Goal: Task Accomplishment & Management: Complete application form

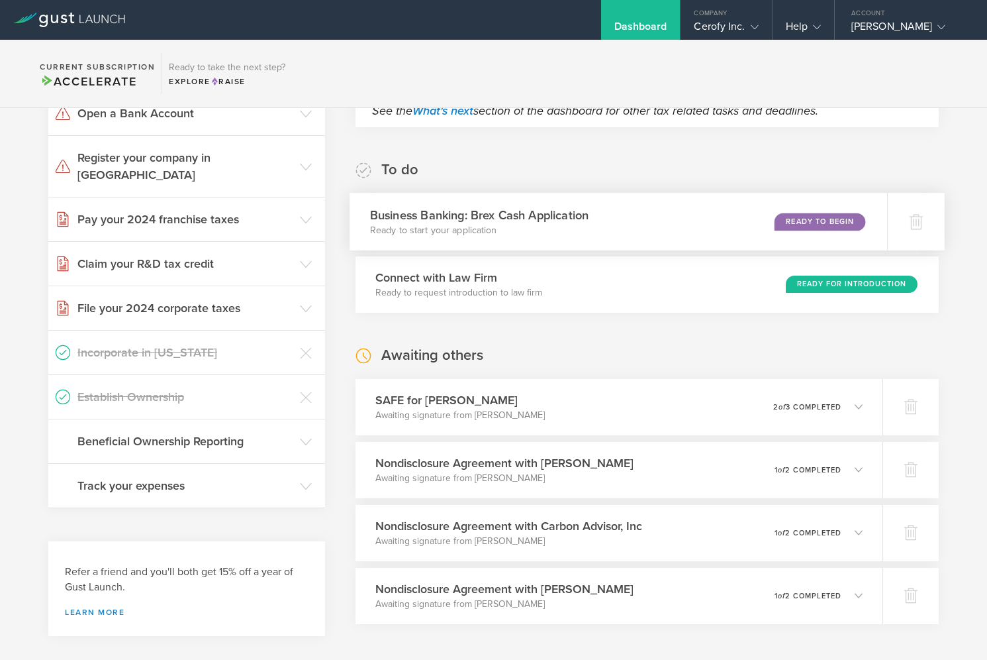
scroll to position [181, 0]
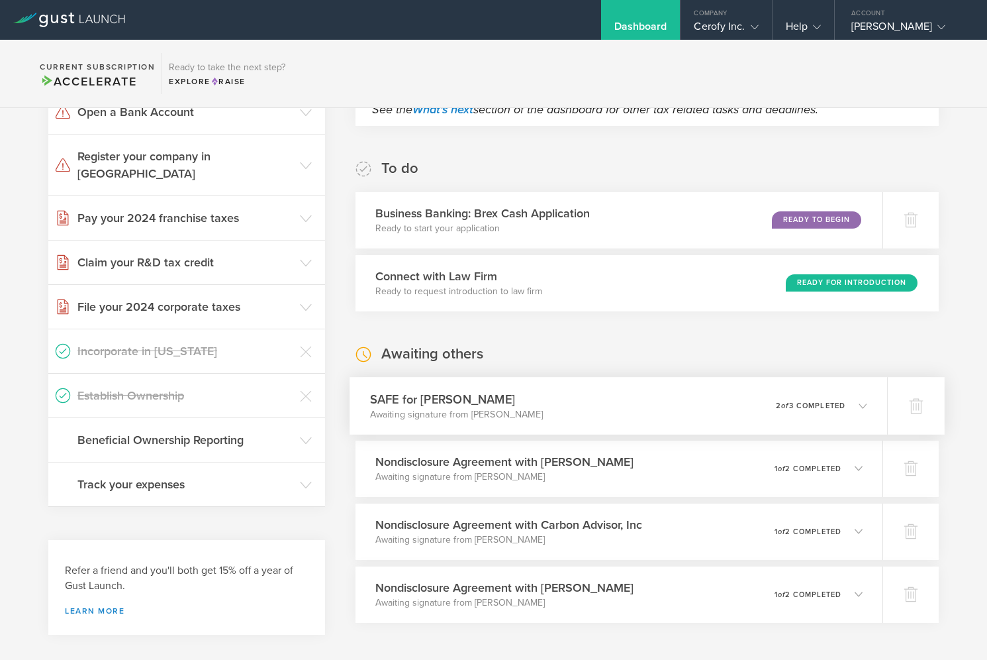
click at [860, 399] on icon at bounding box center [857, 405] width 22 height 12
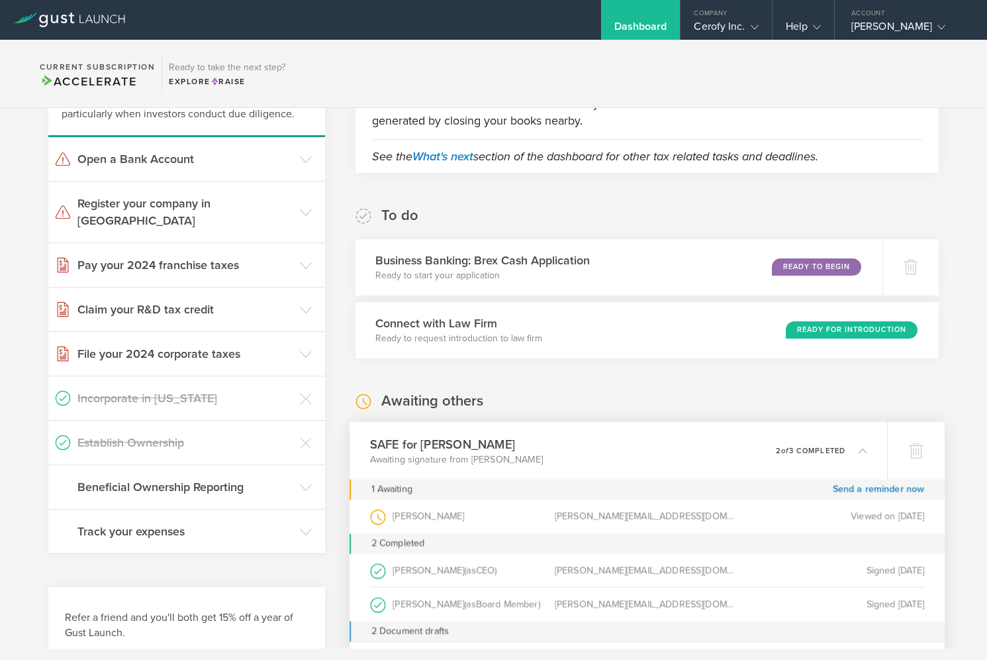
scroll to position [0, 0]
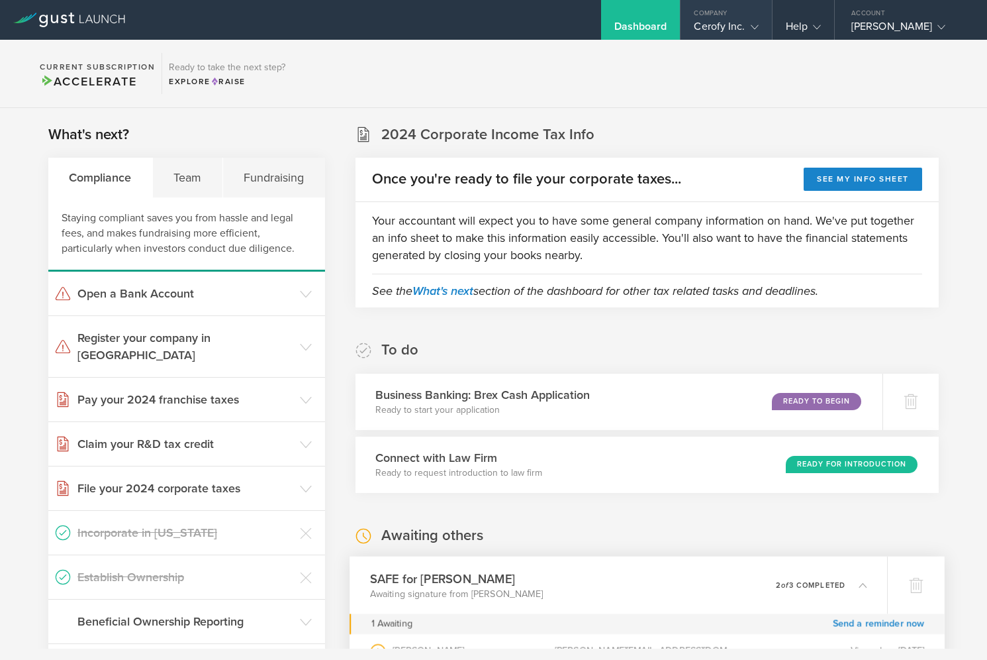
click at [737, 32] on div "Cerofy Inc." at bounding box center [726, 30] width 64 height 20
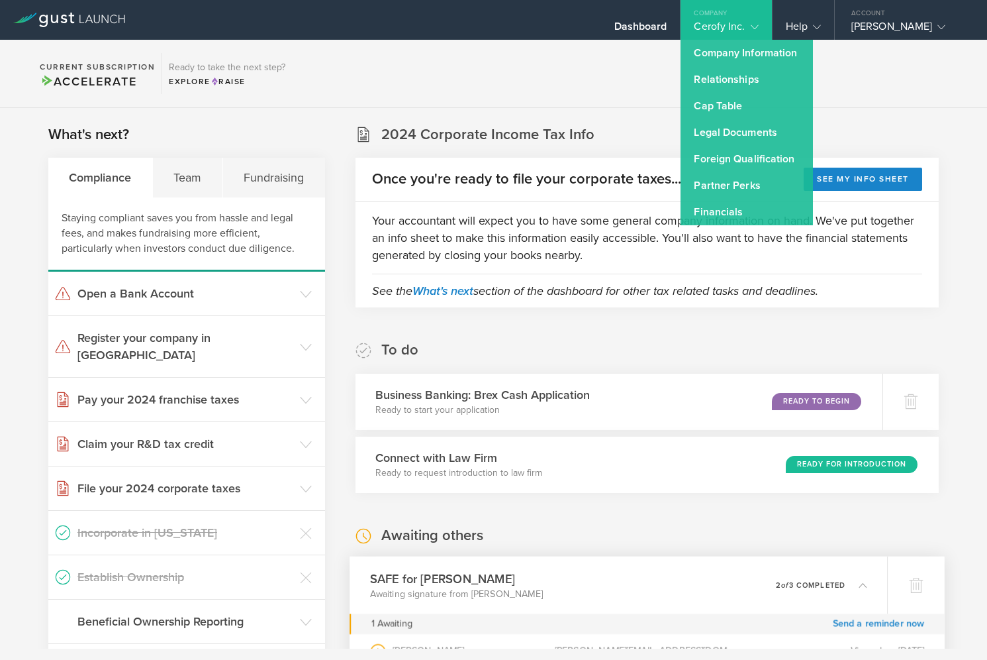
click at [736, 25] on div "Cerofy Inc." at bounding box center [726, 30] width 64 height 20
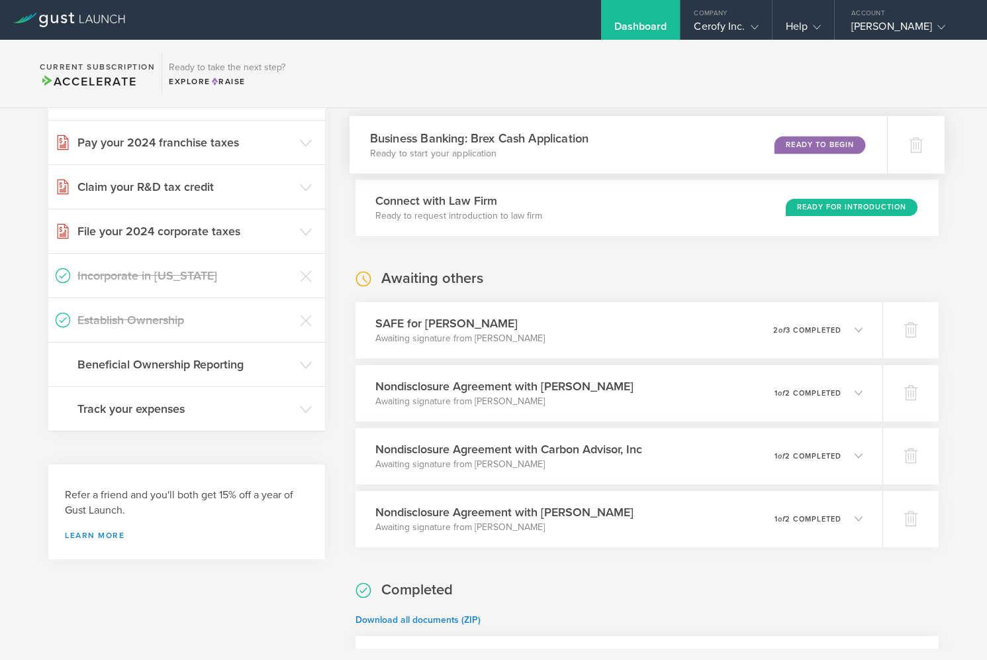
scroll to position [263, 0]
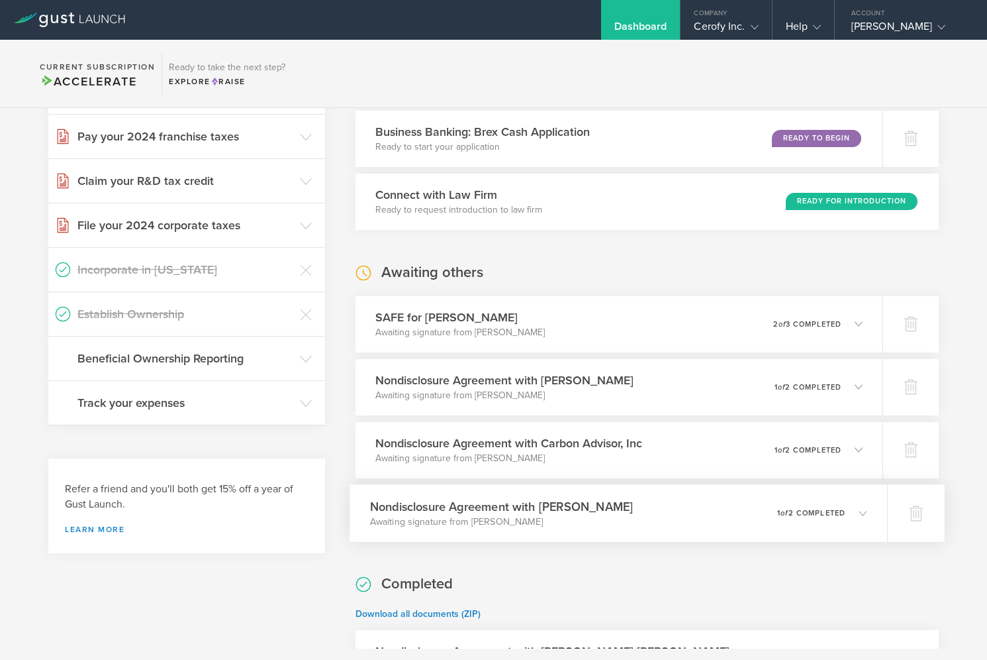
click at [479, 504] on h3 "Nondisclosure Agreement with John Carroll" at bounding box center [502, 506] width 264 height 18
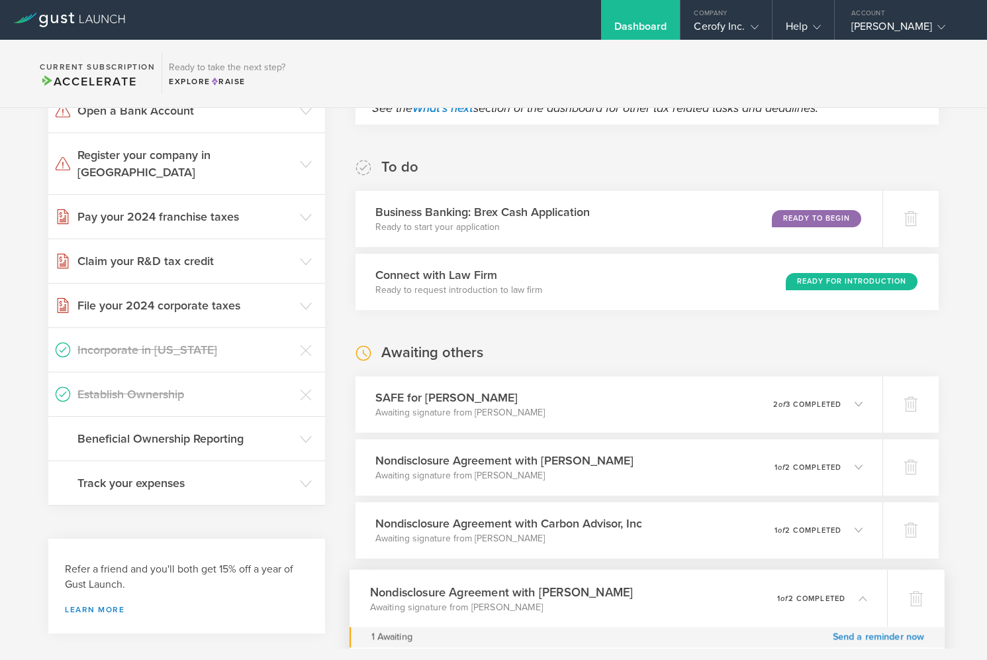
scroll to position [0, 0]
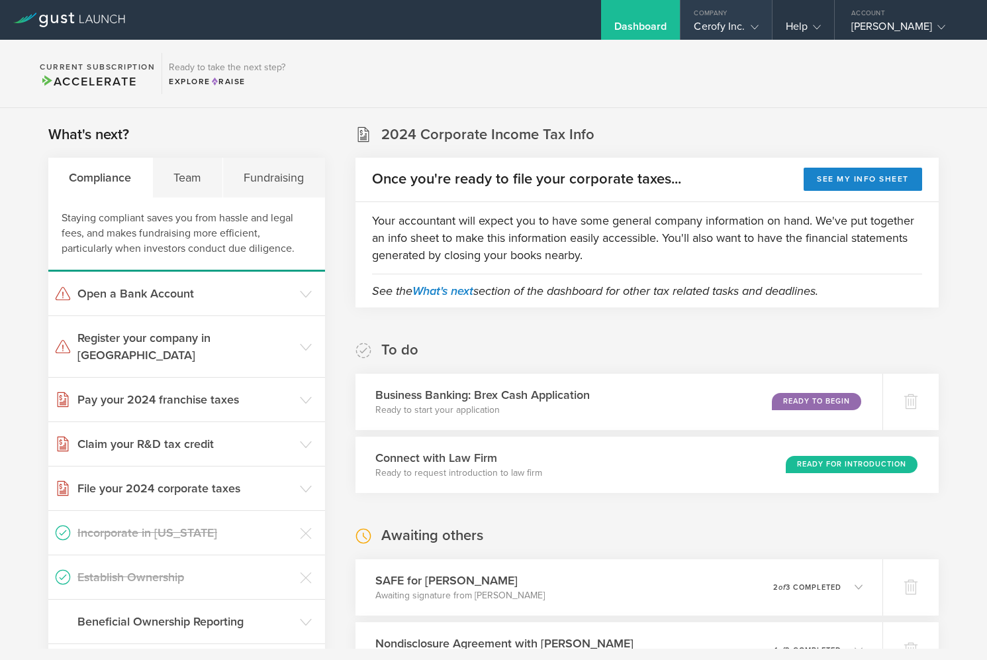
click at [747, 37] on div "Cerofy Inc." at bounding box center [726, 30] width 64 height 20
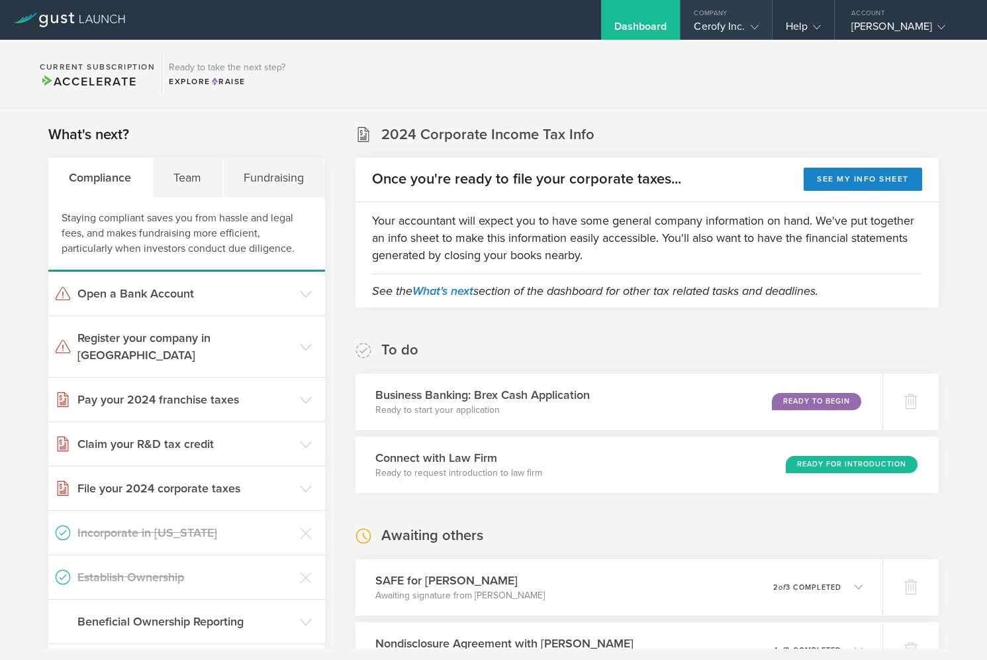
click at [746, 34] on div "Cerofy Inc." at bounding box center [726, 30] width 64 height 20
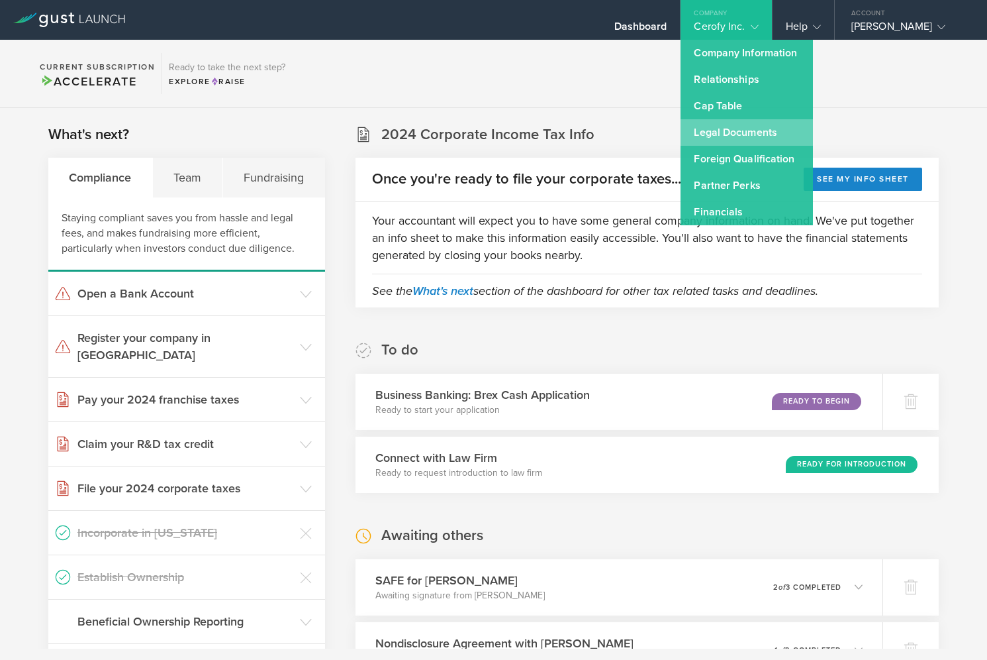
click at [748, 140] on link "Legal Documents" at bounding box center [747, 132] width 132 height 26
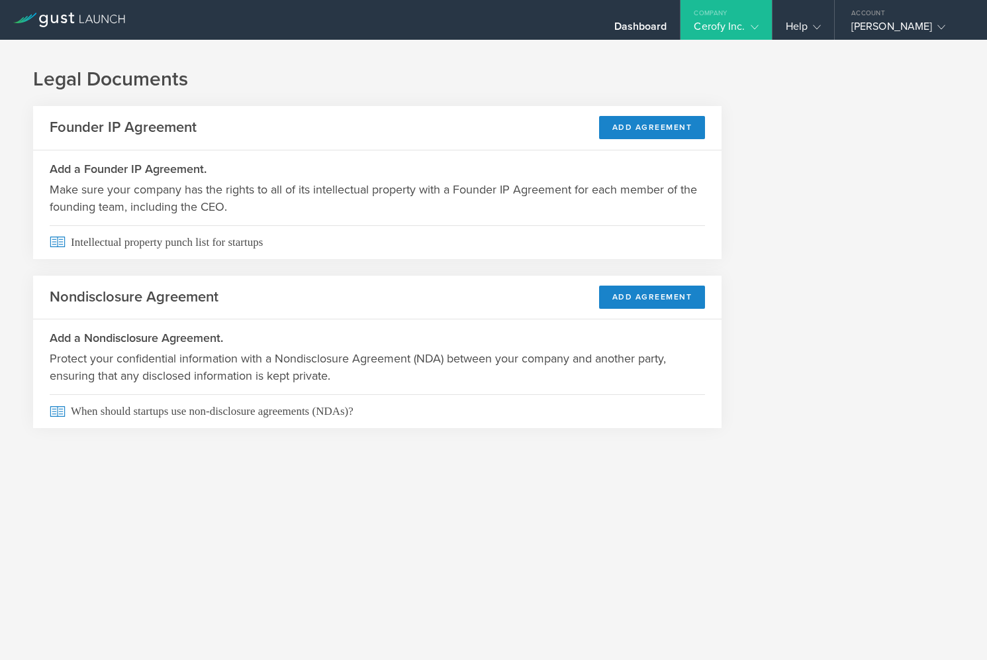
click at [726, 24] on div "Cerofy Inc." at bounding box center [726, 30] width 64 height 20
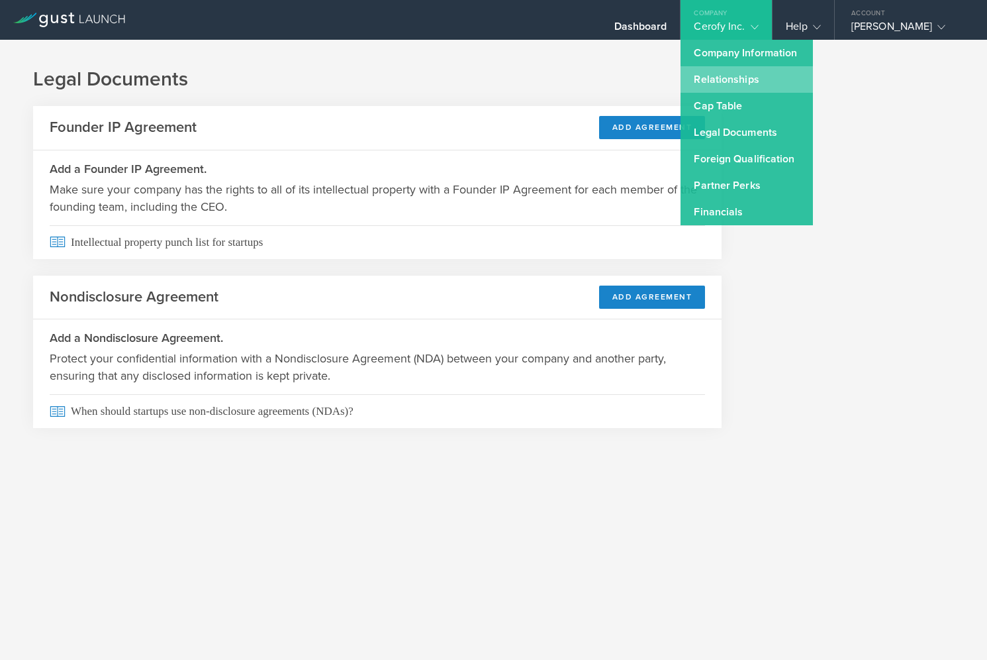
click at [734, 85] on link "Relationships" at bounding box center [747, 79] width 132 height 26
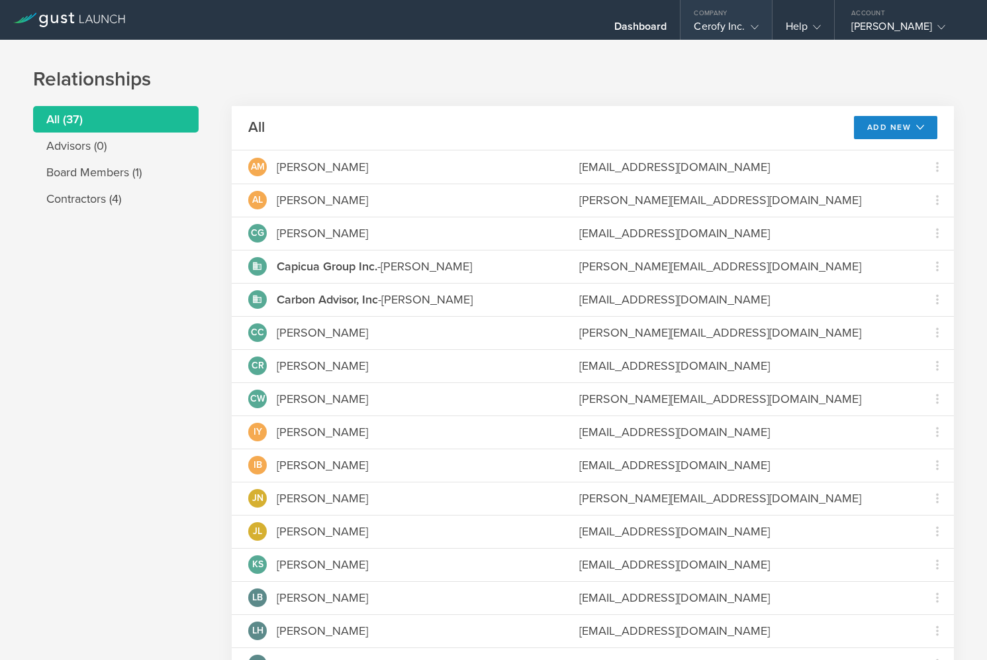
click at [738, 31] on div "Cerofy Inc." at bounding box center [726, 30] width 64 height 20
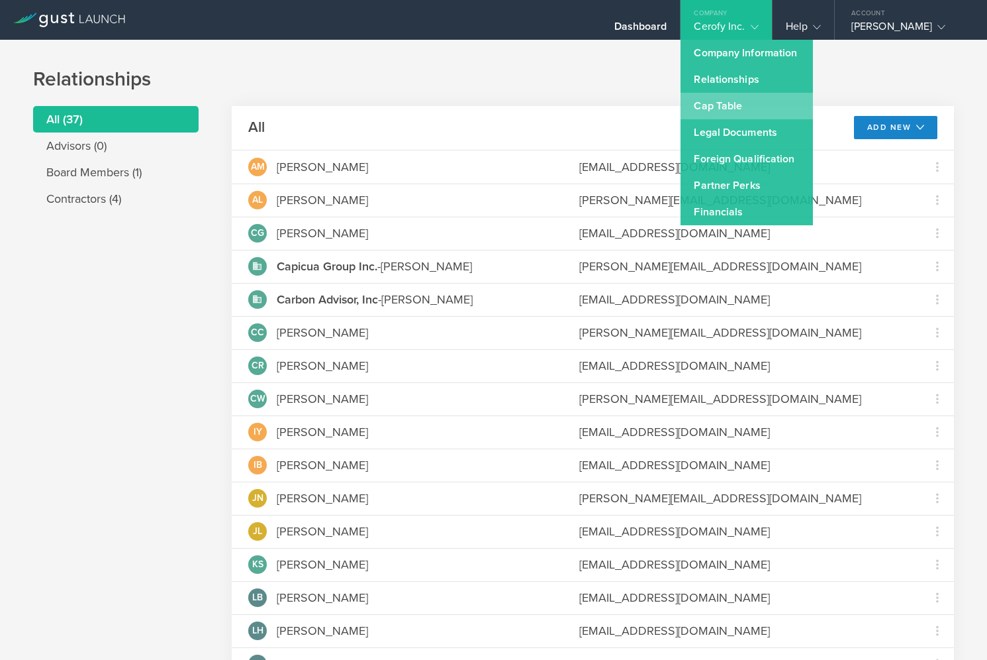
click at [736, 111] on link "Cap Table" at bounding box center [747, 106] width 132 height 26
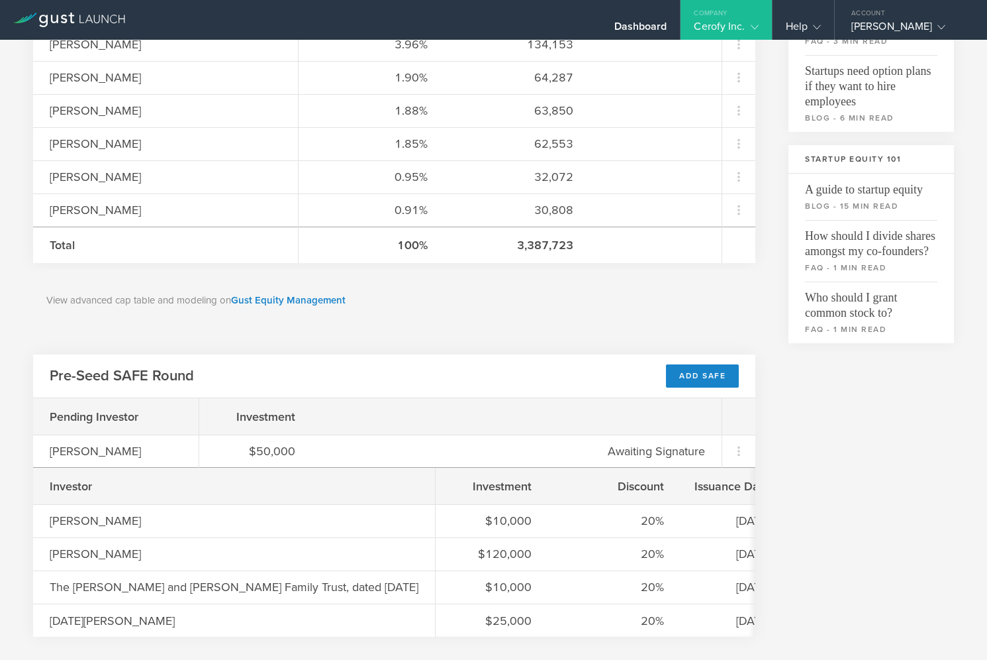
scroll to position [337, 0]
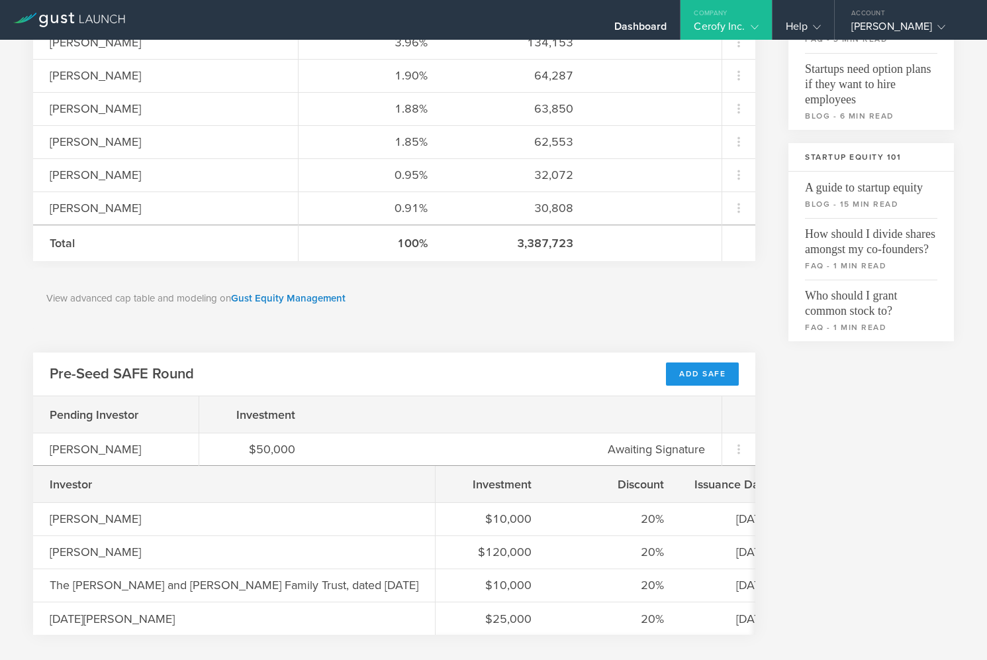
click at [703, 371] on div "Add SAFE" at bounding box center [702, 373] width 73 height 23
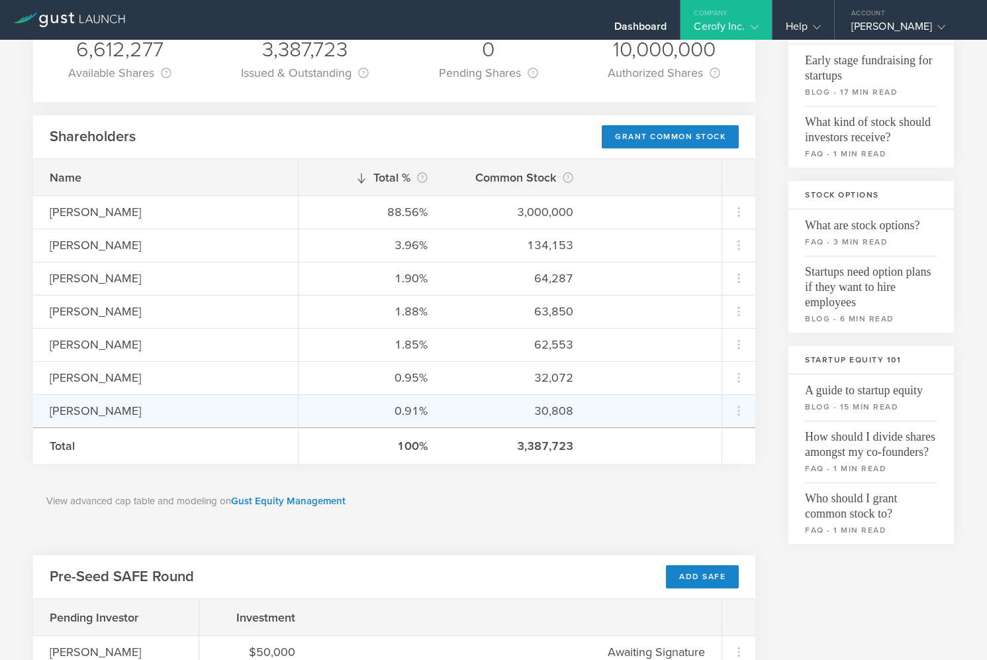
scroll to position [0, 0]
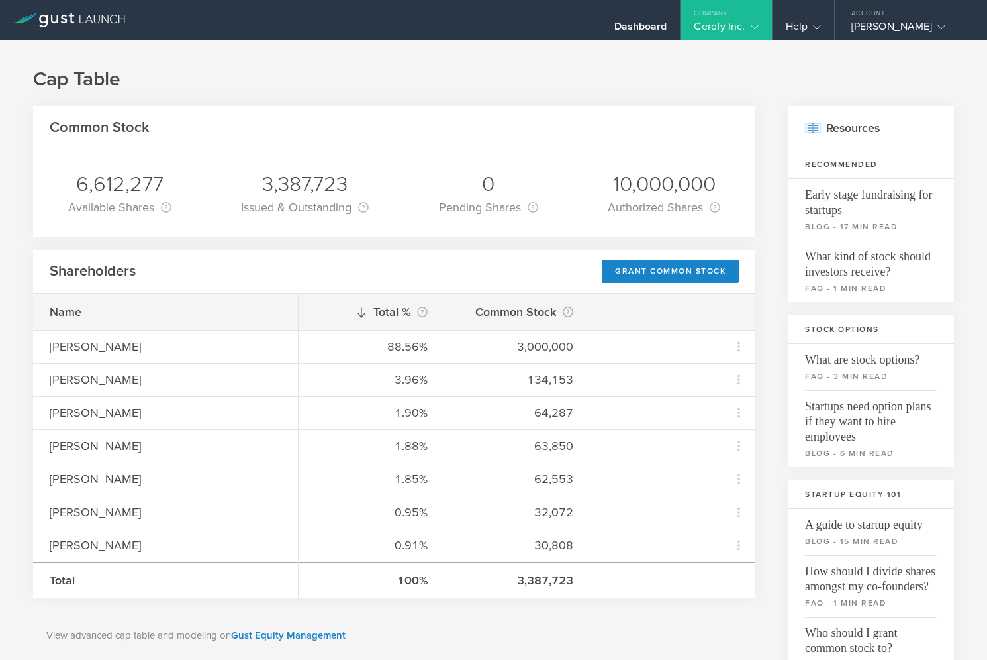
click at [60, 21] on icon at bounding box center [69, 20] width 112 height 15
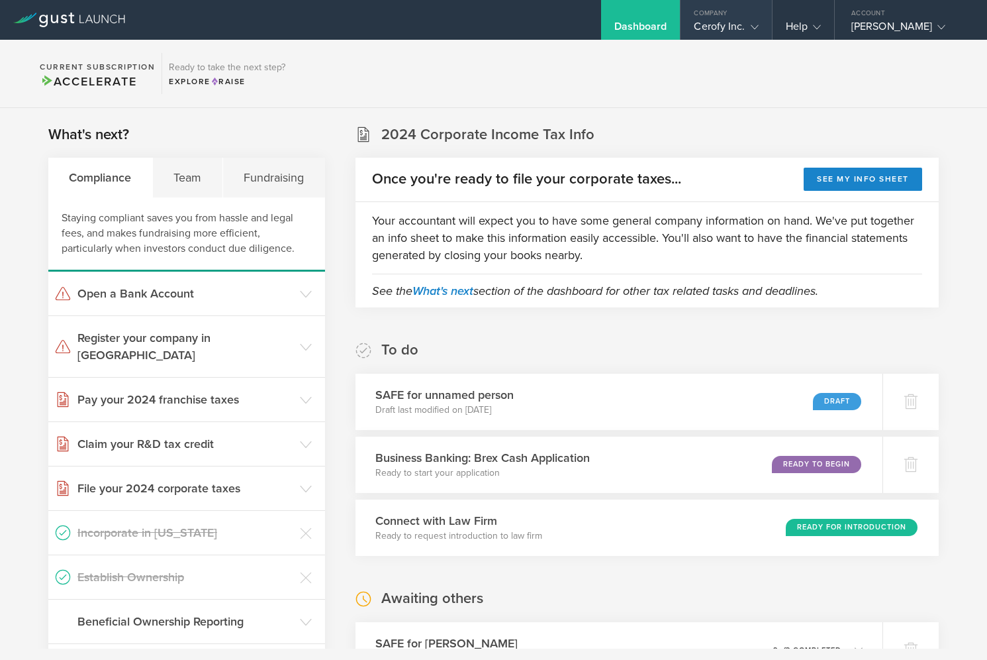
click at [753, 20] on gust-icon at bounding box center [752, 26] width 13 height 13
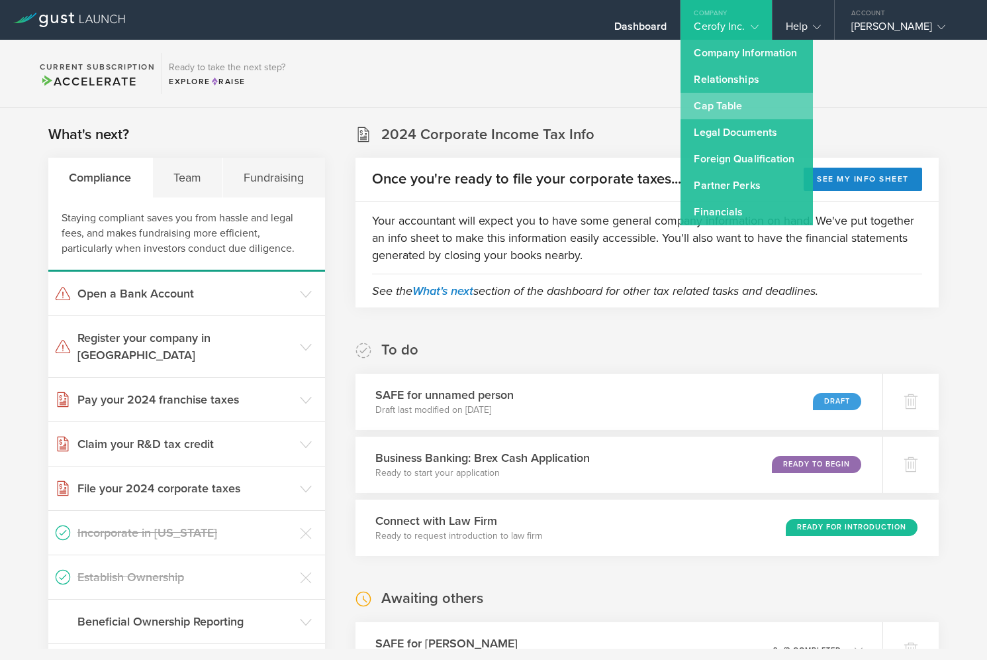
click at [734, 109] on link "Cap Table" at bounding box center [747, 106] width 132 height 26
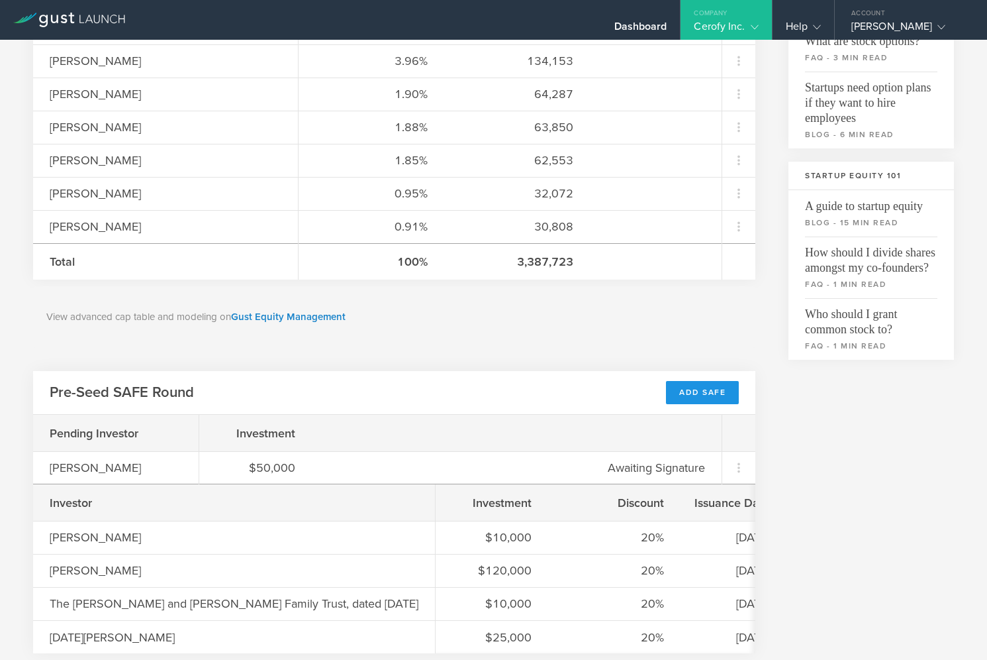
scroll to position [319, 0]
click at [695, 391] on div "Add SAFE" at bounding box center [702, 391] width 73 height 23
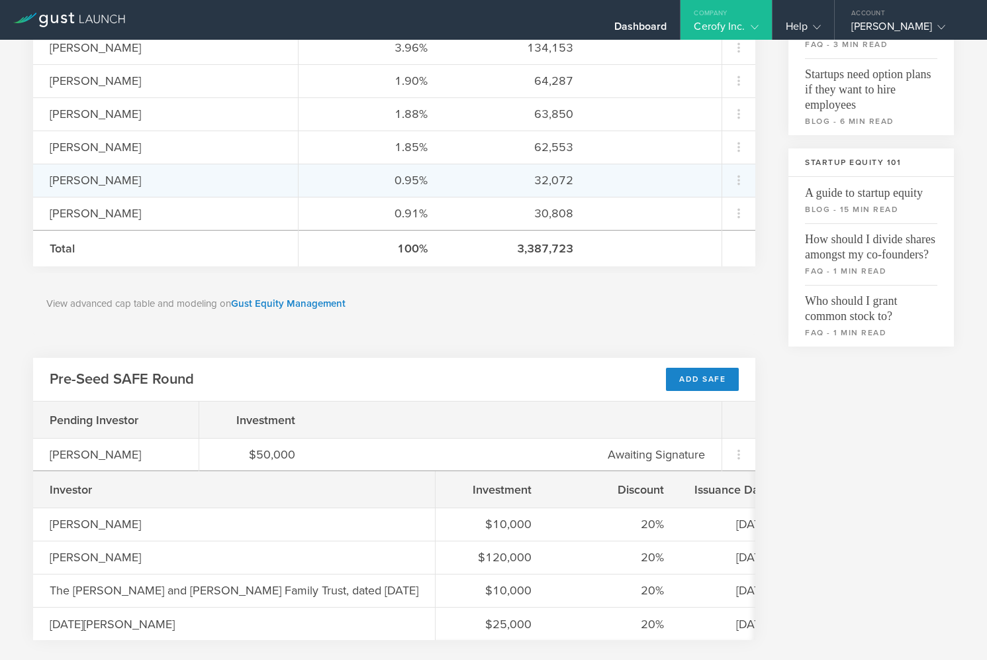
scroll to position [337, 0]
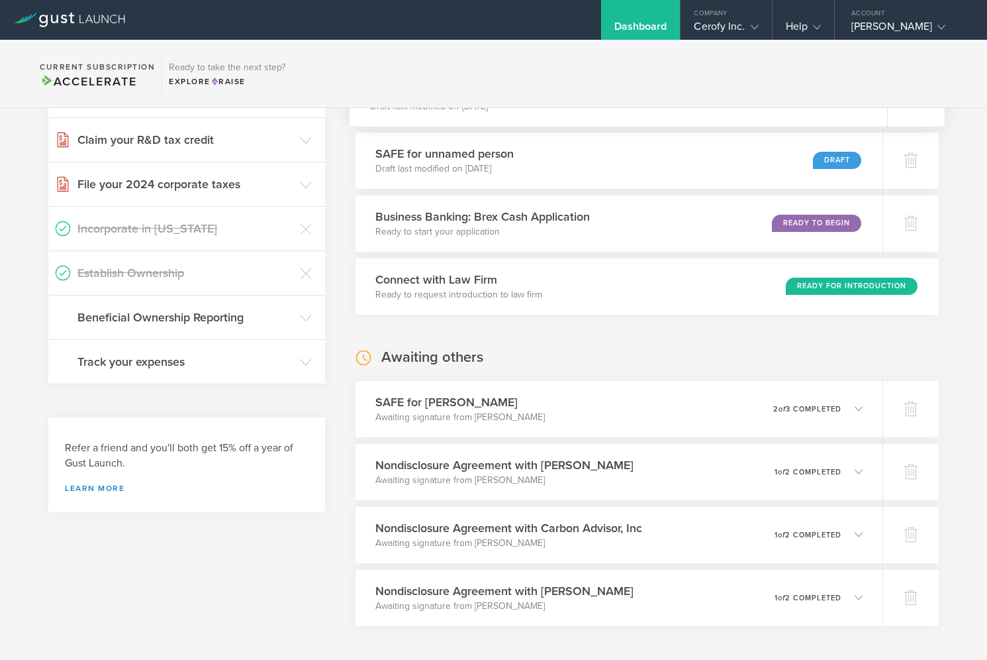
scroll to position [305, 0]
click at [918, 403] on icon at bounding box center [917, 409] width 14 height 13
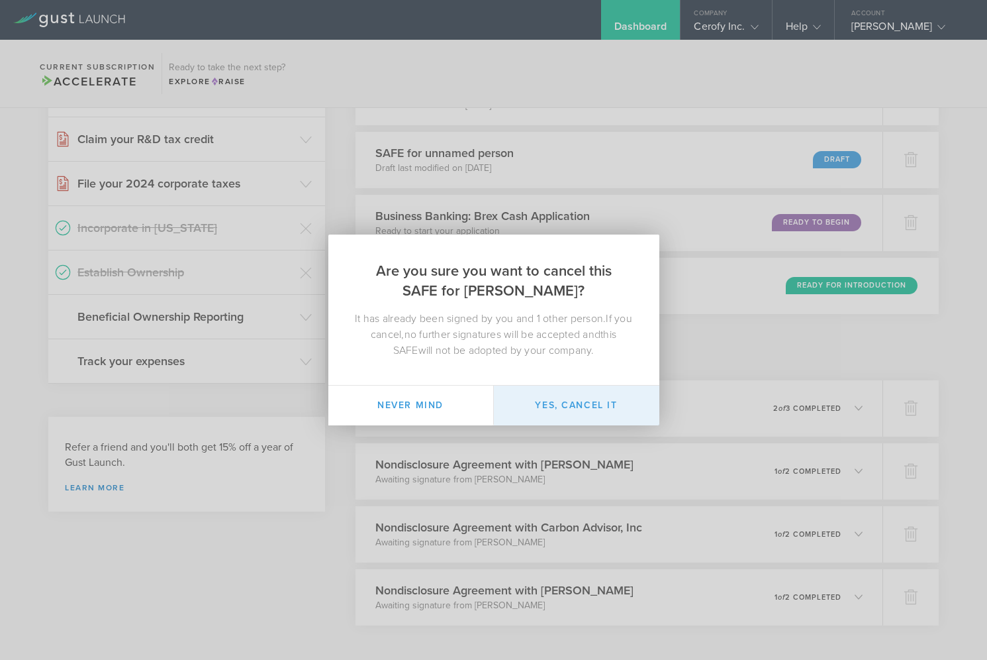
click at [578, 404] on button "Yes, cancel it" at bounding box center [577, 405] width 166 height 40
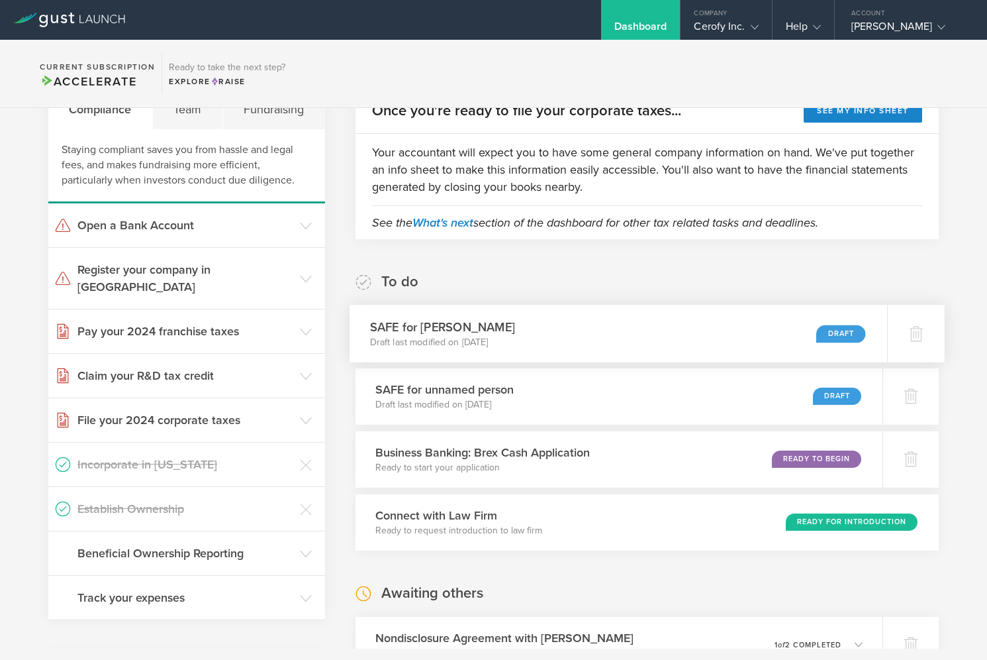
scroll to position [0, 0]
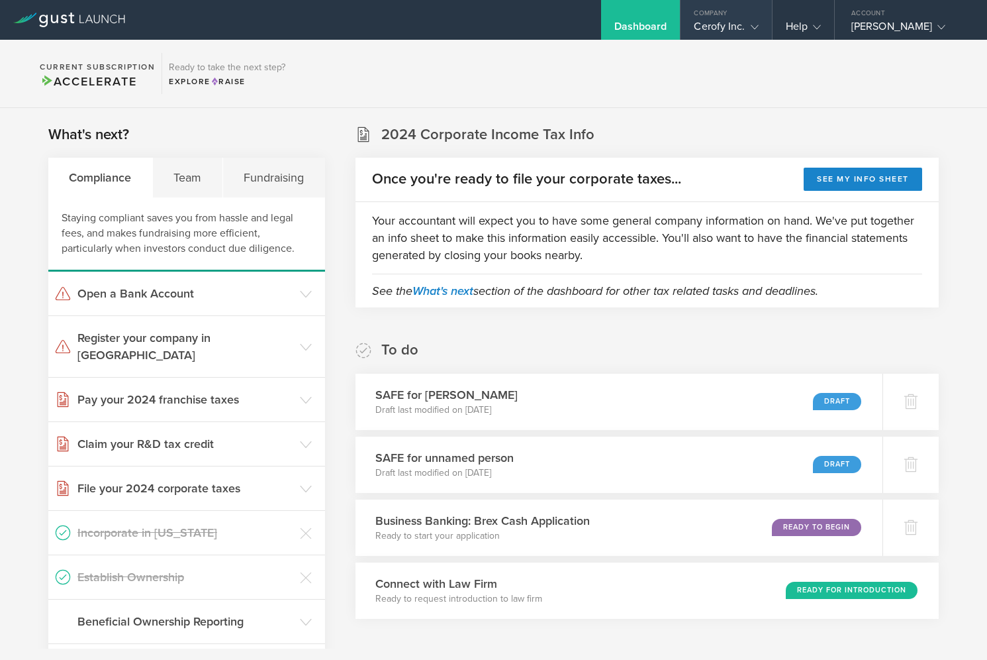
click at [736, 25] on div "Cerofy Inc." at bounding box center [726, 30] width 64 height 20
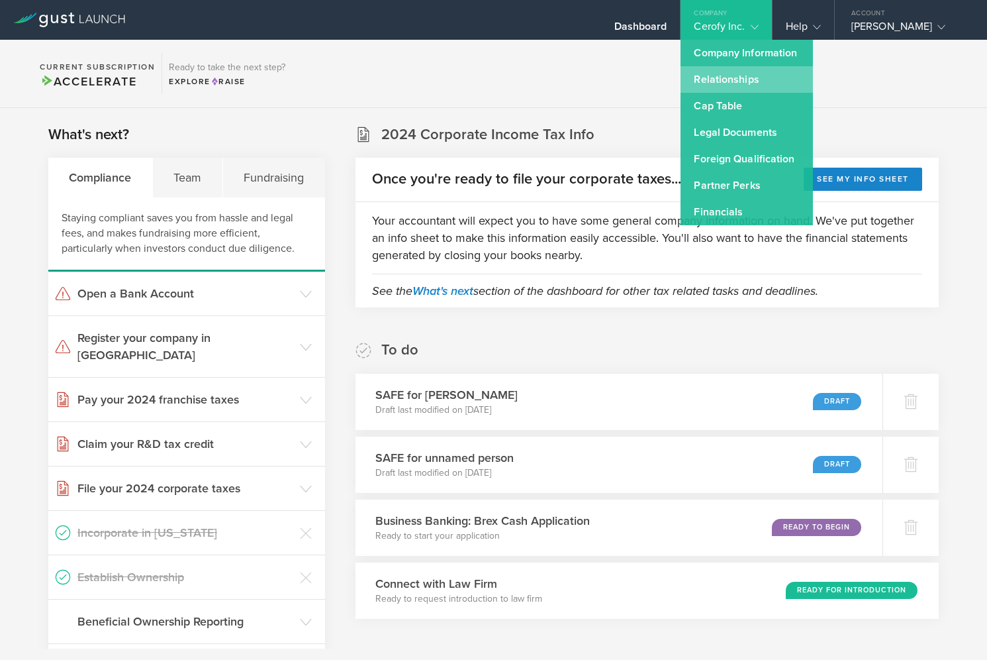
click at [741, 74] on link "Relationships" at bounding box center [747, 79] width 132 height 26
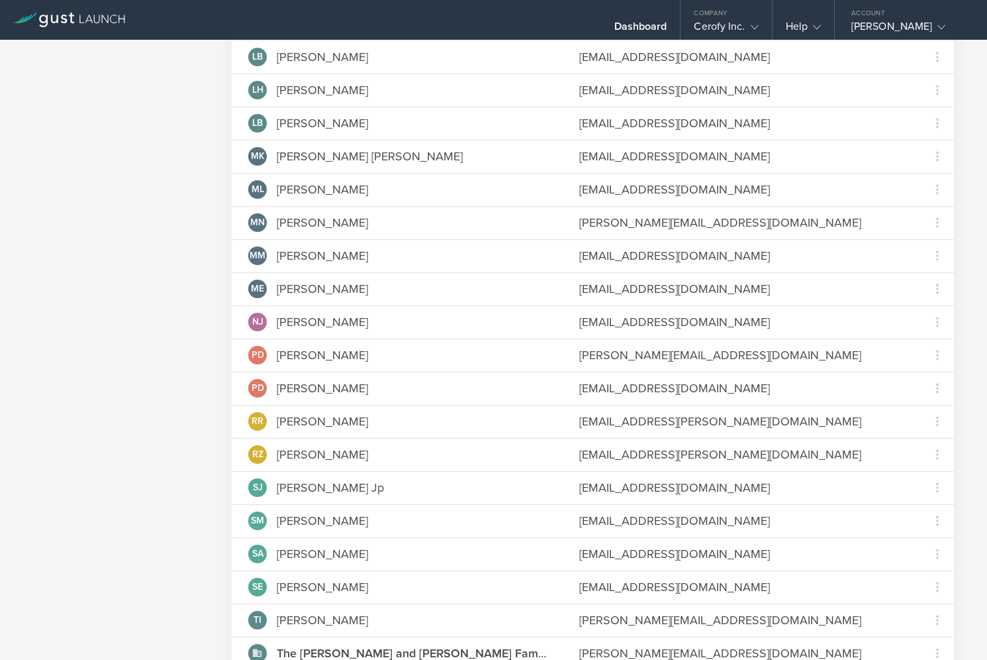
scroll to position [540, 0]
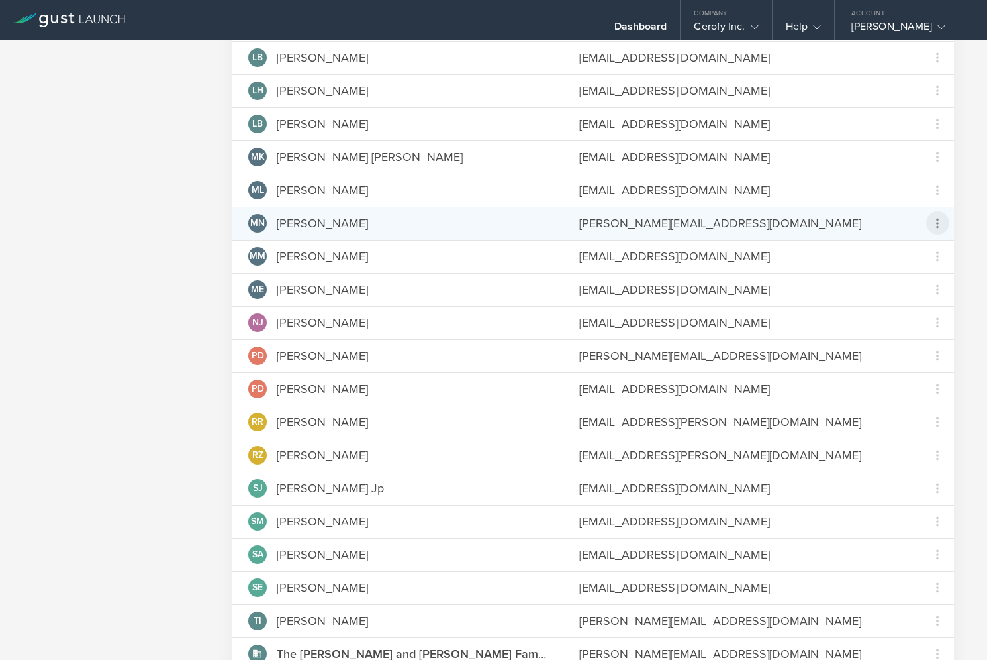
click at [940, 222] on icon at bounding box center [938, 223] width 16 height 16
click at [972, 197] on md-backdrop at bounding box center [493, 330] width 987 height 660
click at [937, 223] on icon at bounding box center [937, 223] width 3 height 10
click at [151, 291] on md-backdrop at bounding box center [493, 330] width 987 height 660
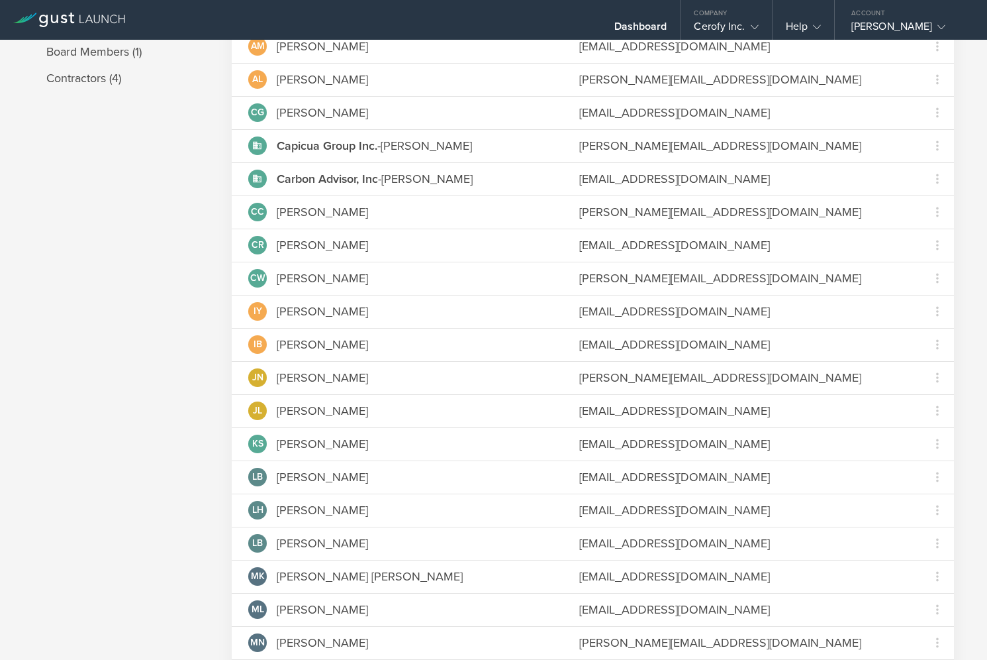
scroll to position [0, 0]
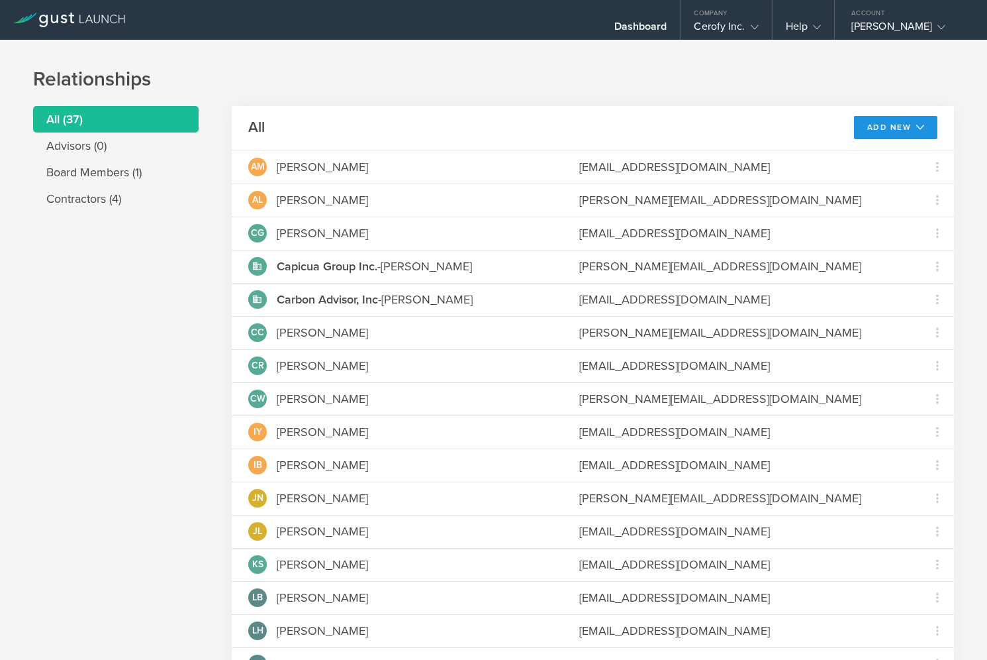
click at [891, 124] on button "Add New" at bounding box center [896, 127] width 84 height 23
click at [875, 209] on li "Modify board" at bounding box center [890, 209] width 85 height 26
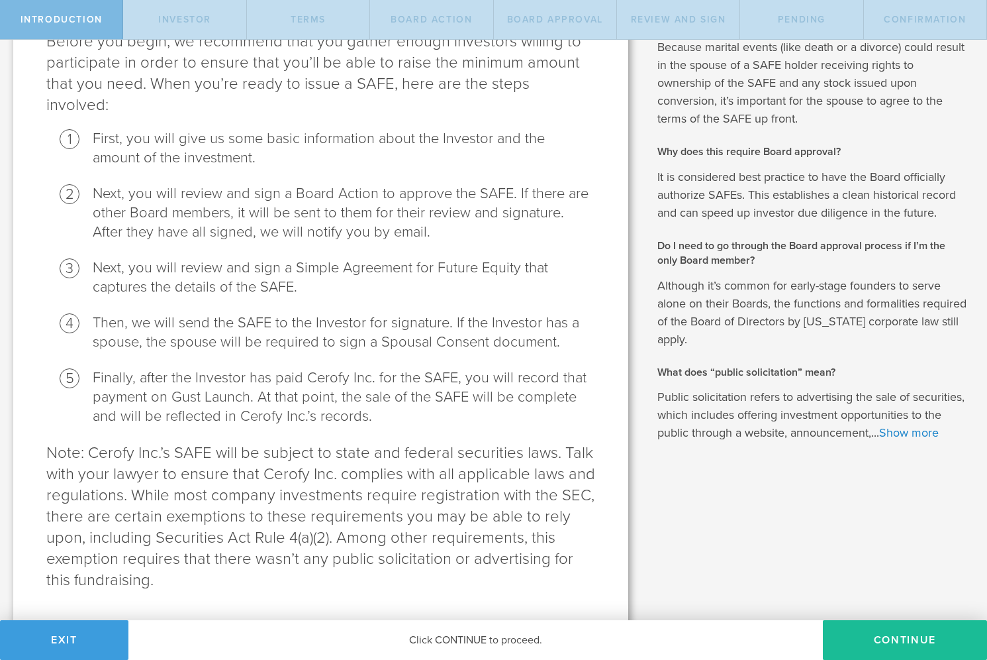
scroll to position [291, 0]
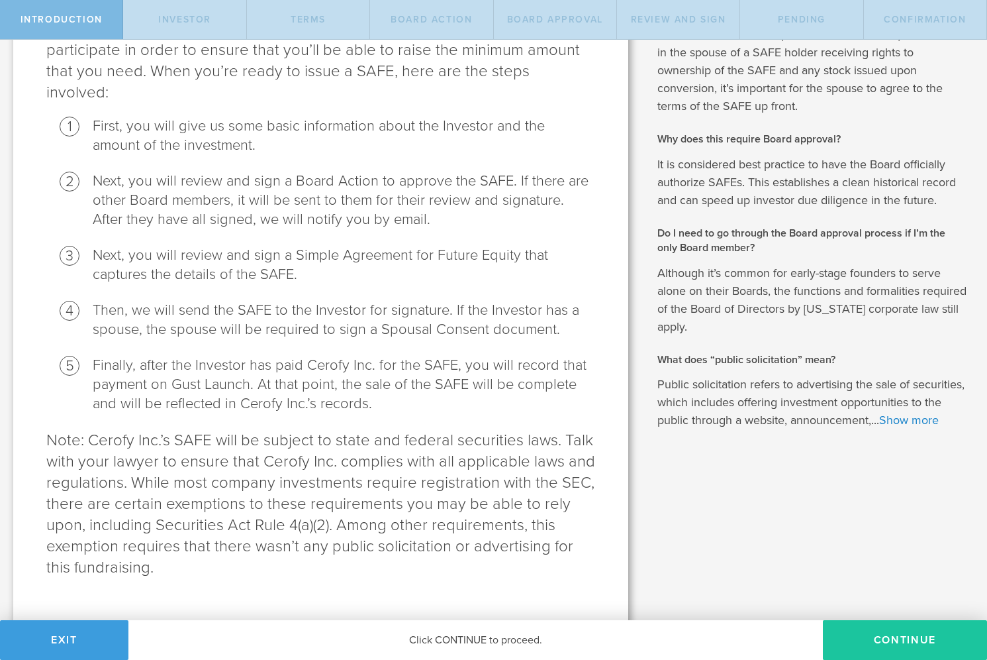
click at [862, 632] on button "Continue" at bounding box center [905, 640] width 164 height 40
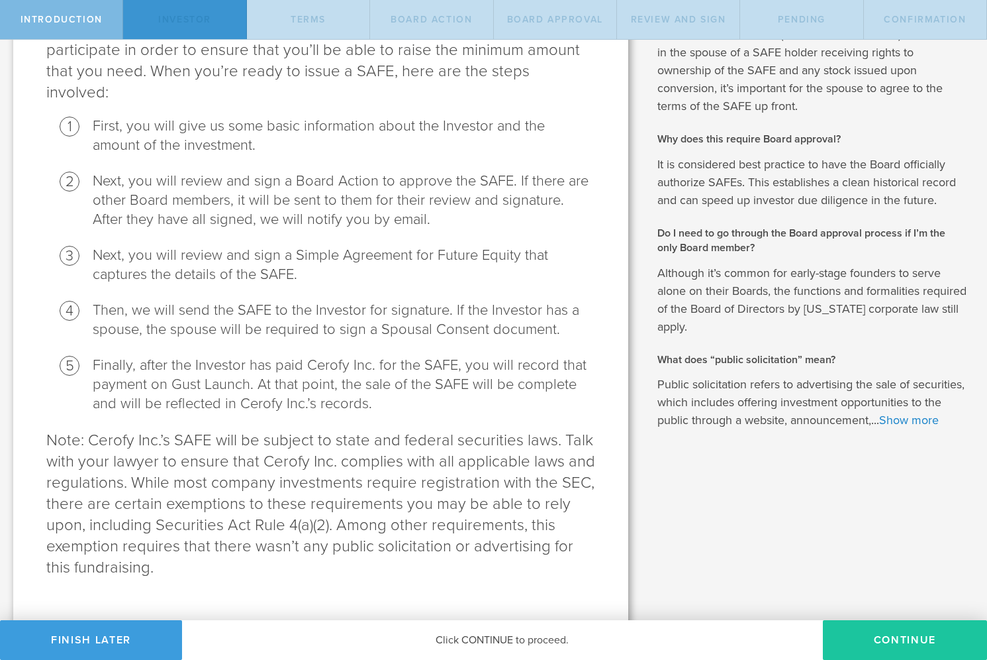
scroll to position [0, 0]
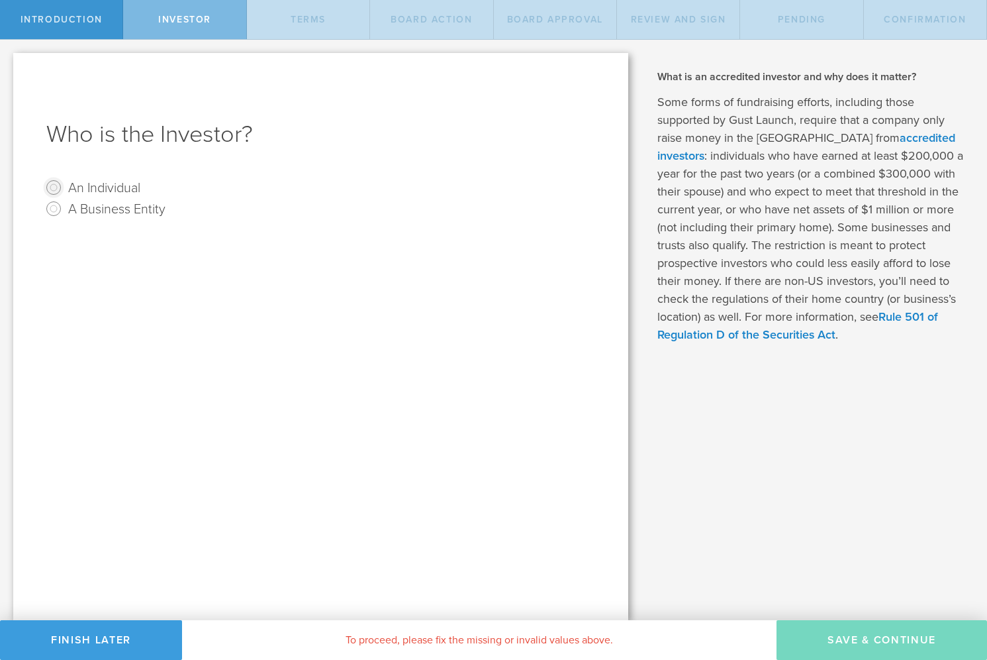
click at [58, 190] on input "An Individual" at bounding box center [53, 187] width 21 height 21
radio input "true"
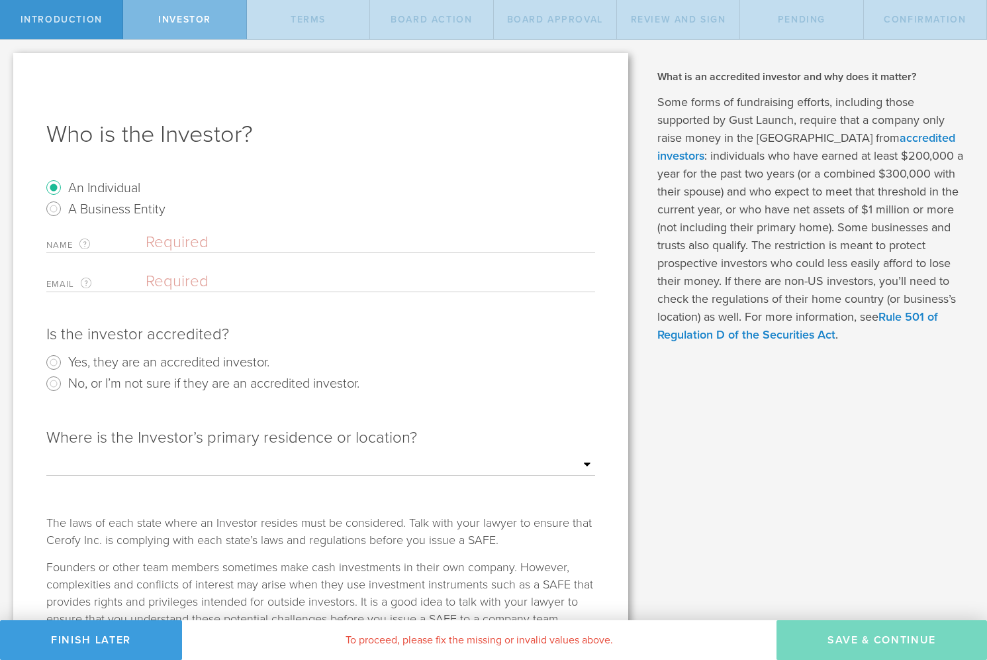
click at [193, 246] on input "text" at bounding box center [371, 242] width 450 height 20
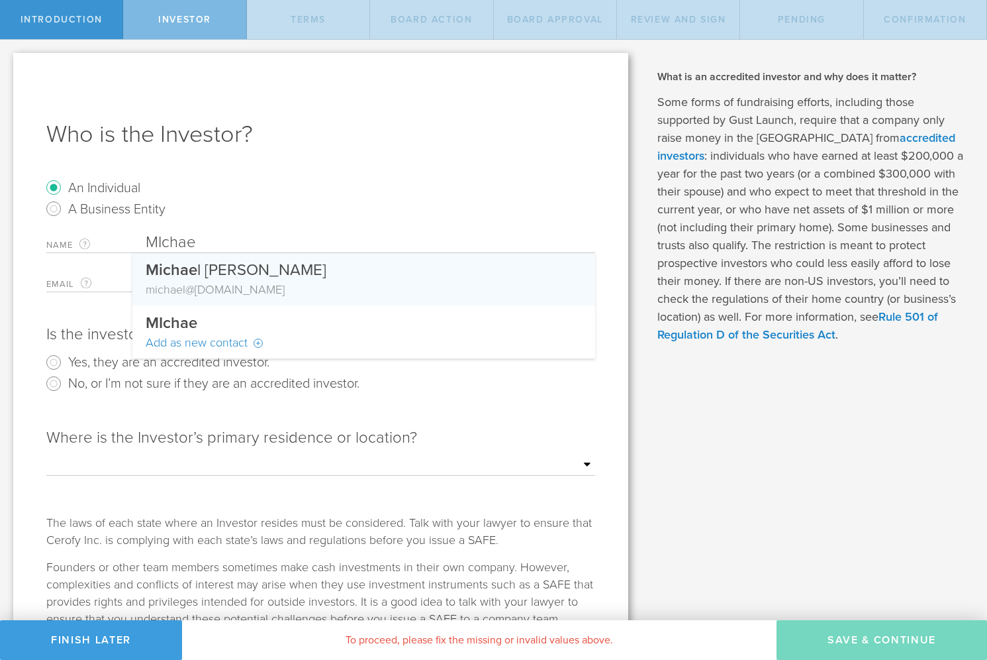
click at [289, 281] on div "michae l@mybrilliantcity.com" at bounding box center [364, 289] width 436 height 17
type input "[PERSON_NAME]"
type input "[PERSON_NAME][EMAIL_ADDRESS][DOMAIN_NAME]"
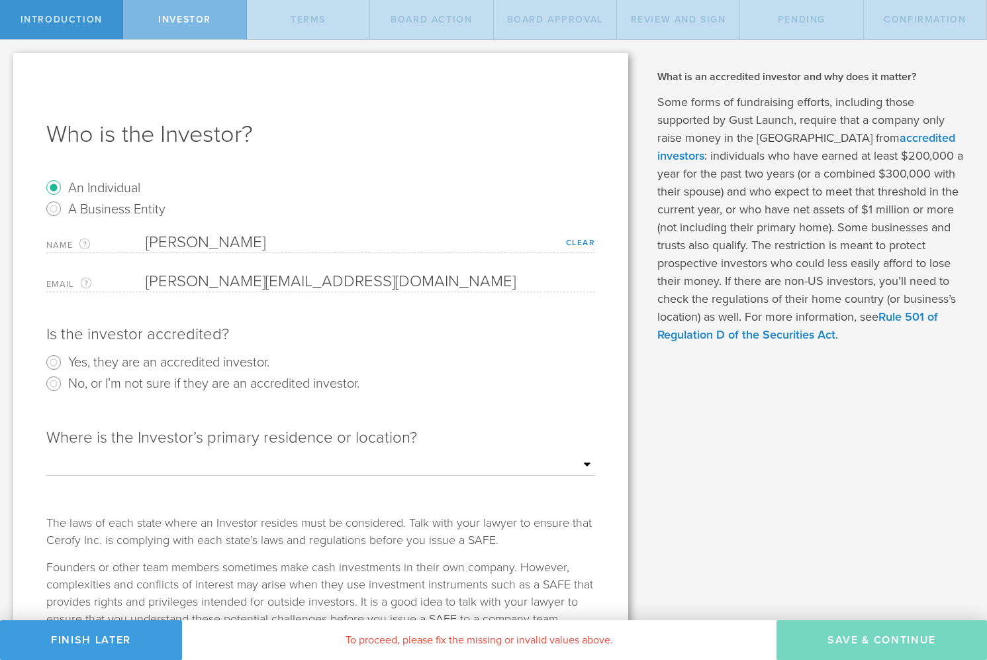
click at [165, 226] on form "An Individual A Business Entity Name The first and last name of the person that…" at bounding box center [320, 411] width 549 height 468
click at [574, 244] on link "Clear" at bounding box center [581, 242] width 30 height 9
click at [421, 239] on input "text" at bounding box center [371, 242] width 450 height 20
type input "Michael and Eva Casias"
click at [290, 282] on input "email" at bounding box center [367, 282] width 443 height 20
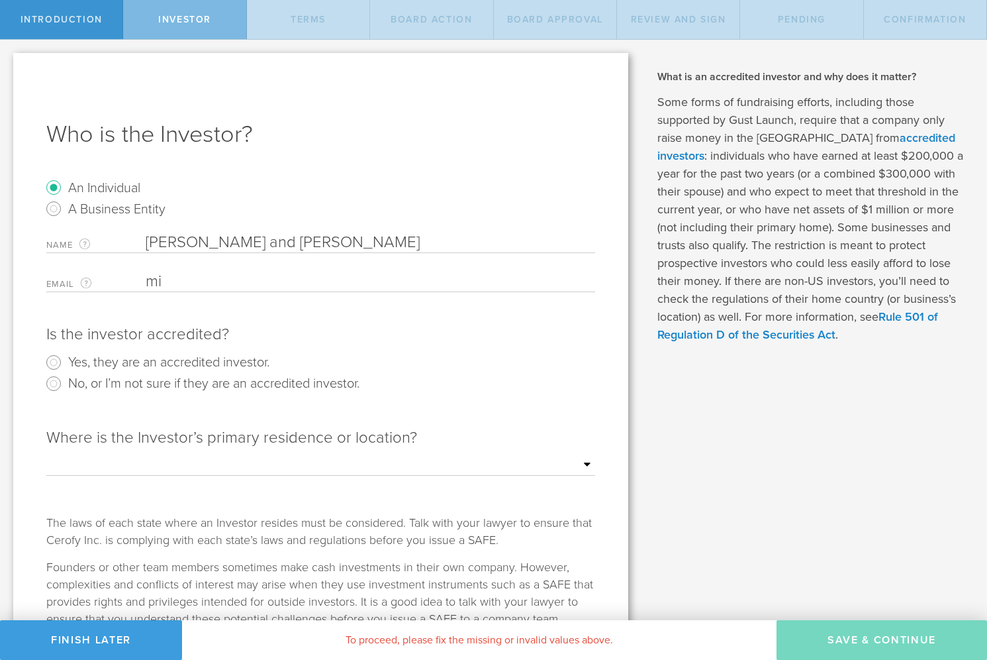
type input "[PERSON_NAME][EMAIL_ADDRESS][DOMAIN_NAME]"
click at [59, 360] on input "Yes, they are an accredited investor." at bounding box center [53, 362] width 21 height 21
radio input "true"
click at [299, 287] on input "[PERSON_NAME][EMAIL_ADDRESS][DOMAIN_NAME]" at bounding box center [367, 282] width 443 height 20
drag, startPoint x: 354, startPoint y: 287, endPoint x: 174, endPoint y: 253, distance: 182.7
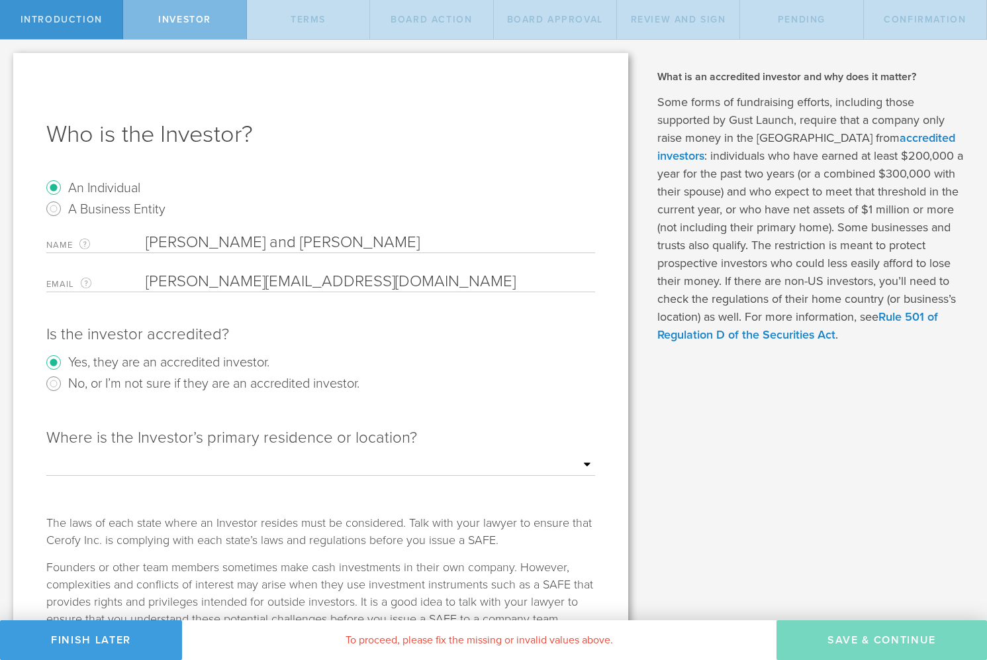
click at [175, 251] on div "Name The first and last name of the person that will be the SAFE holder. Michae…" at bounding box center [320, 262] width 549 height 60
type input "[PERSON_NAME][EMAIL_ADDRESS][DOMAIN_NAME]"
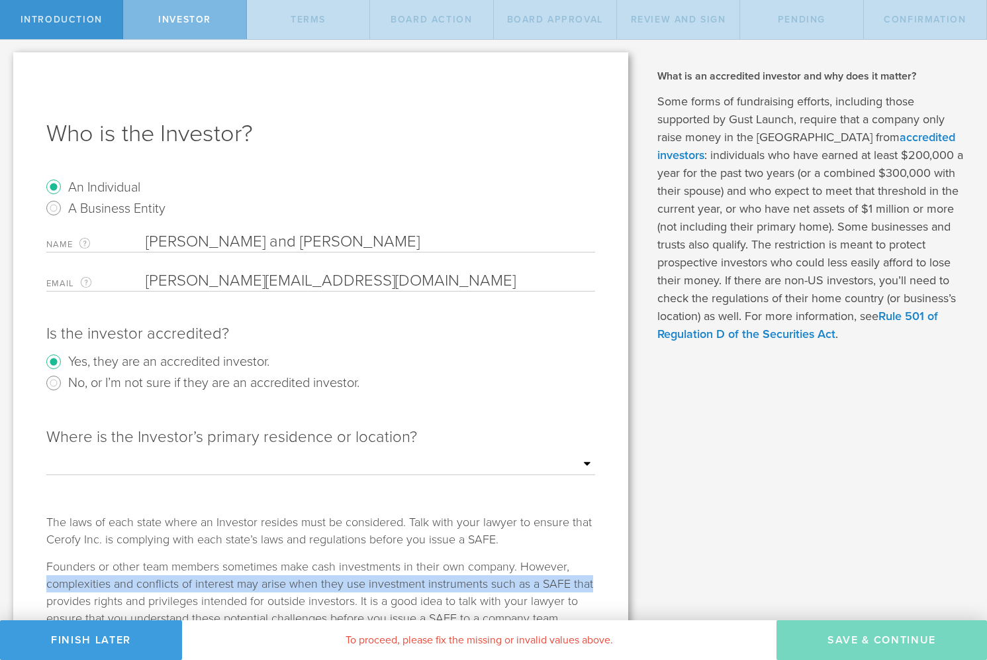
click at [618, 575] on div "Who is the Investor? An Individual A Business Entity Name The first and last na…" at bounding box center [320, 377] width 615 height 651
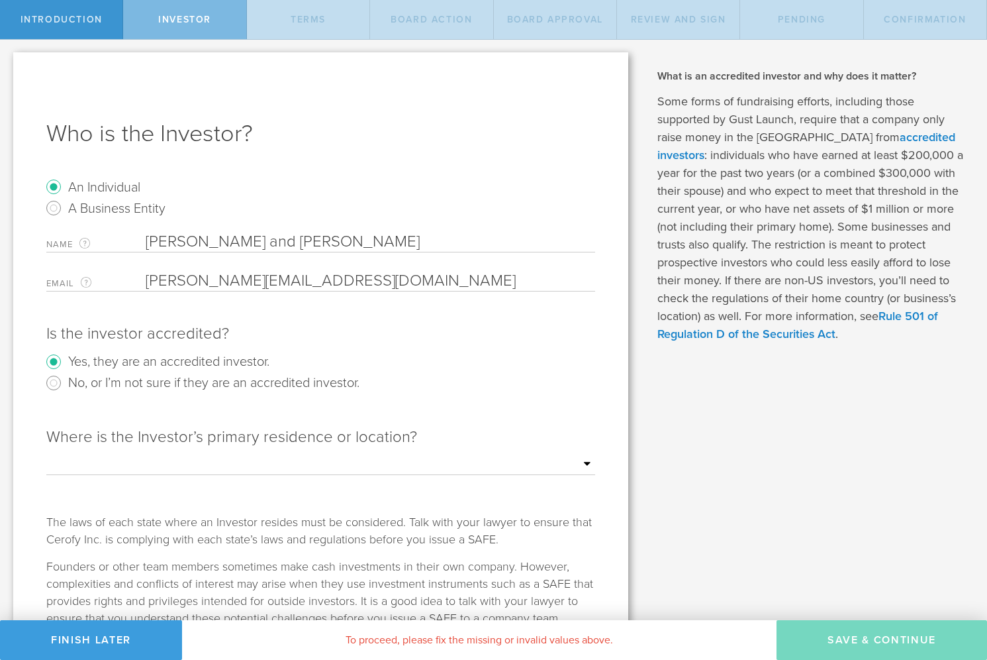
click at [557, 538] on div "The laws of each state where an Investor resides must be considered. Talk with …" at bounding box center [320, 530] width 549 height 34
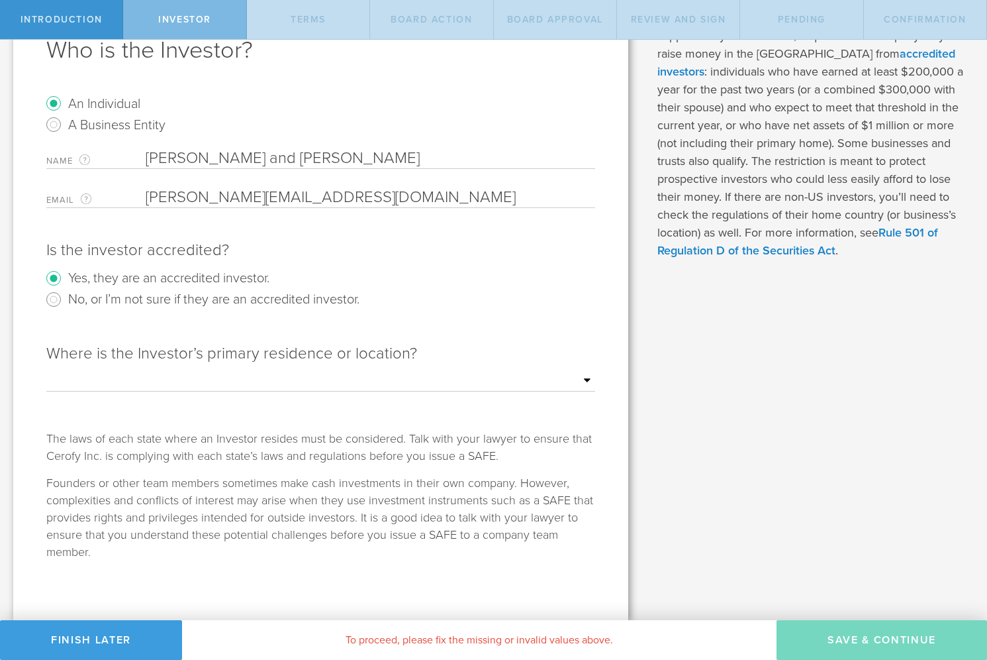
scroll to position [0, 0]
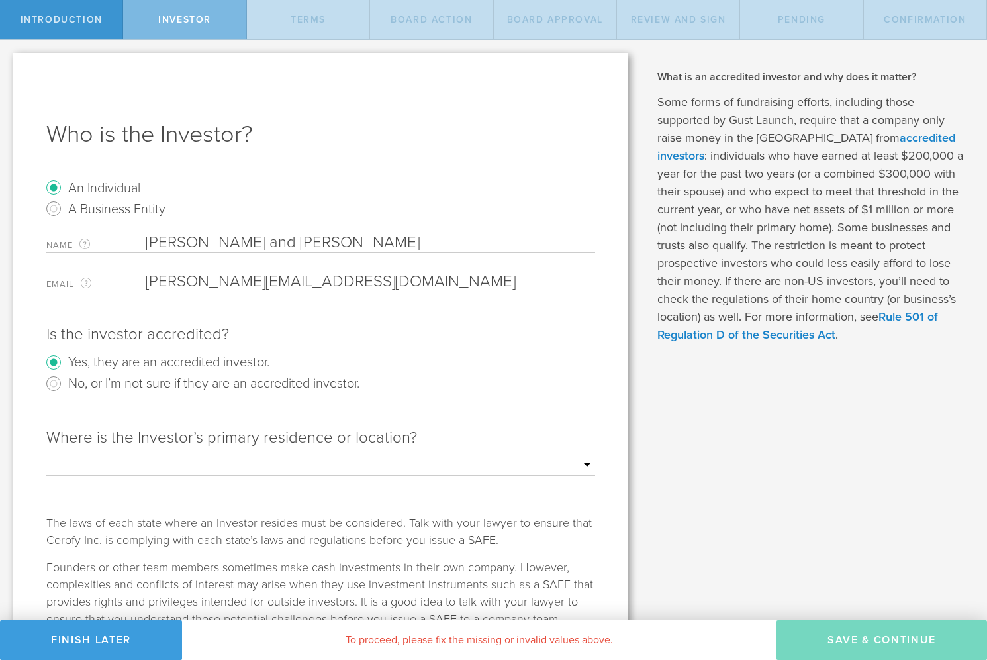
click at [148, 241] on input "Michael and Eva Casias" at bounding box center [371, 242] width 450 height 20
click at [226, 246] on input "Michael and Eva Casias" at bounding box center [371, 242] width 450 height 20
type input "Michael & Eva Casias"
click at [275, 347] on div "Is the investor accredited? Yes, they are an accredited investor. No, or I’m no…" at bounding box center [320, 362] width 549 height 103
click at [238, 285] on input "email" at bounding box center [367, 282] width 443 height 20
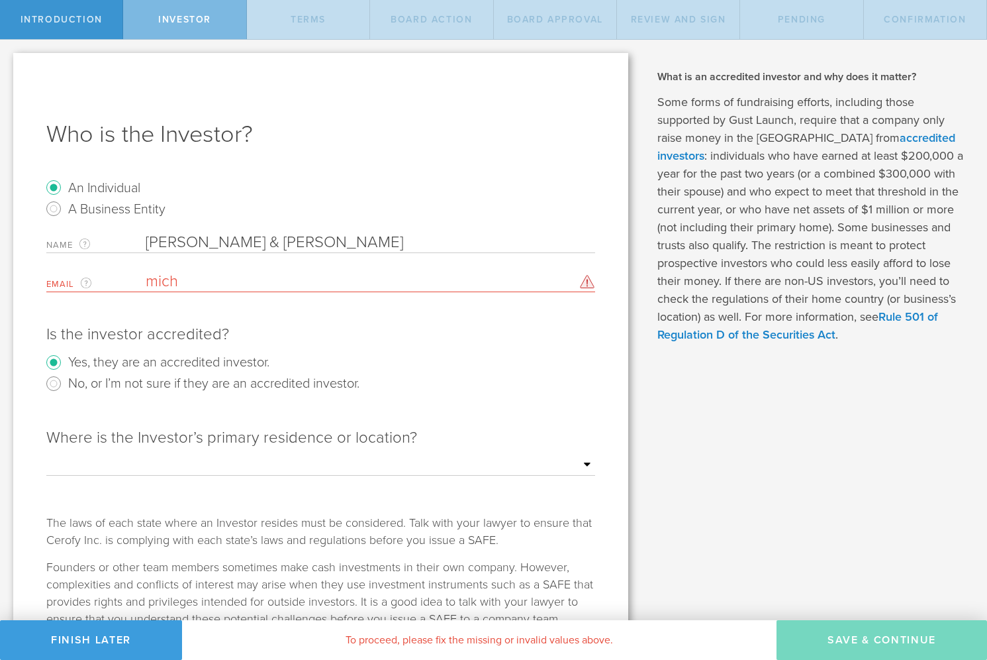
type input "[PERSON_NAME][EMAIL_ADDRESS][DOMAIN_NAME]"
click at [251, 233] on input "Michael & Eva Casias" at bounding box center [371, 242] width 450 height 20
drag, startPoint x: 303, startPoint y: 244, endPoint x: 126, endPoint y: 225, distance: 178.5
click at [125, 224] on form "An Individual A Business Entity Name The first and last name of the person that…" at bounding box center [320, 411] width 549 height 468
click at [294, 251] on input "Michael & Eva Casias" at bounding box center [371, 242] width 450 height 20
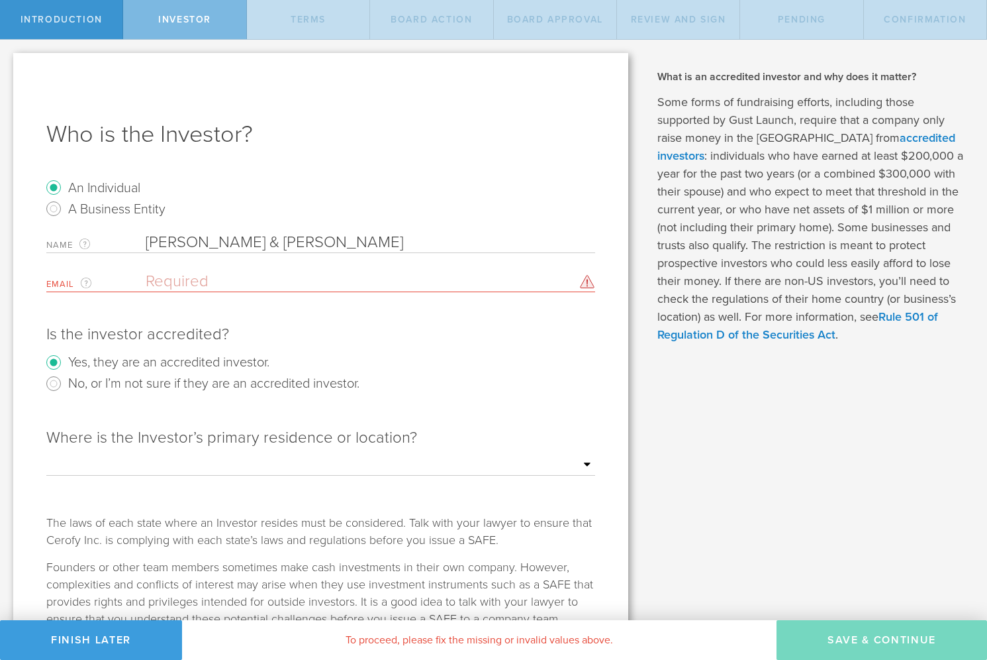
click at [252, 277] on input "email" at bounding box center [367, 282] width 443 height 20
click at [301, 246] on input "Michael & Eva Casias" at bounding box center [371, 242] width 450 height 20
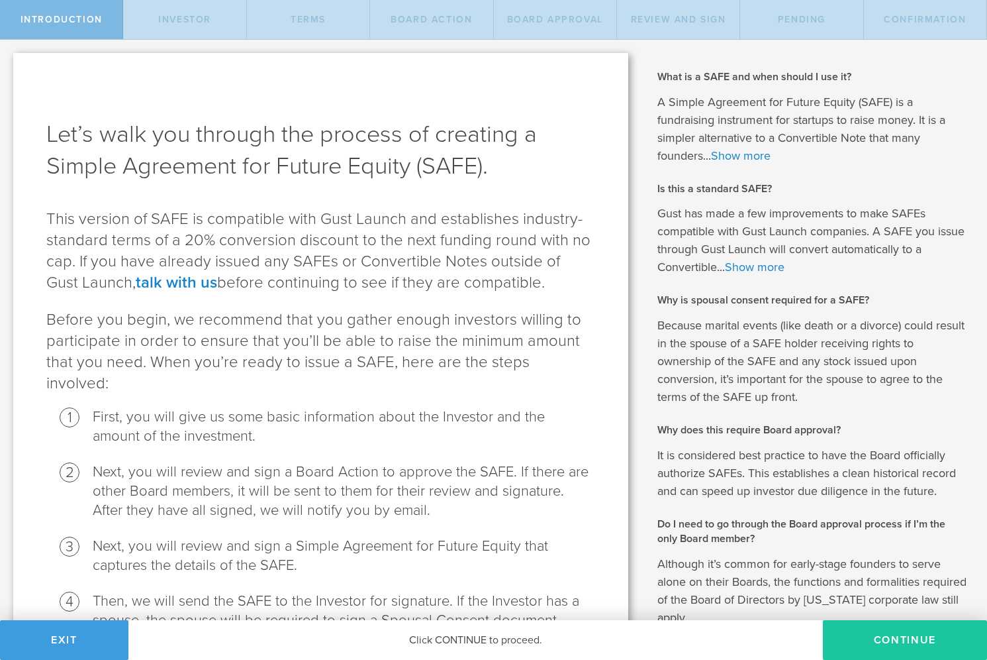
click at [874, 646] on button "Continue" at bounding box center [905, 640] width 164 height 40
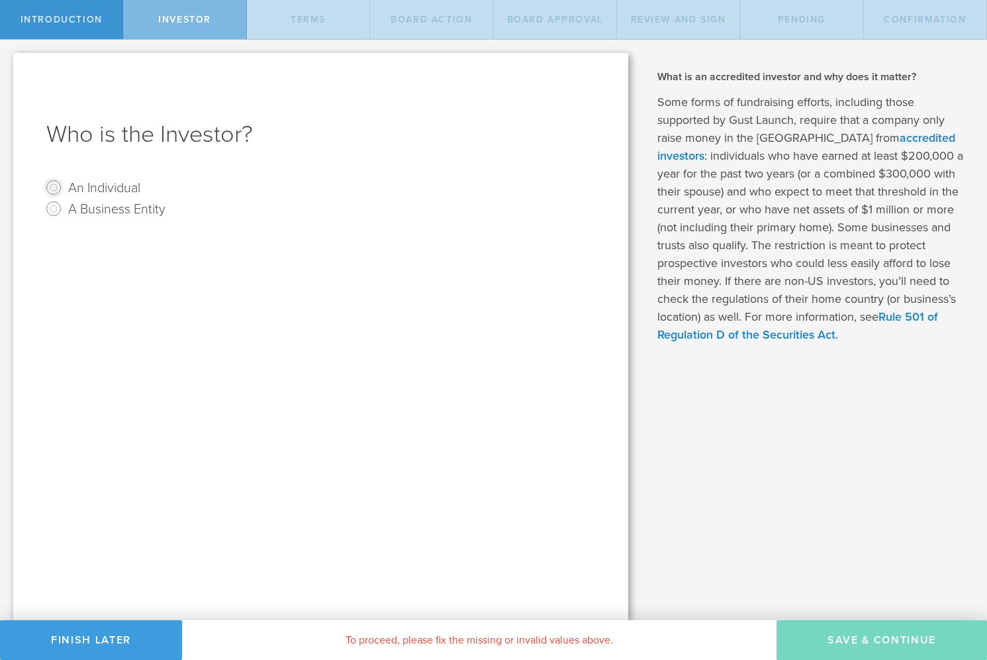
click at [54, 188] on input "An Individual" at bounding box center [53, 187] width 21 height 21
radio input "true"
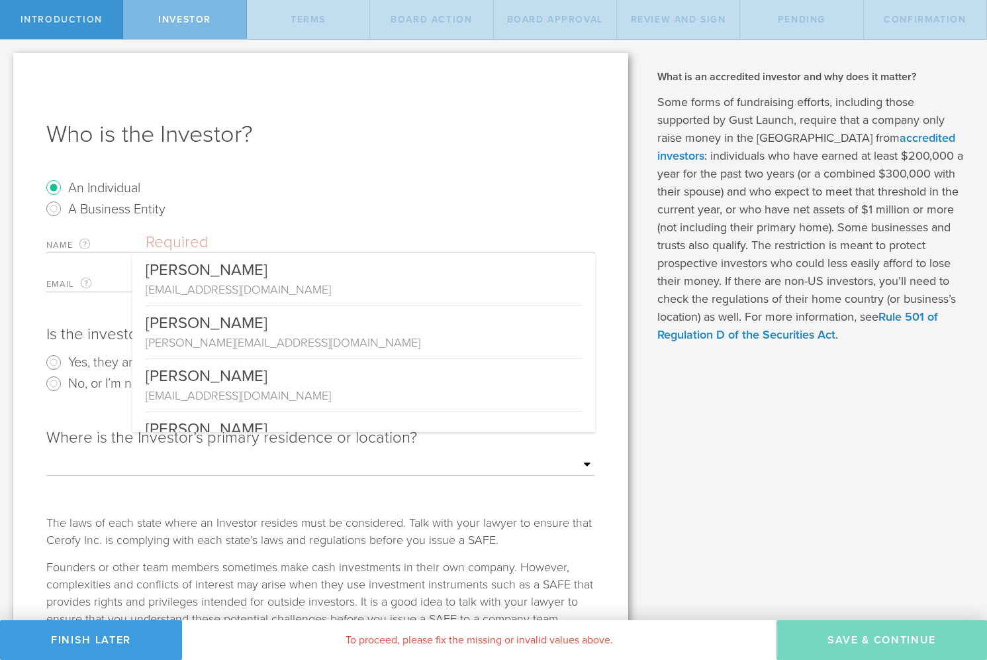
click at [191, 236] on input "text" at bounding box center [371, 242] width 450 height 20
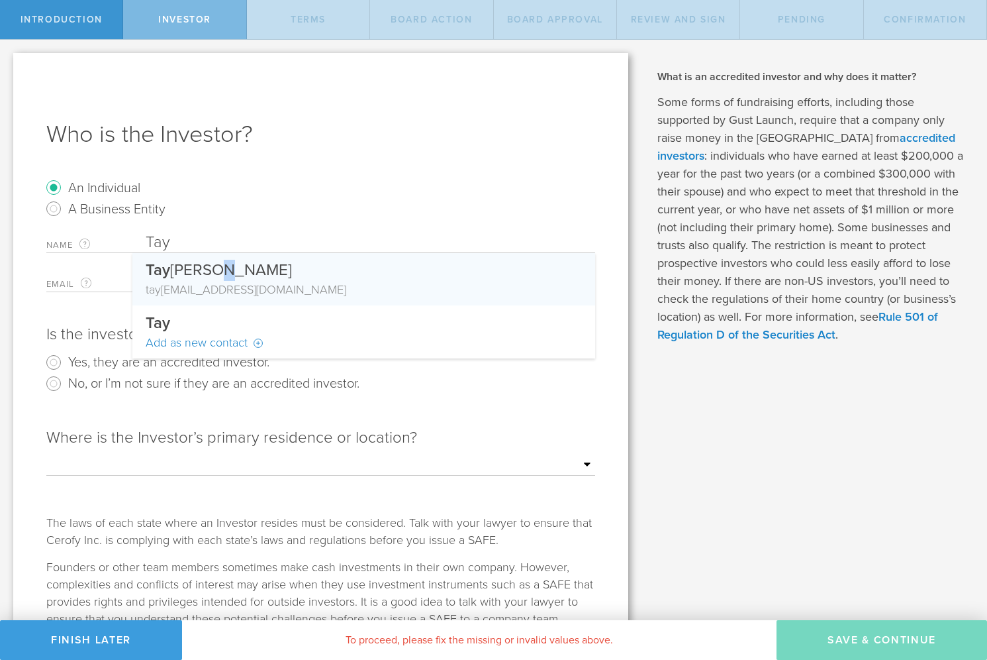
click at [211, 276] on div "Tay lor Inman" at bounding box center [364, 267] width 436 height 28
type input "[PERSON_NAME]"
type input "[PERSON_NAME][EMAIL_ADDRESS][DOMAIN_NAME]"
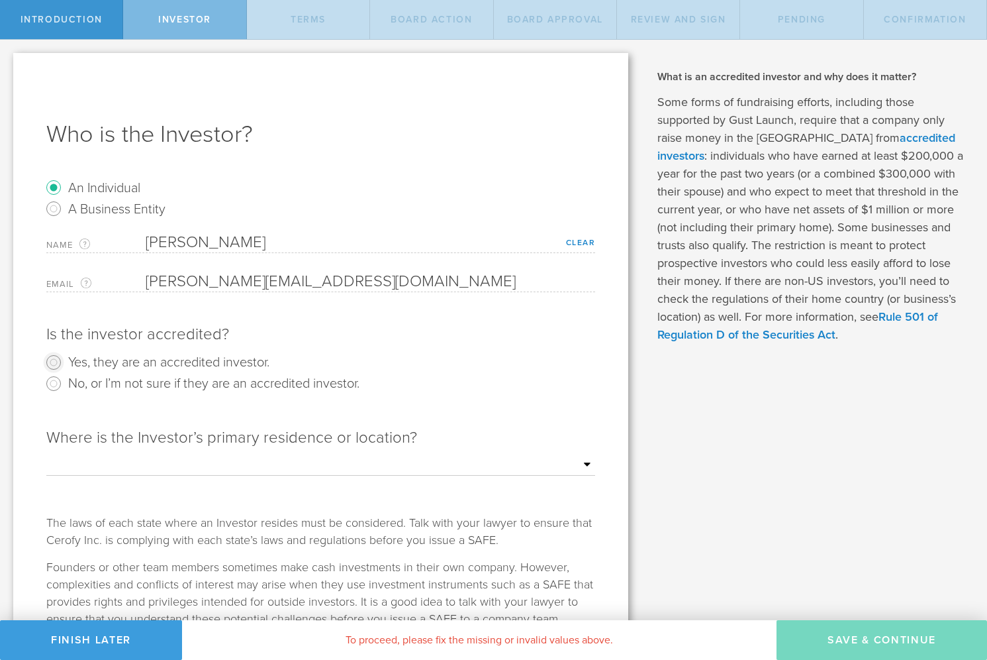
click at [52, 363] on input "Yes, they are an accredited investor." at bounding box center [53, 362] width 21 height 21
radio input "true"
click at [117, 268] on div "Name The first and last name of the person that will be the SAFE holder. Taylor…" at bounding box center [320, 262] width 549 height 60
click at [581, 238] on link "Clear" at bounding box center [581, 242] width 30 height 9
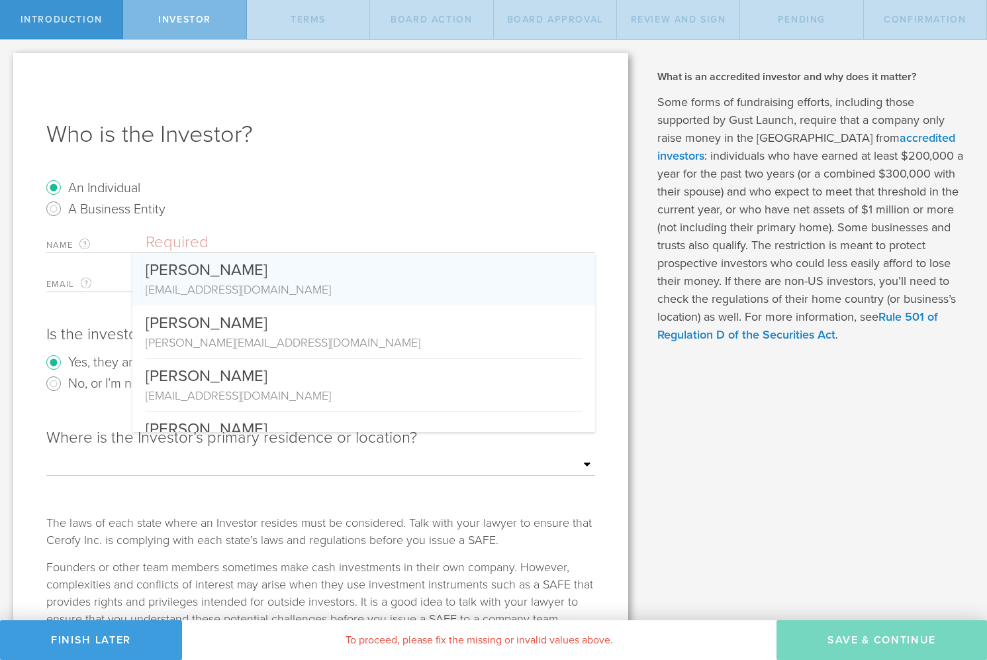
click at [172, 234] on input "text" at bounding box center [371, 242] width 450 height 20
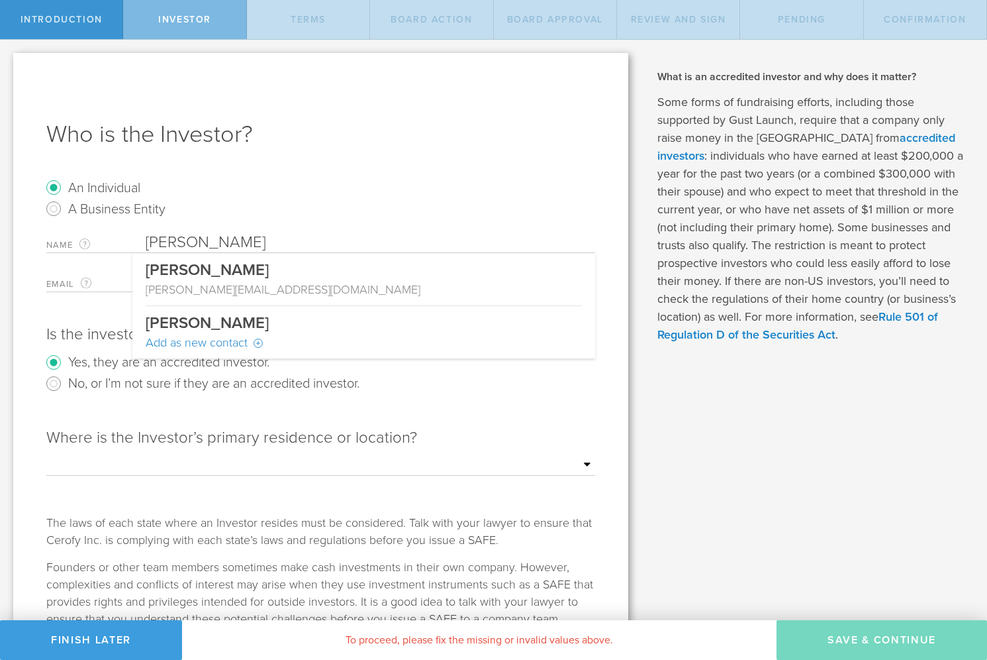
type input "[PERSON_NAME]"
type input "[PERSON_NAME][EMAIL_ADDRESS][DOMAIN_NAME]"
click at [242, 219] on form "An Individual A Business Entity Name The first and last name of the person that…" at bounding box center [320, 411] width 549 height 468
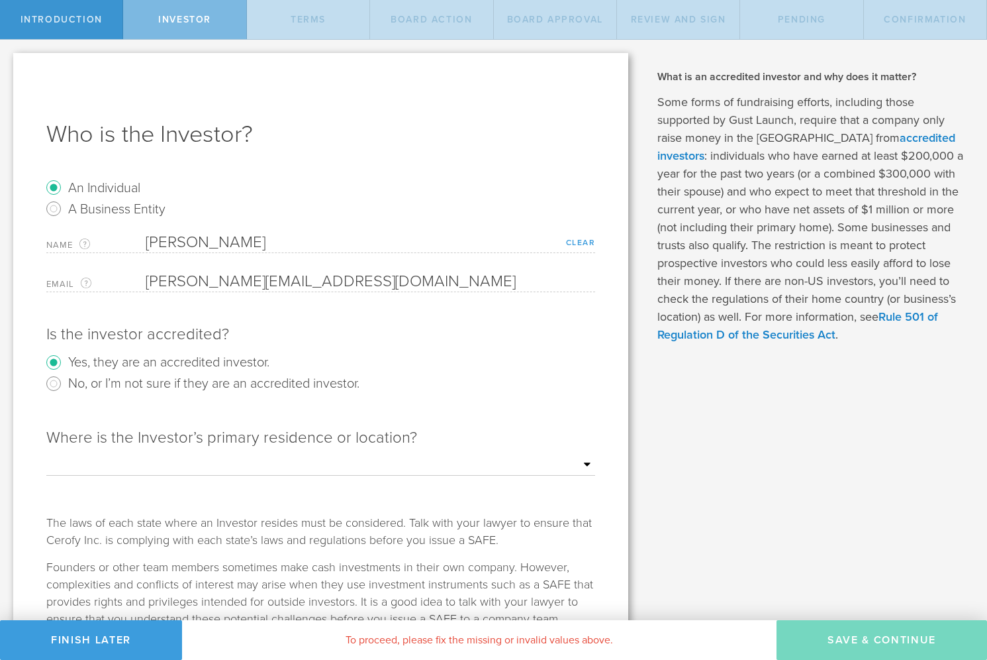
click at [580, 239] on link "Clear" at bounding box center [581, 242] width 30 height 9
click at [181, 236] on input "text" at bounding box center [371, 242] width 450 height 20
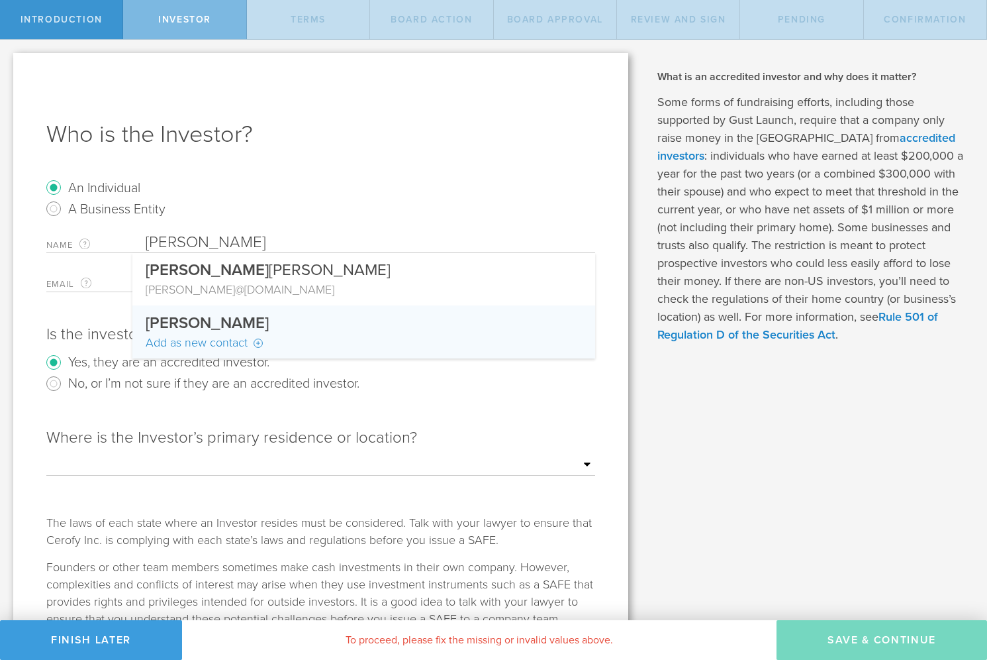
type input "Taylor"
click at [167, 344] on div "Add as new contact" at bounding box center [364, 342] width 436 height 17
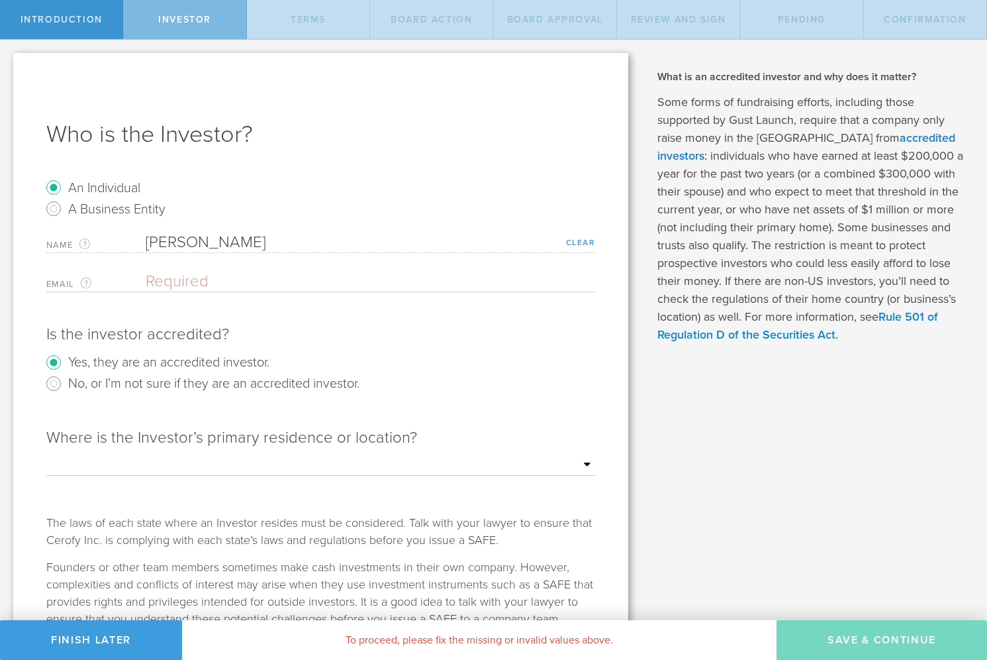
click at [577, 242] on link "Clear" at bounding box center [581, 242] width 30 height 9
click at [222, 238] on input "text" at bounding box center [371, 242] width 450 height 20
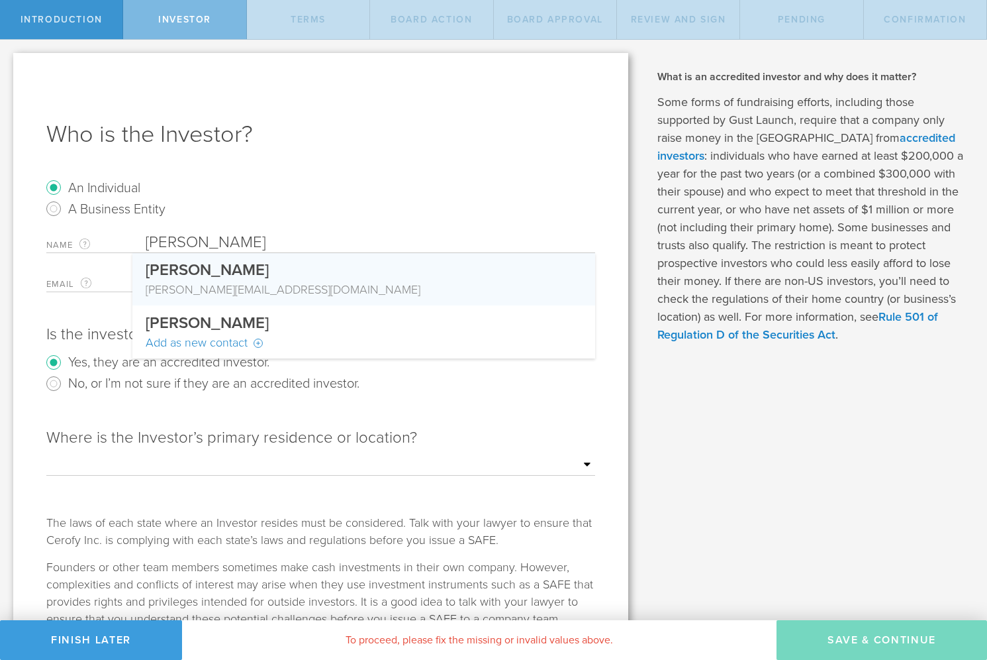
drag, startPoint x: 240, startPoint y: 242, endPoint x: 139, endPoint y: 231, distance: 101.2
click at [139, 231] on form "An Individual A Business Entity Name The first and last name of the person that…" at bounding box center [320, 411] width 549 height 468
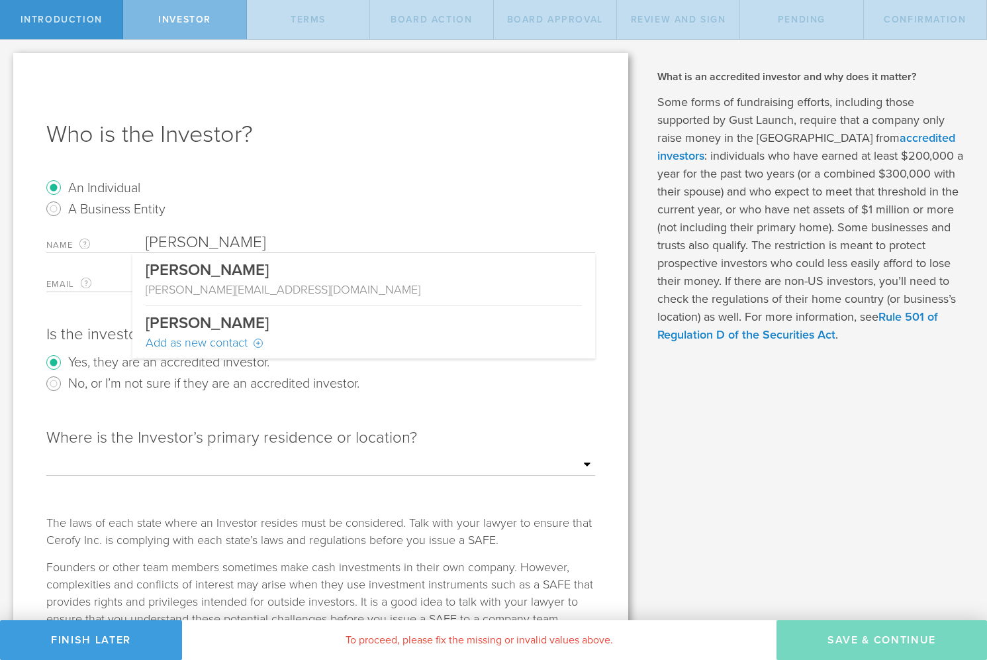
type input "[PERSON_NAME]"
type input "[PERSON_NAME][EMAIL_ADDRESS][DOMAIN_NAME]"
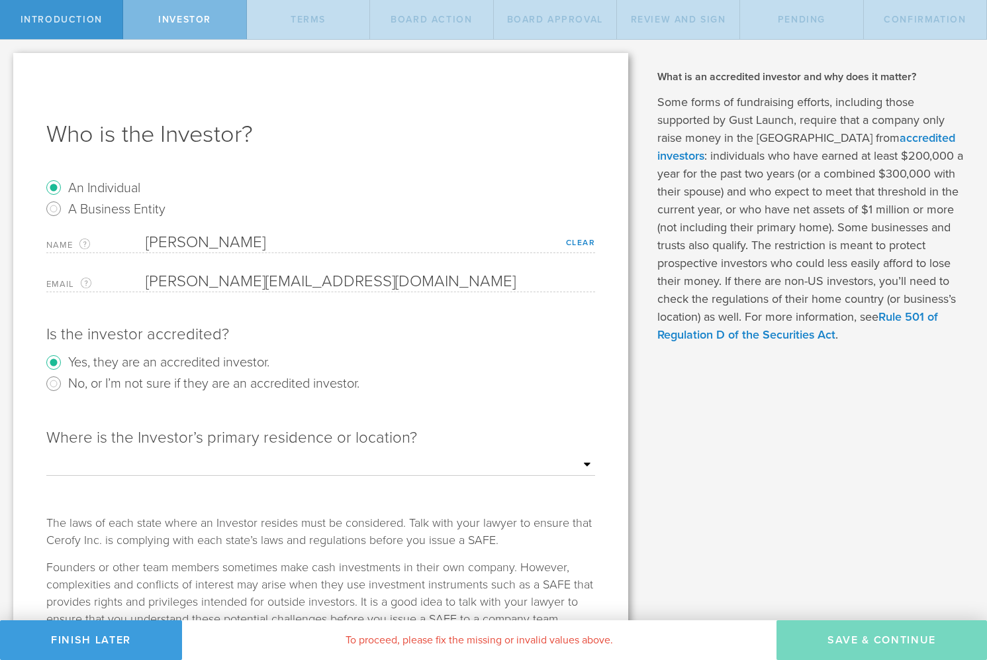
click at [120, 251] on label "Name The first and last name of the person that will be the SAFE holder." at bounding box center [95, 244] width 99 height 15
click at [297, 323] on div "Is the investor accredited? Yes, they are an accredited investor. No, or I’m no…" at bounding box center [320, 362] width 549 height 103
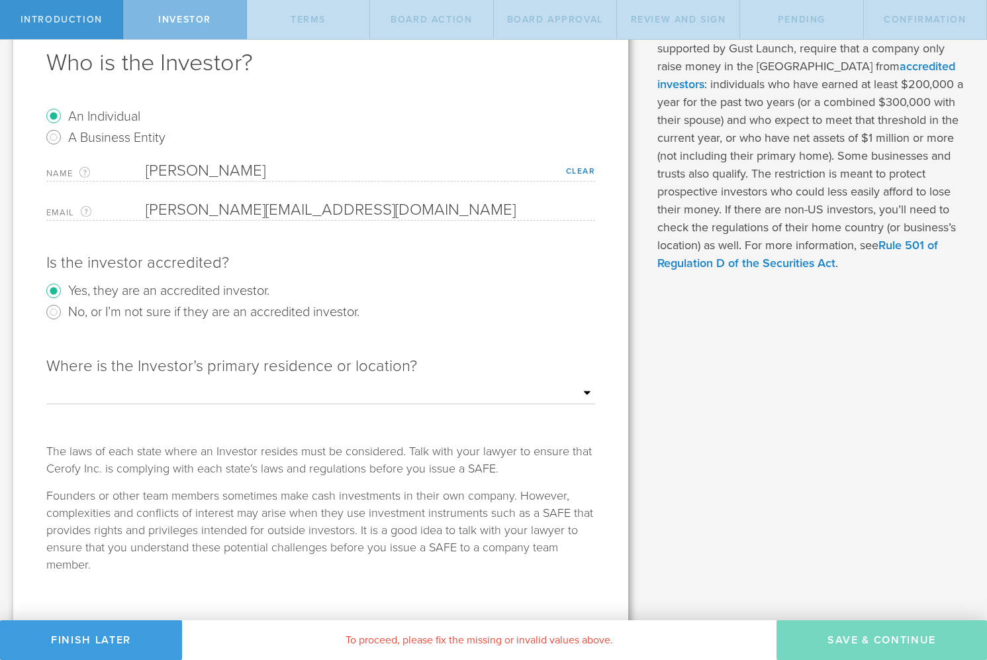
scroll to position [84, 0]
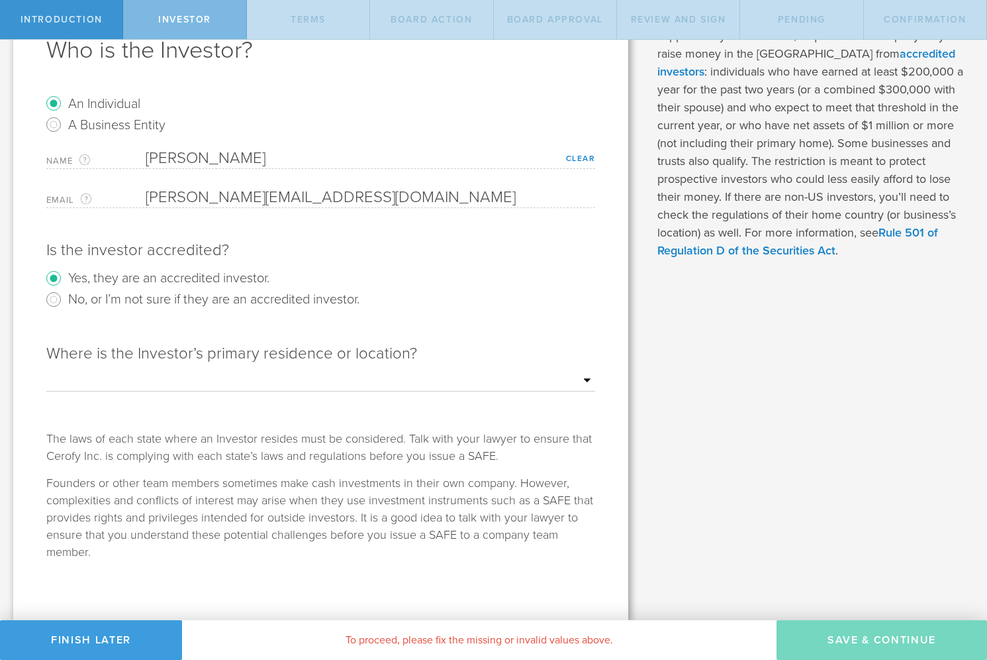
click at [468, 638] on div "To proceed, please fix the missing or invalid values above." at bounding box center [479, 640] width 595 height 40
click at [265, 375] on select "Outside of the US Alabama Alaska Arizona Arkansas California Colorado Connectic…" at bounding box center [320, 381] width 549 height 20
click at [580, 160] on link "Clear" at bounding box center [581, 158] width 30 height 9
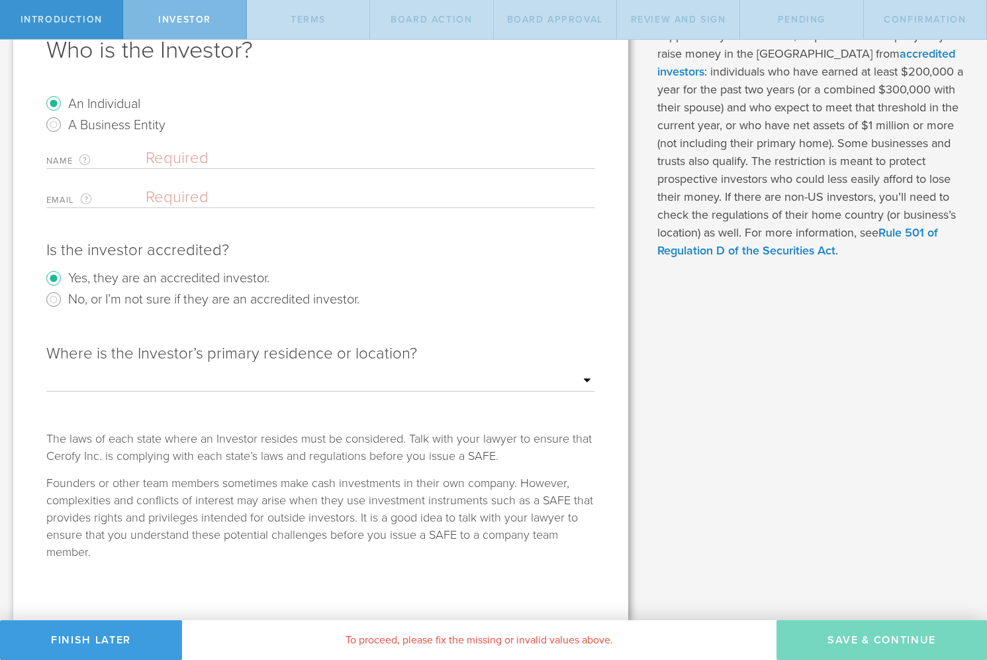
click at [244, 158] on input "text" at bounding box center [371, 158] width 450 height 20
type input "Michael and Eva Casias"
click at [177, 197] on input "email" at bounding box center [367, 197] width 443 height 20
type input "[PERSON_NAME][EMAIL_ADDRESS][DOMAIN_NAME]"
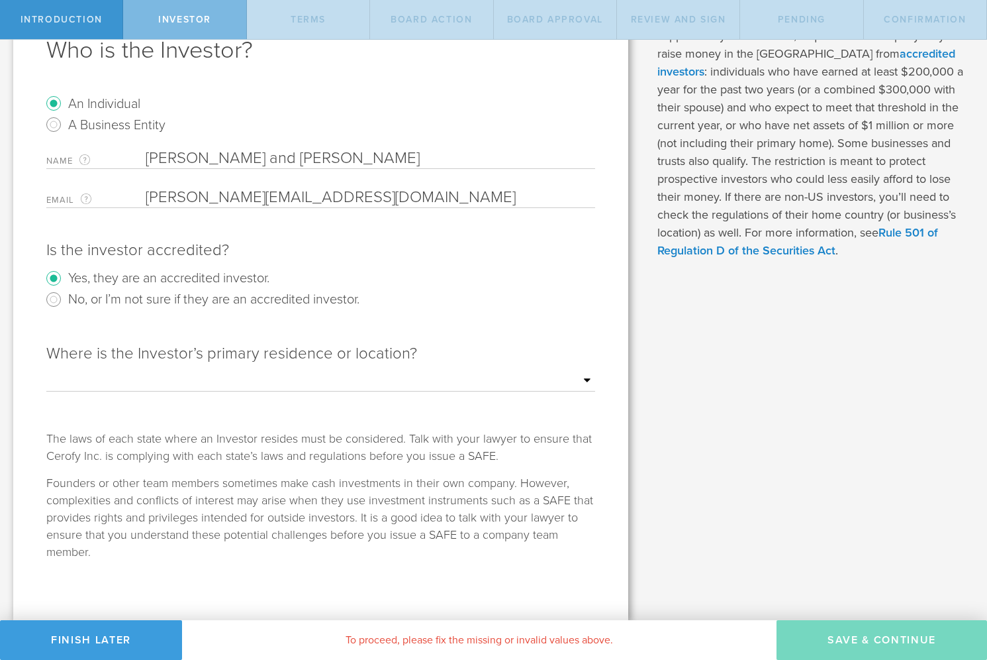
click at [183, 373] on select "Outside of the US Alabama Alaska Arizona Arkansas California Colorado Connectic…" at bounding box center [320, 381] width 549 height 20
select select "string:TX"
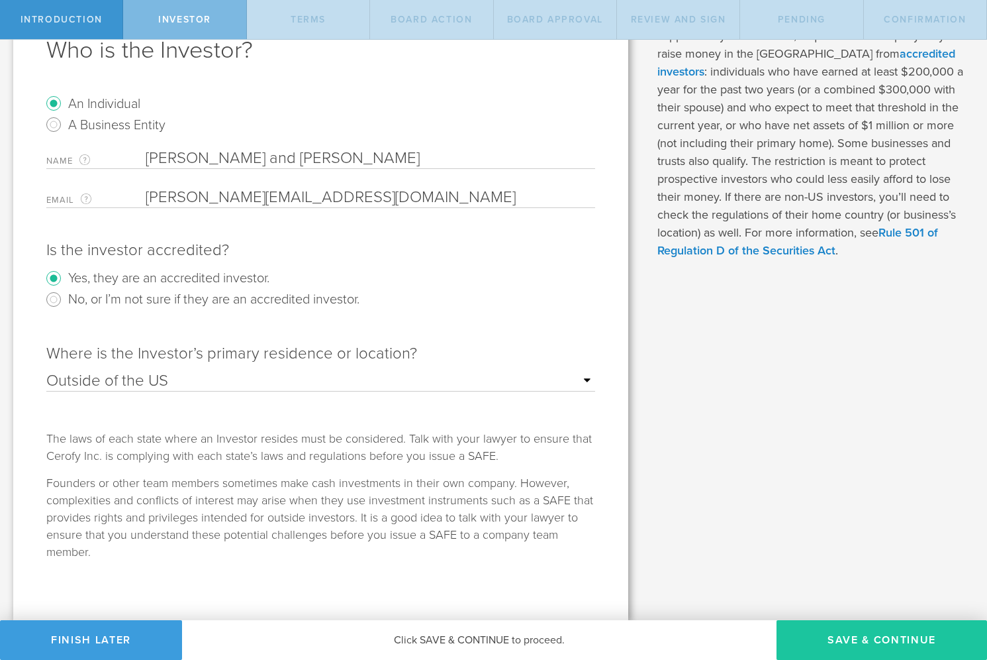
click at [819, 632] on button "Save & Continue" at bounding box center [882, 640] width 211 height 40
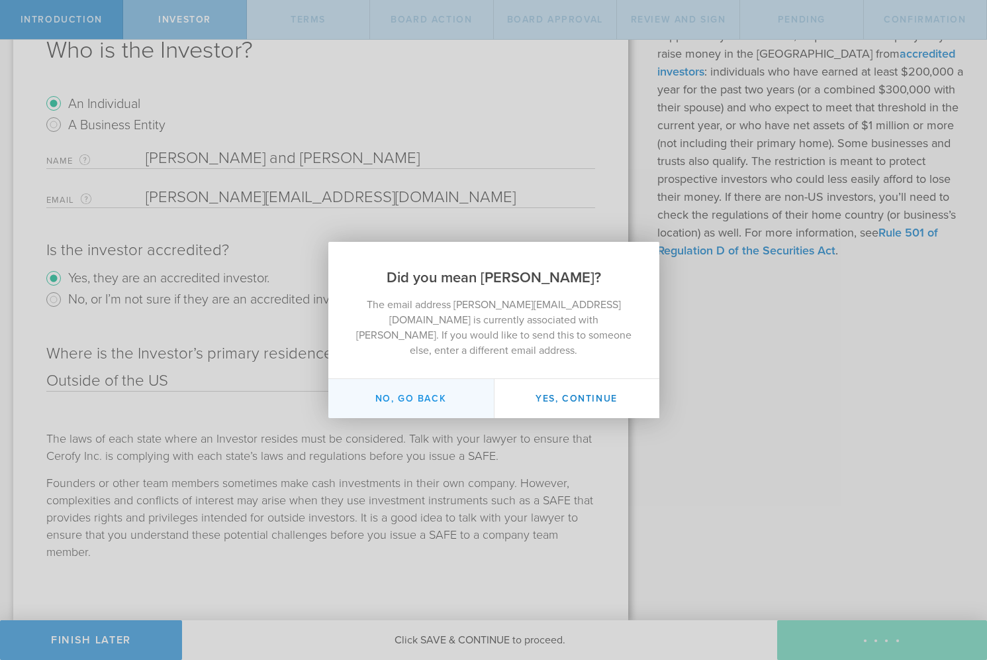
click at [428, 391] on button "No, go back" at bounding box center [411, 398] width 166 height 39
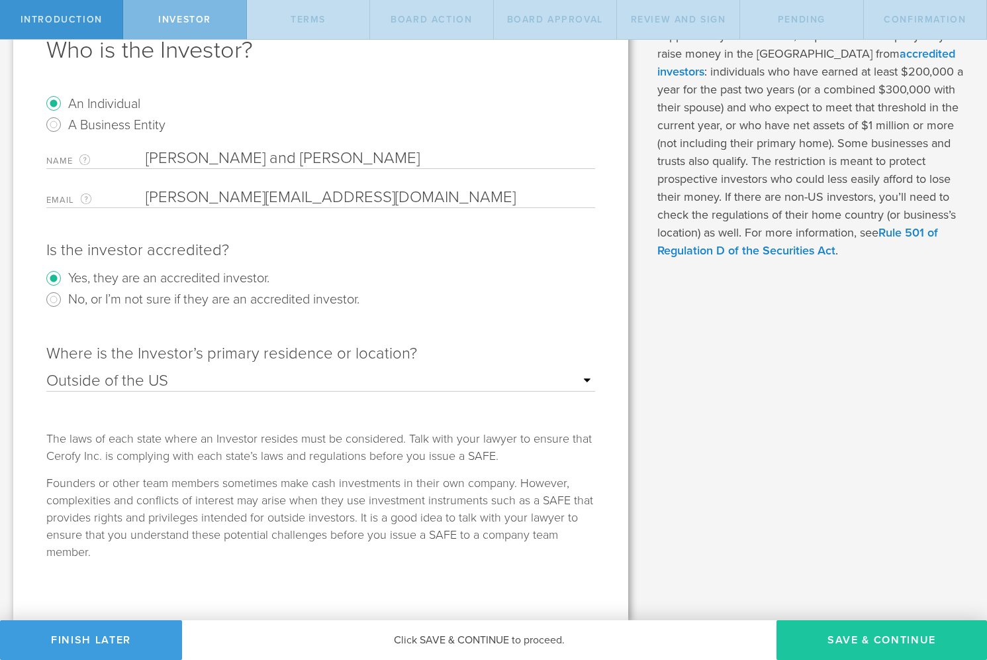
click at [827, 638] on button "Save & Continue" at bounding box center [882, 640] width 211 height 40
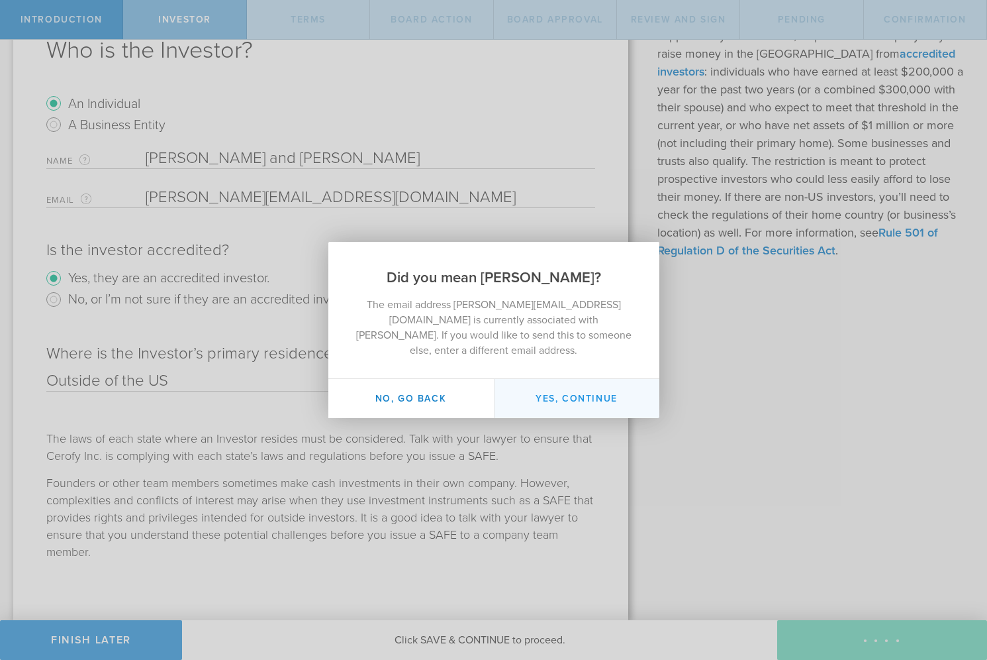
click at [579, 384] on button "Yes, continue" at bounding box center [577, 398] width 166 height 39
type input "[PERSON_NAME]"
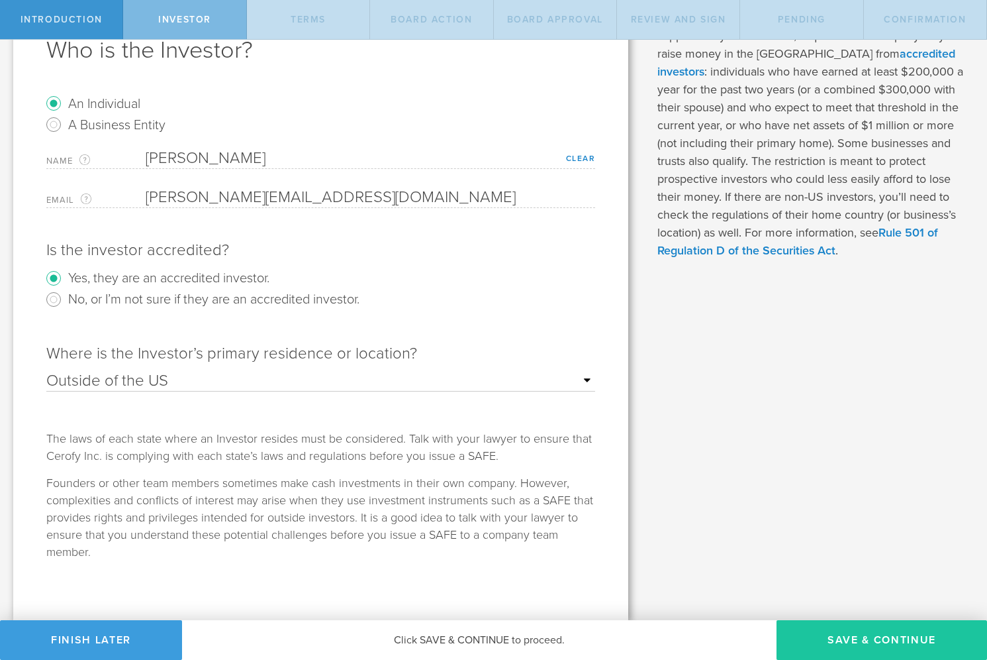
click at [842, 635] on button "Save & Continue" at bounding box center [882, 640] width 211 height 40
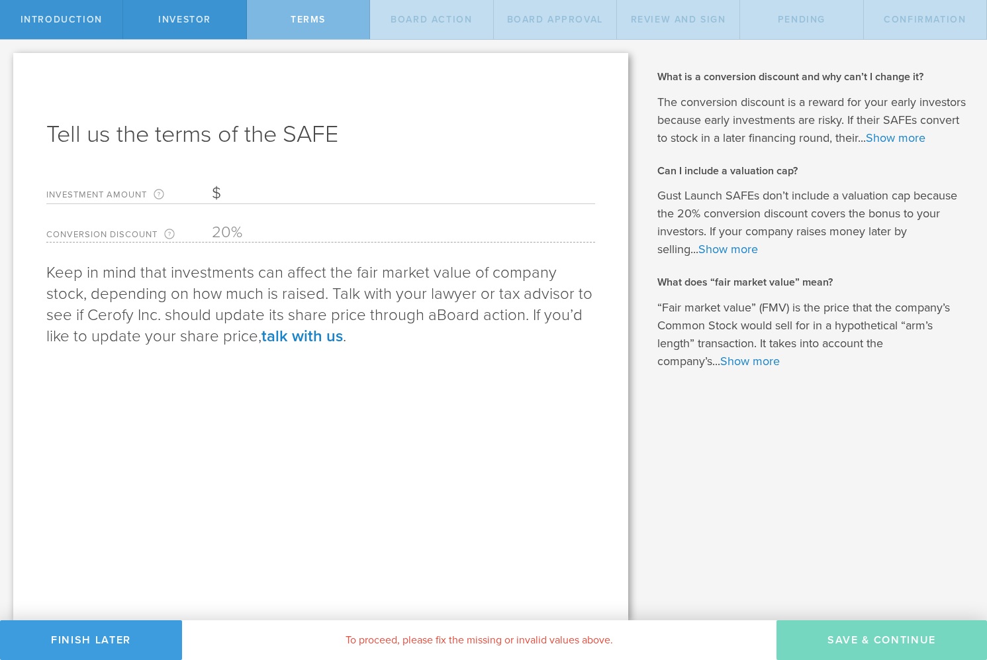
click at [254, 195] on input "Investment Amount The amount (in USD) that this investor is paying for the SAFE." at bounding box center [403, 193] width 383 height 20
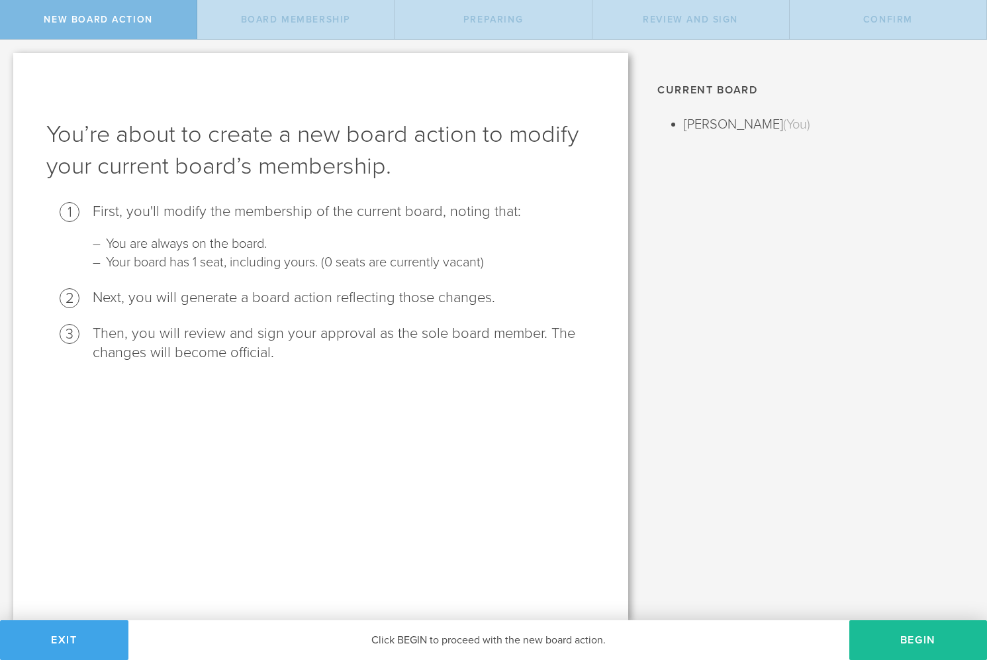
click at [70, 645] on button "Exit" at bounding box center [64, 640] width 128 height 40
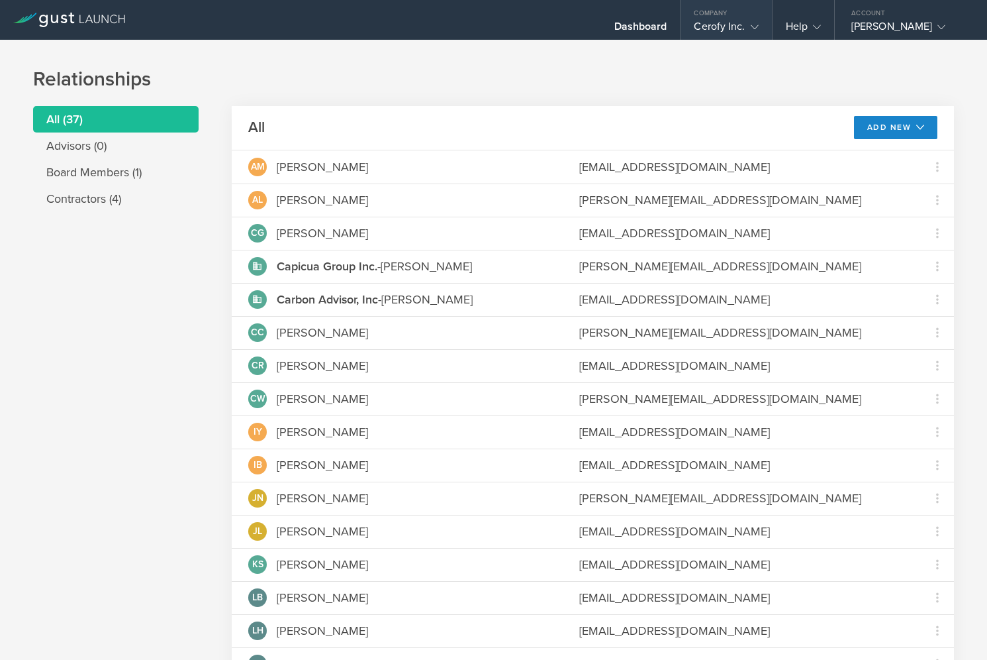
click at [741, 30] on div "Cerofy Inc." at bounding box center [726, 30] width 64 height 20
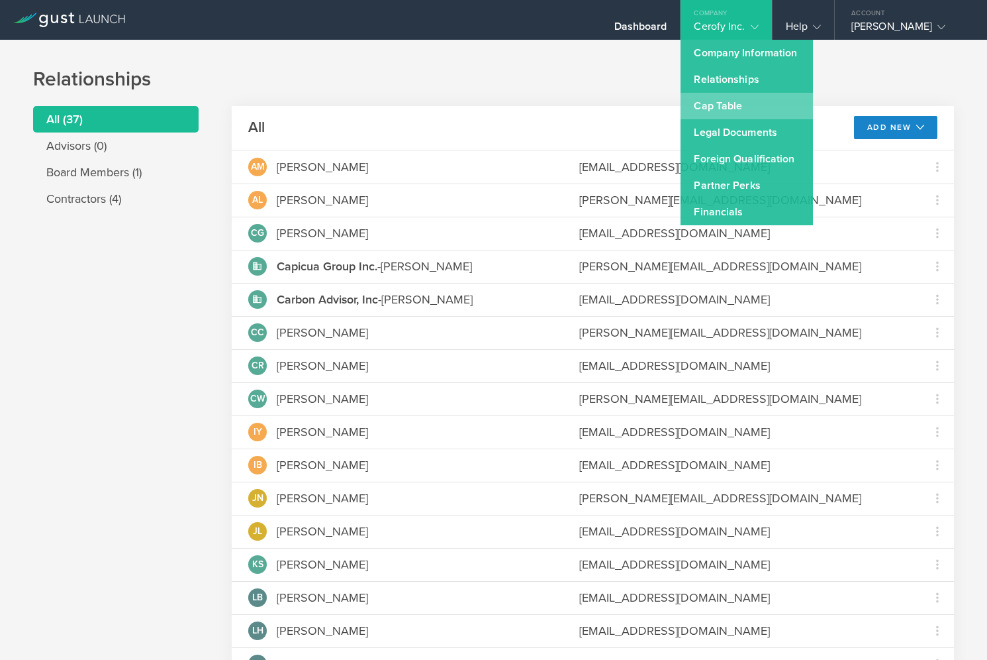
click at [739, 107] on link "Cap Table" at bounding box center [747, 106] width 132 height 26
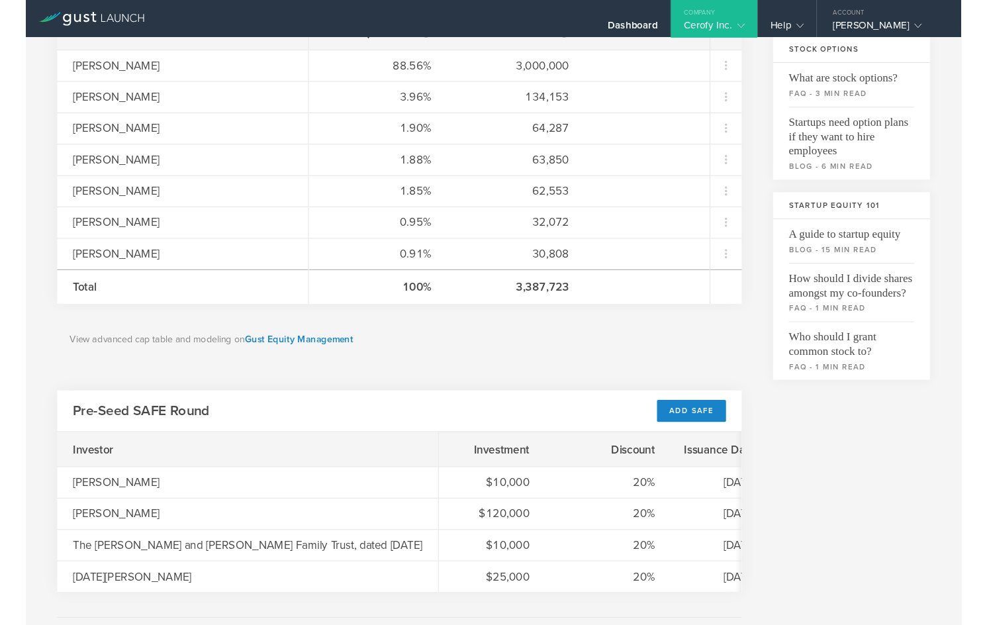
scroll to position [279, 0]
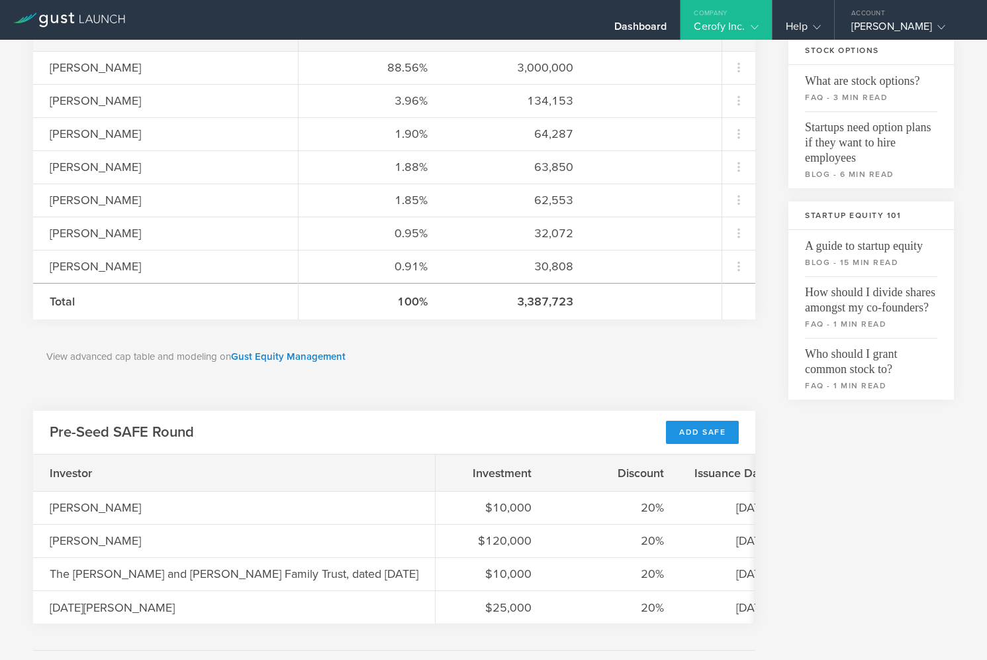
click at [709, 426] on div "Add SAFE" at bounding box center [702, 432] width 73 height 23
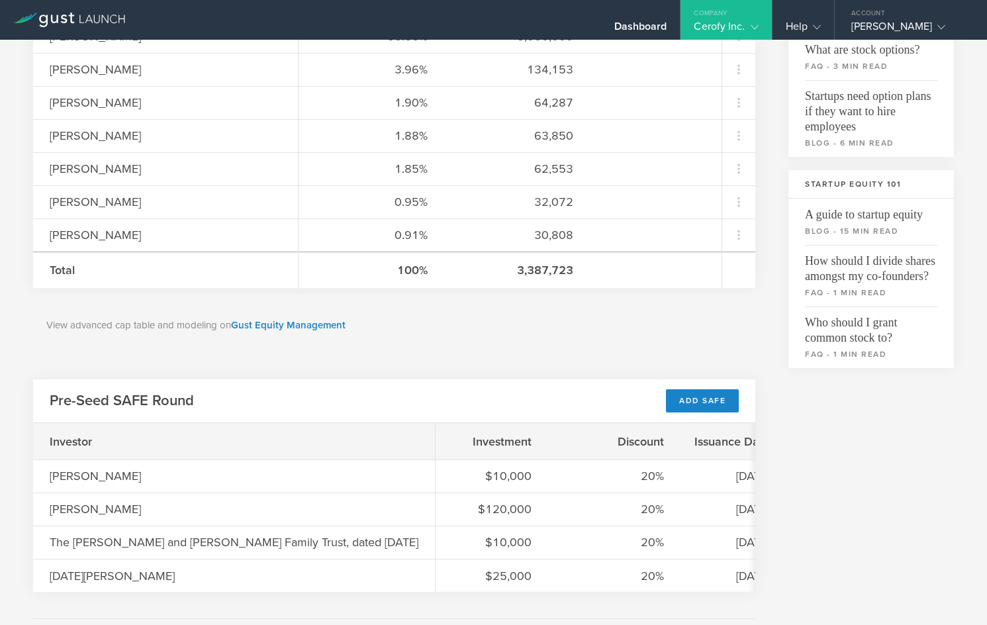
scroll to position [313, 0]
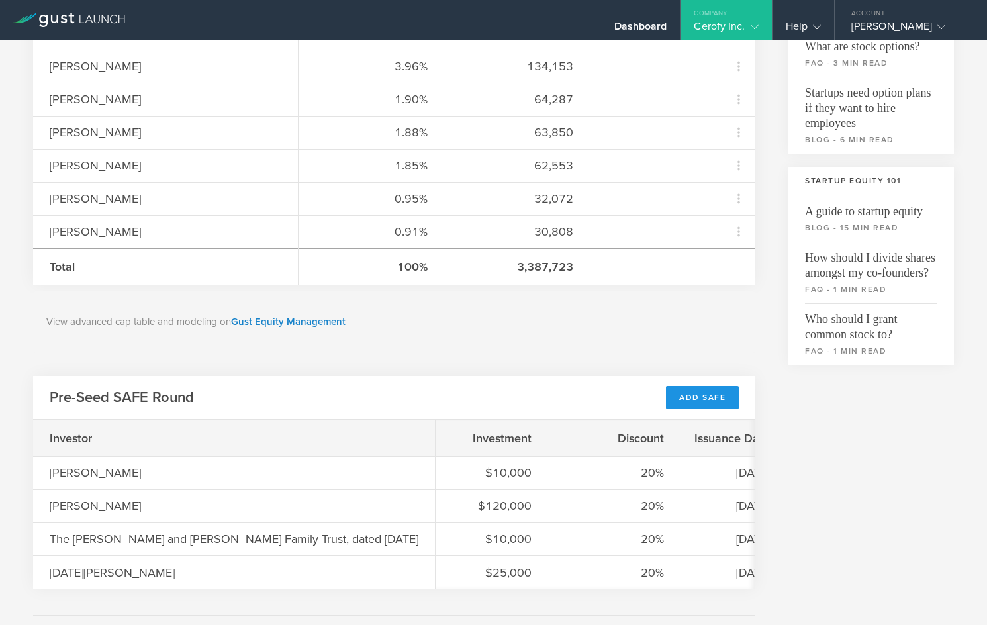
click at [713, 397] on div "Add SAFE" at bounding box center [702, 397] width 73 height 23
click at [738, 18] on div "Company" at bounding box center [726, 10] width 91 height 20
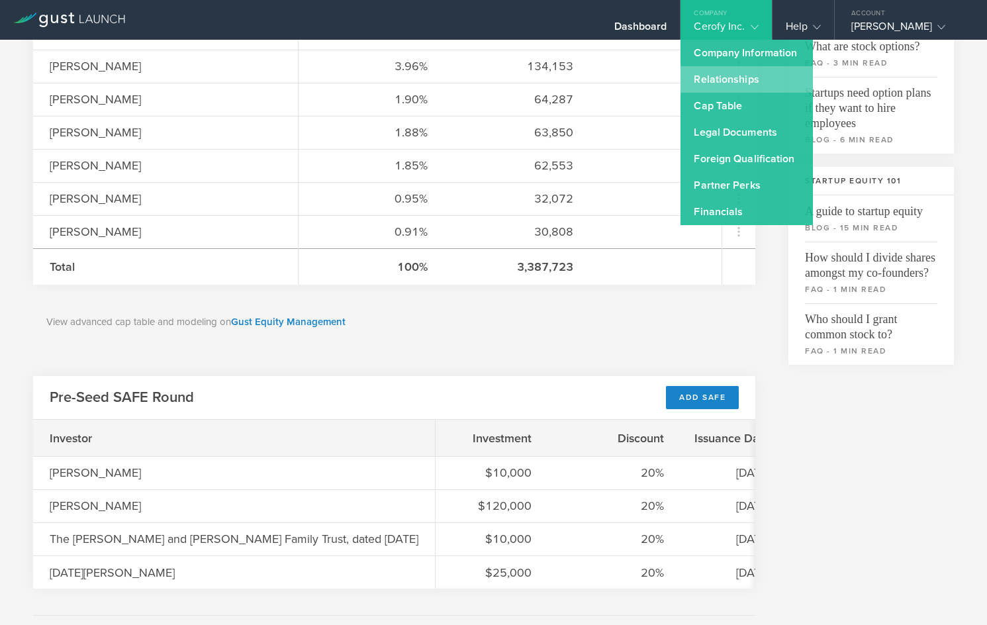
click at [740, 78] on link "Relationships" at bounding box center [747, 79] width 132 height 26
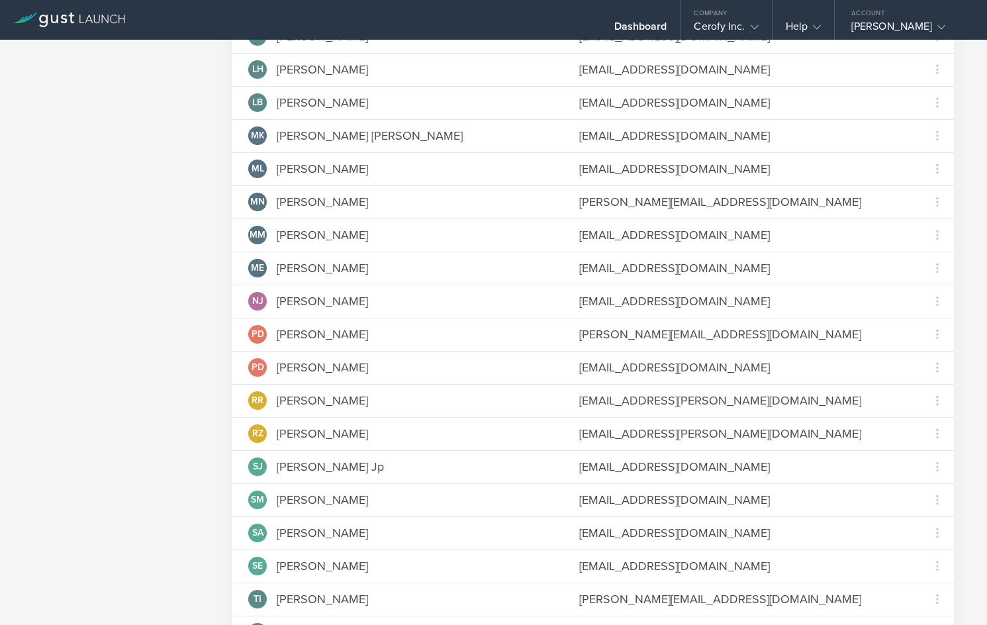
scroll to position [557, 0]
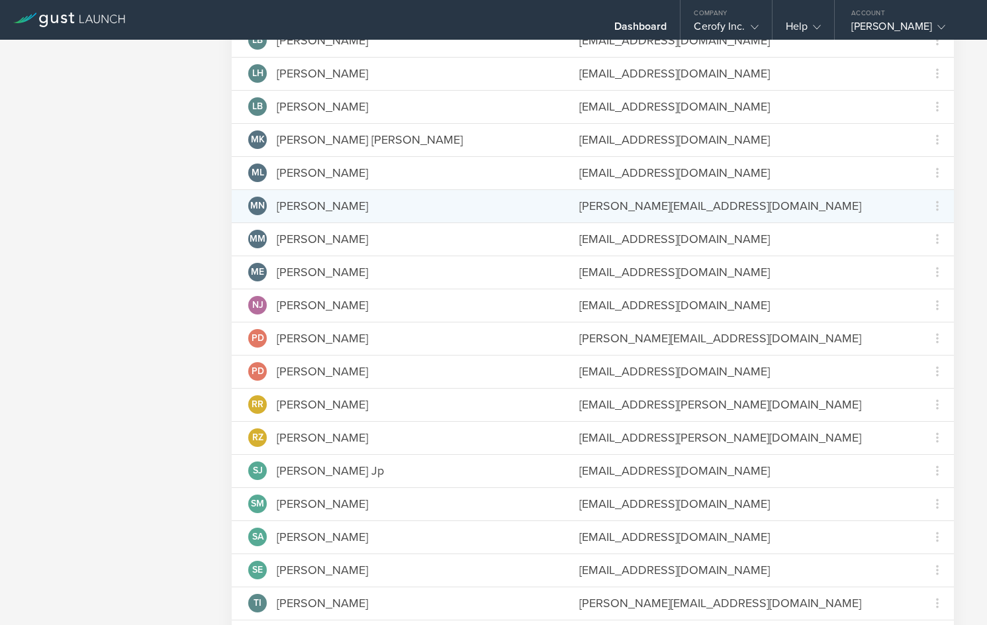
click at [830, 198] on div "[PERSON_NAME][EMAIL_ADDRESS][DOMAIN_NAME]" at bounding box center [741, 205] width 325 height 17
click at [703, 203] on div "[PERSON_NAME][EMAIL_ADDRESS][DOMAIN_NAME]" at bounding box center [741, 205] width 325 height 17
click at [937, 205] on icon at bounding box center [937, 206] width 3 height 10
click at [744, 175] on md-backdrop at bounding box center [493, 312] width 987 height 625
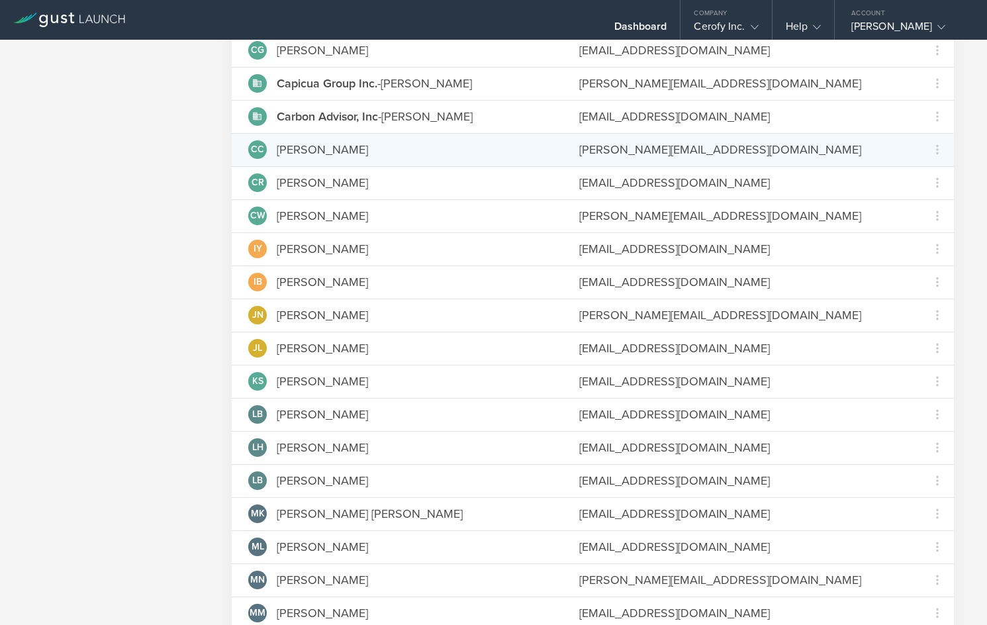
scroll to position [0, 0]
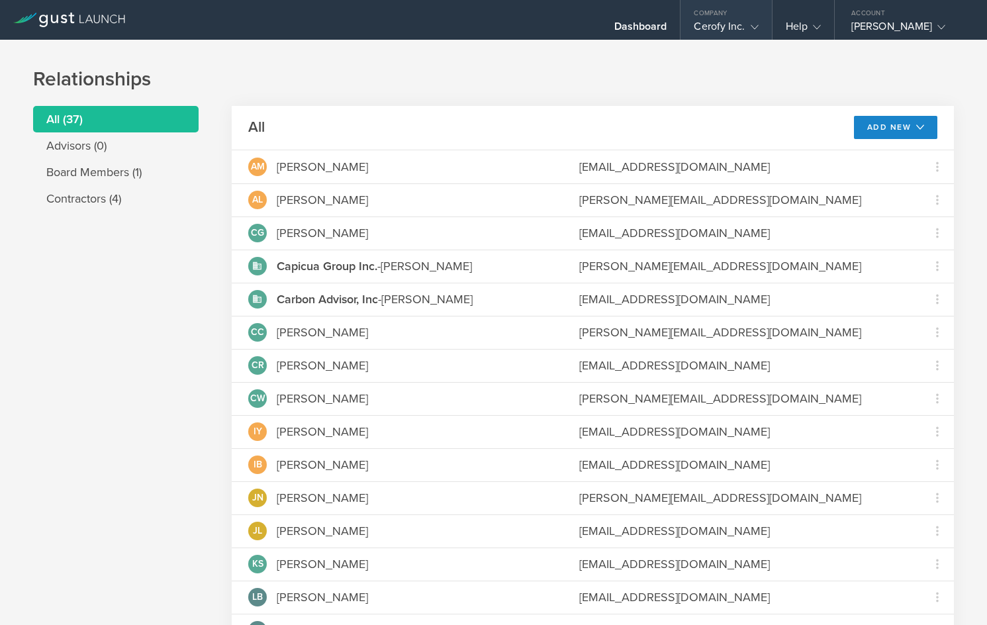
click at [740, 26] on div "Cerofy Inc." at bounding box center [726, 30] width 64 height 20
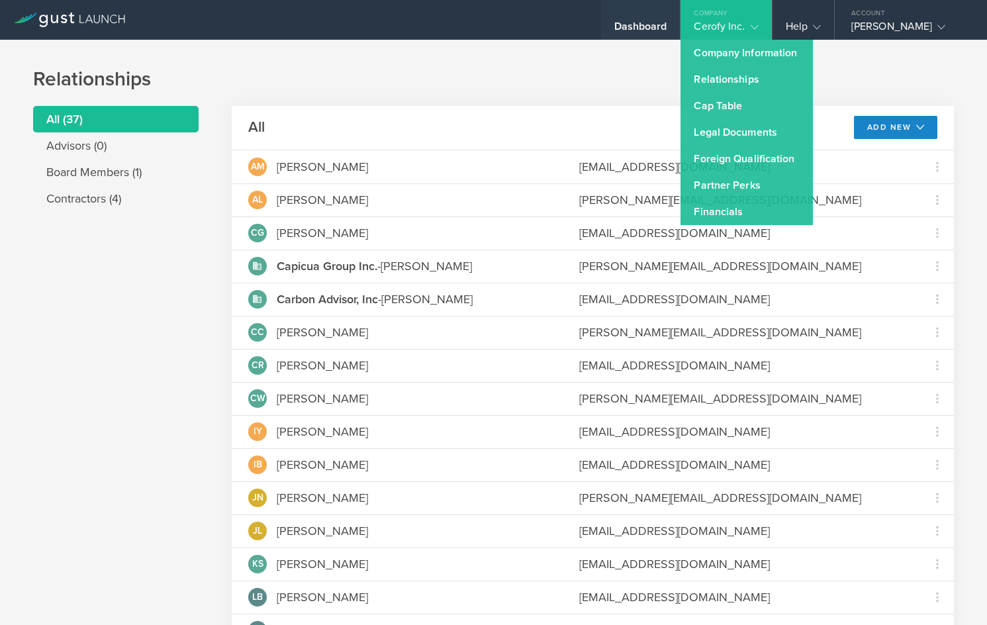
click at [644, 28] on div "Dashboard" at bounding box center [641, 30] width 53 height 20
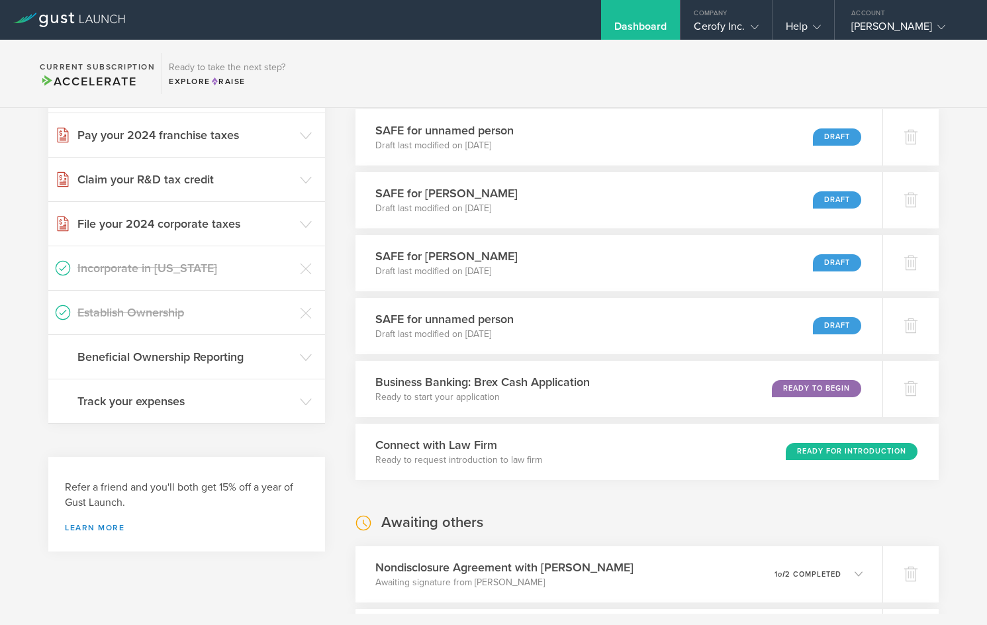
scroll to position [226, 0]
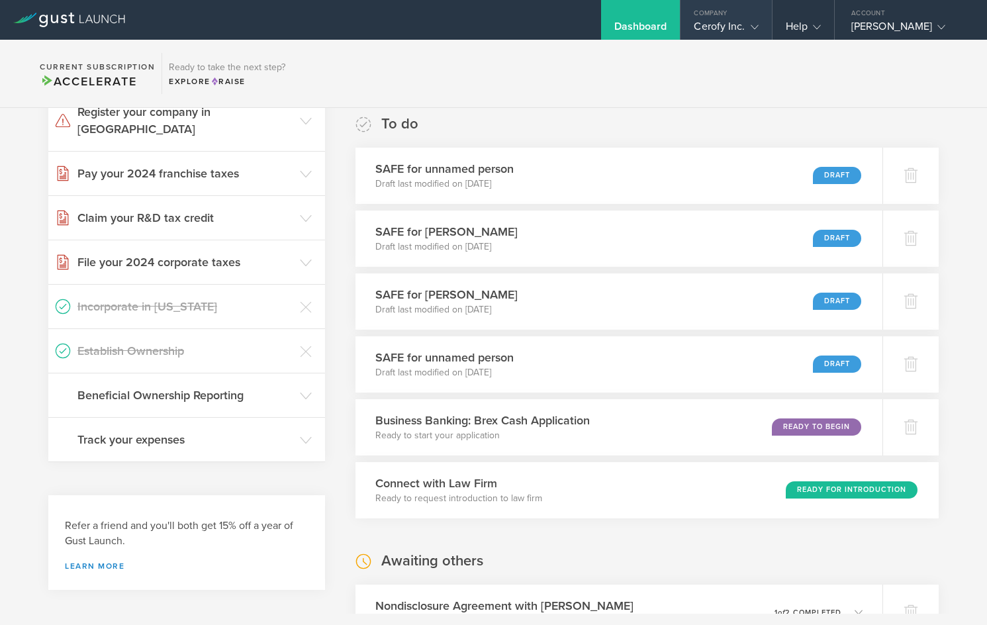
click at [744, 28] on div "Cerofy Inc." at bounding box center [726, 30] width 64 height 20
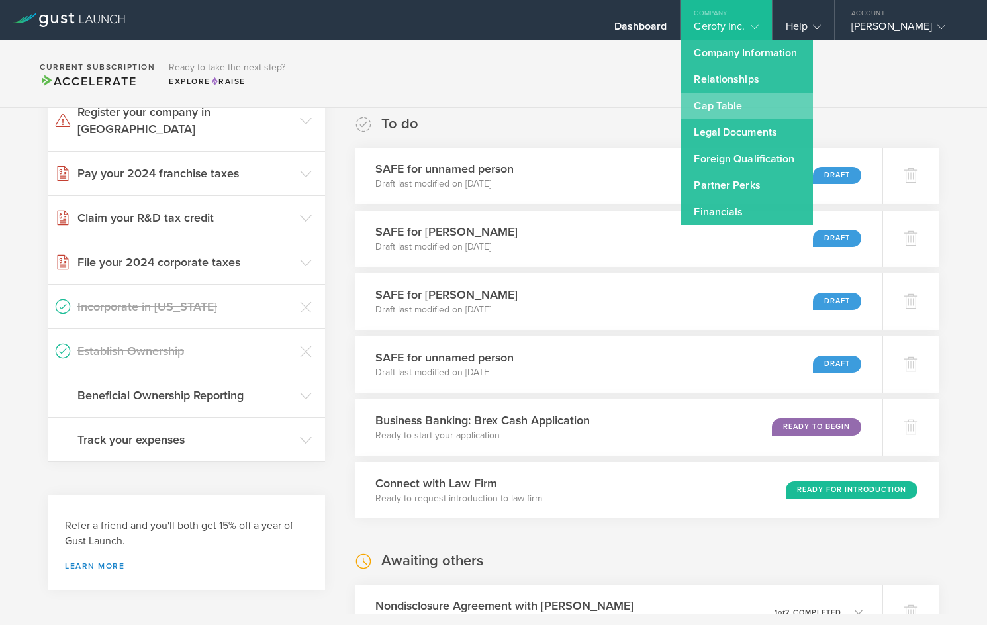
click at [751, 113] on link "Cap Table" at bounding box center [747, 106] width 132 height 26
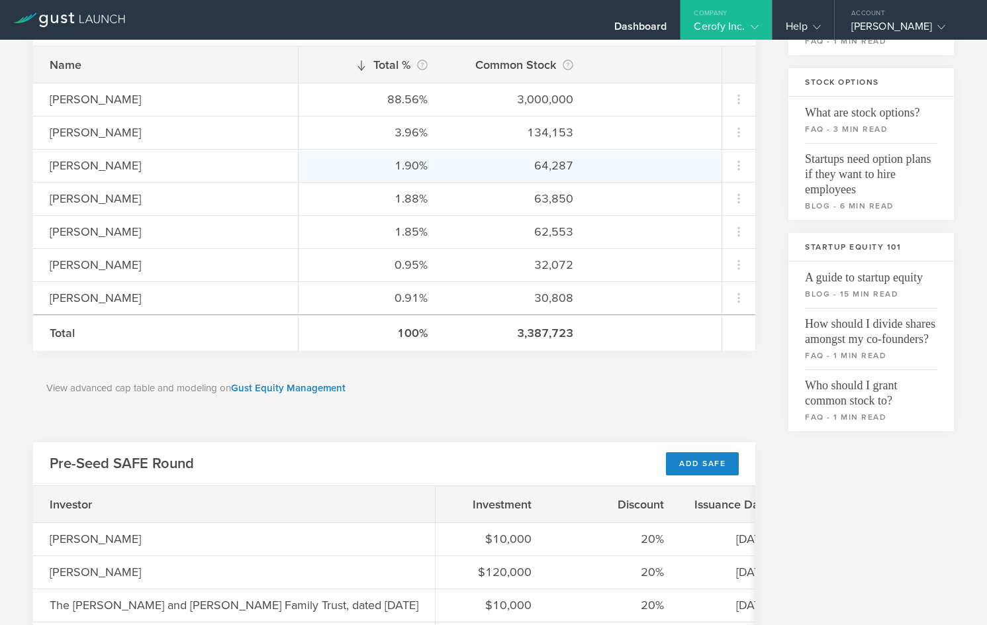
scroll to position [250, 0]
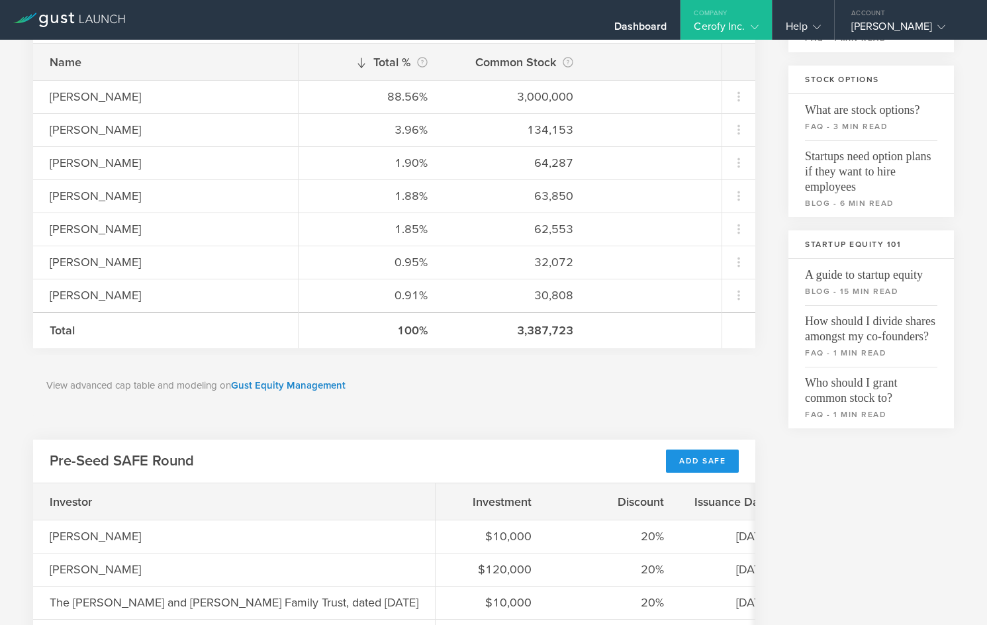
click at [699, 460] on div "Add SAFE" at bounding box center [702, 461] width 73 height 23
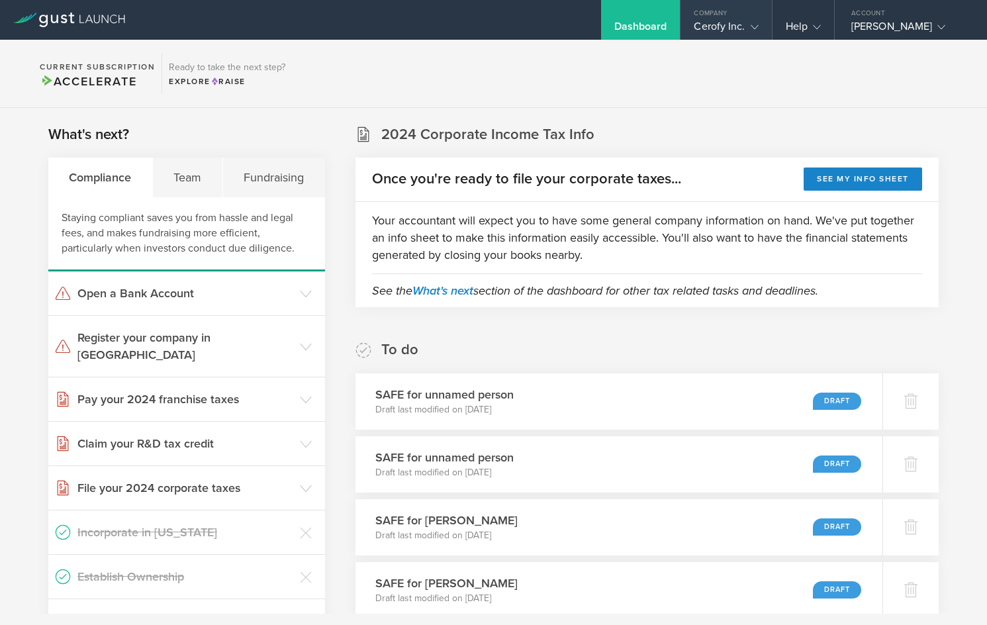
click at [732, 32] on div "Cerofy Inc." at bounding box center [726, 30] width 64 height 20
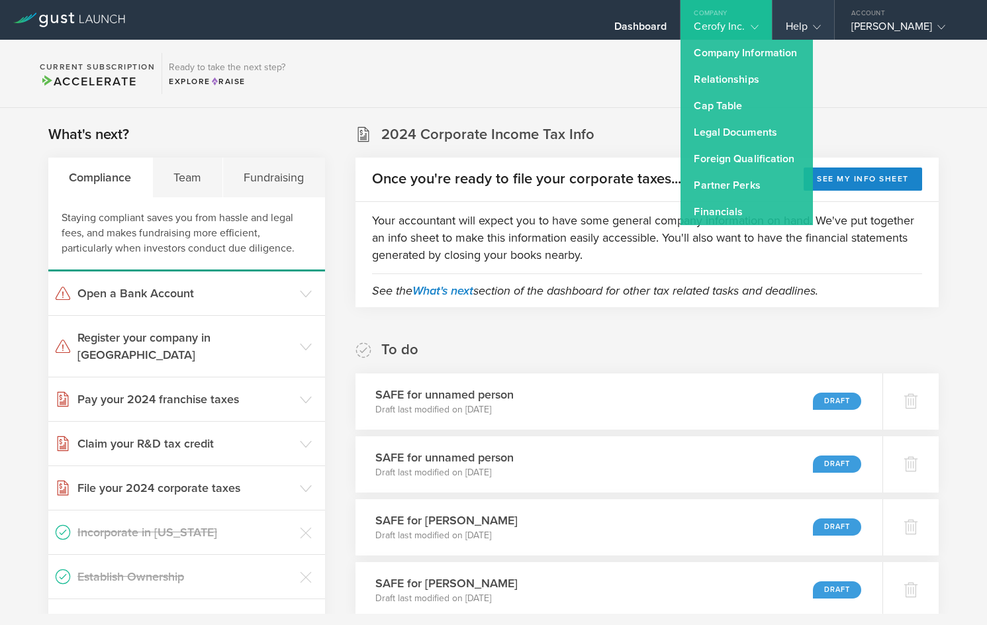
click at [802, 20] on div "Help" at bounding box center [803, 30] width 35 height 20
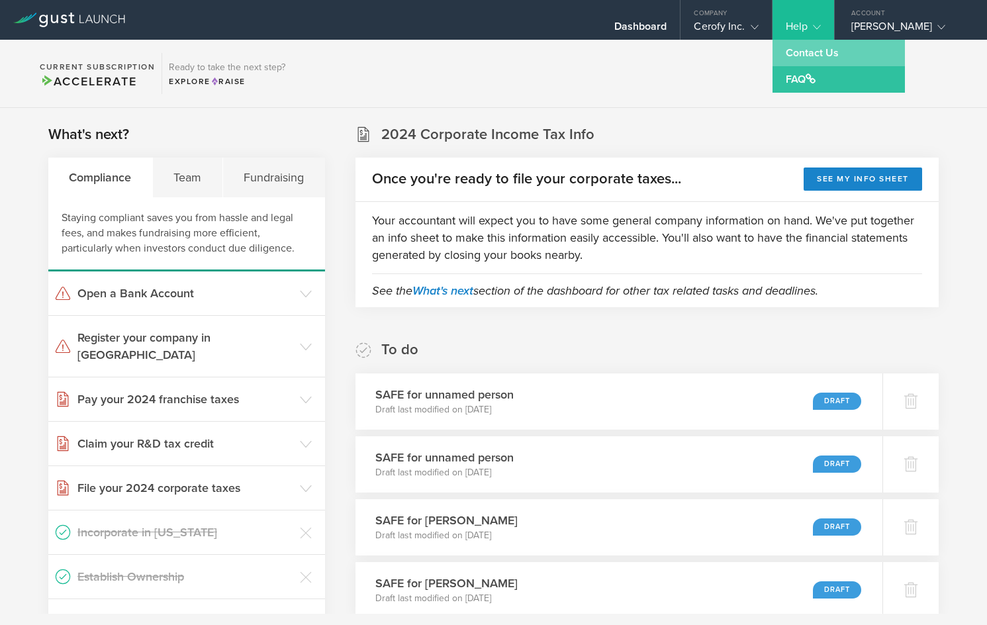
click at [821, 54] on link "Contact Us" at bounding box center [839, 53] width 132 height 26
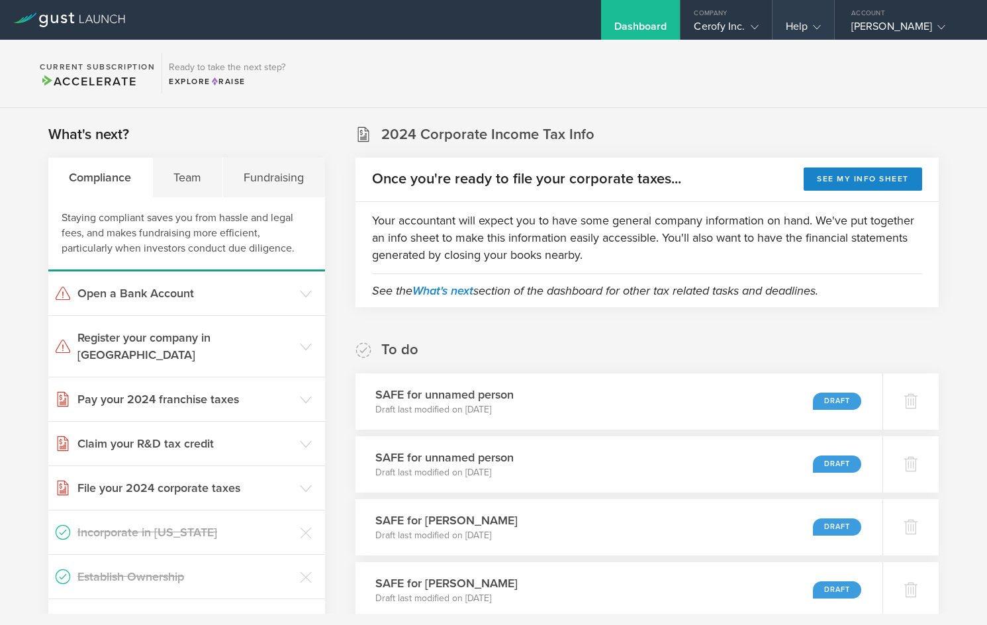
click at [807, 32] on div "Help" at bounding box center [803, 30] width 35 height 20
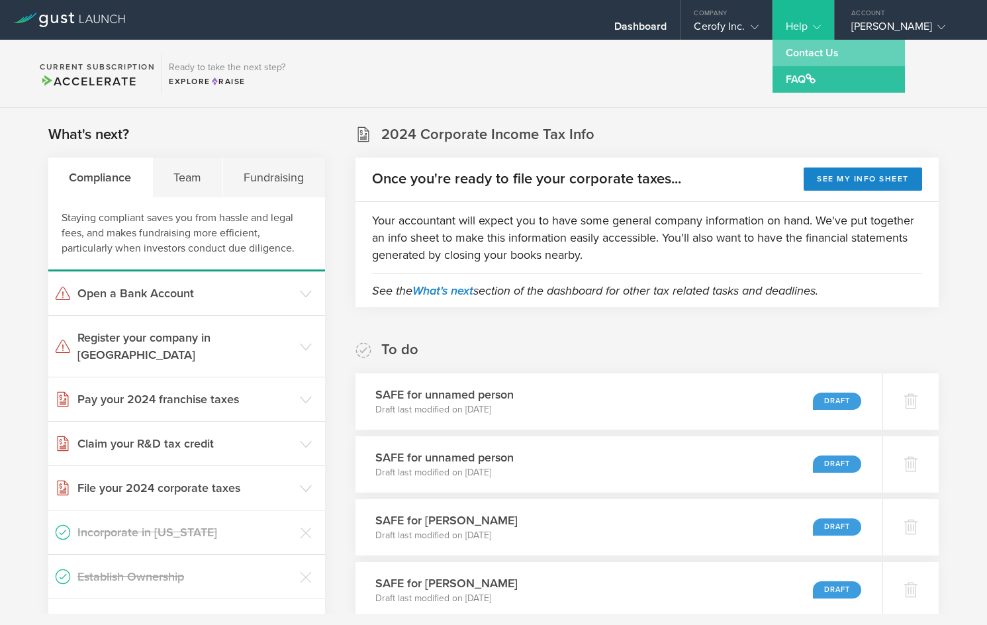
click at [809, 55] on link "Contact Us" at bounding box center [839, 53] width 132 height 26
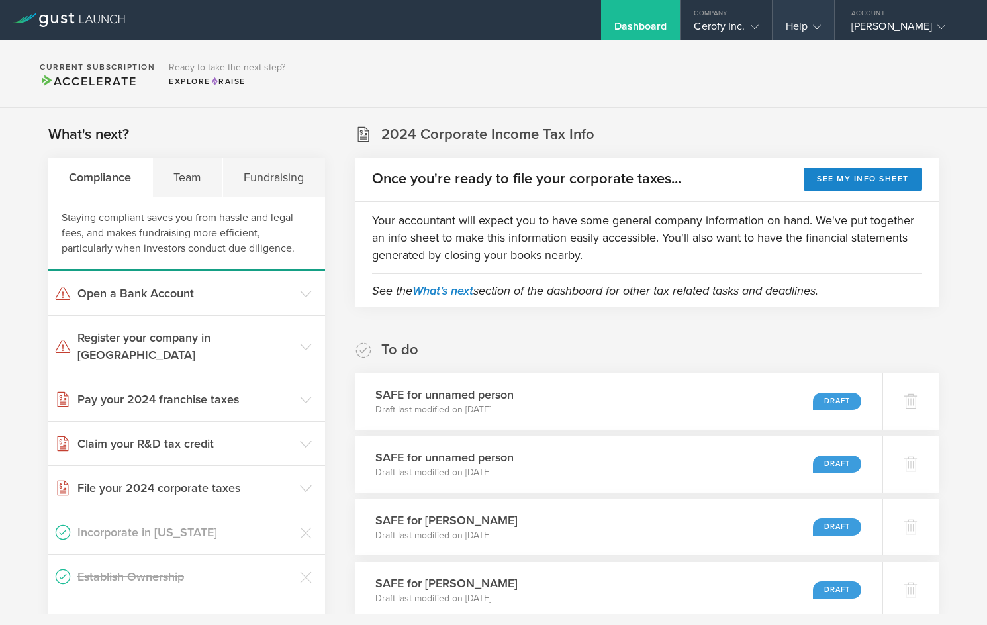
click at [813, 17] on div "Help" at bounding box center [804, 20] width 62 height 40
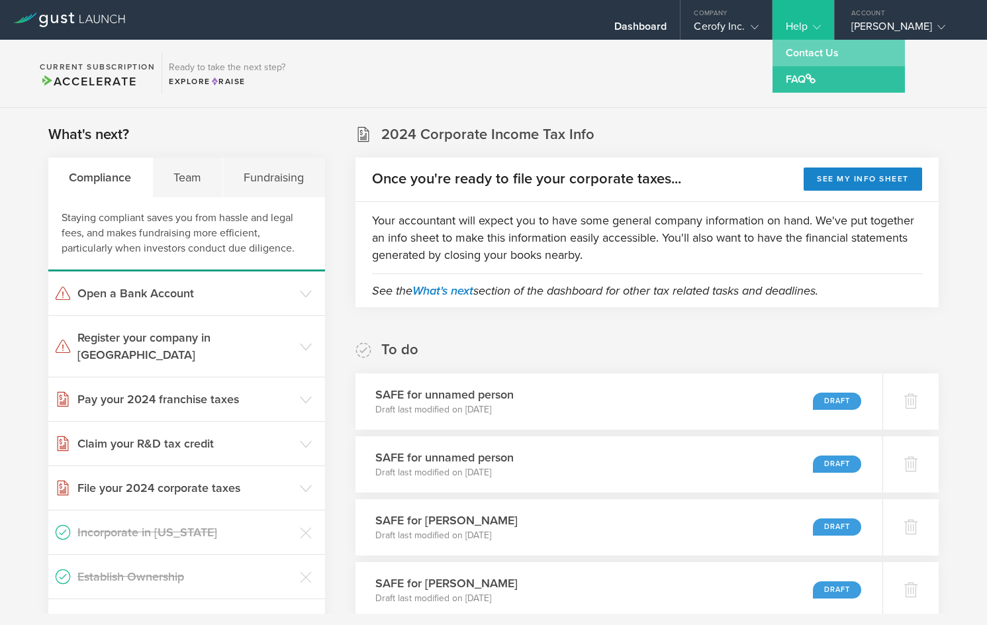
click at [812, 52] on link "Contact Us" at bounding box center [839, 53] width 132 height 26
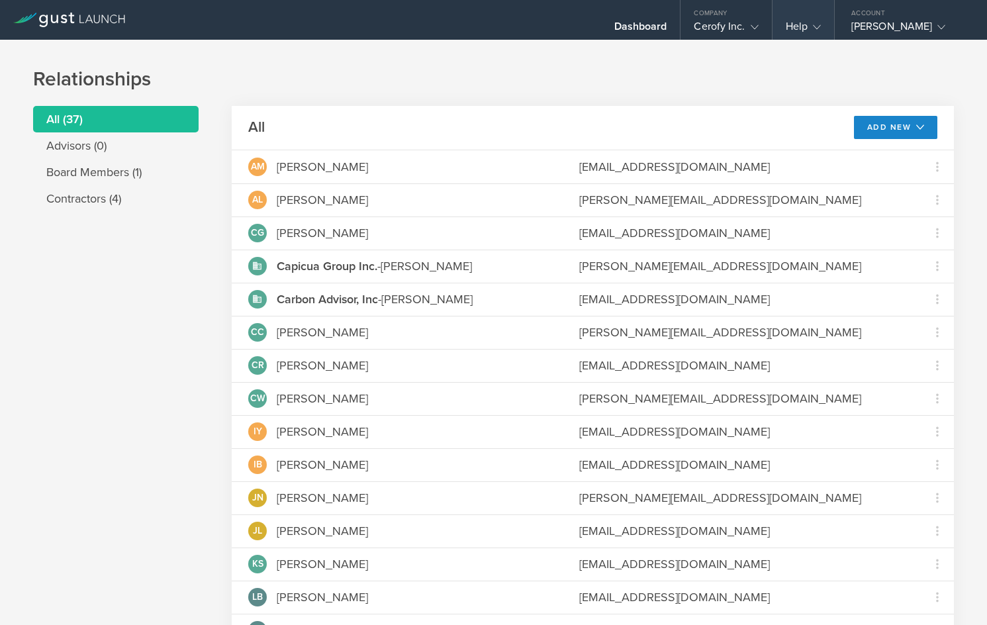
click at [812, 28] on gust-icon at bounding box center [814, 26] width 13 height 13
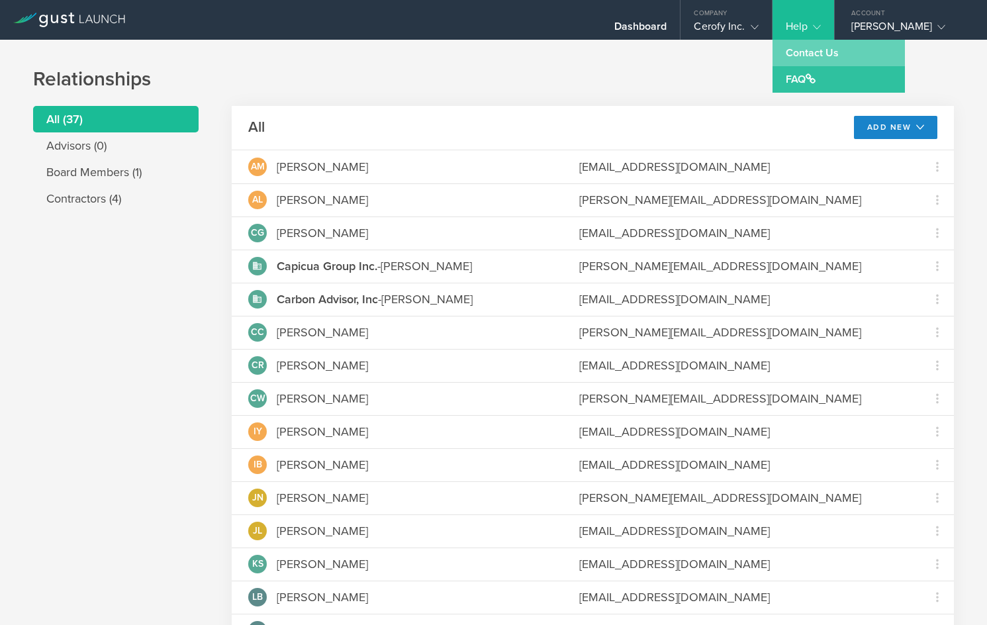
click at [816, 54] on link "Contact Us" at bounding box center [839, 53] width 132 height 26
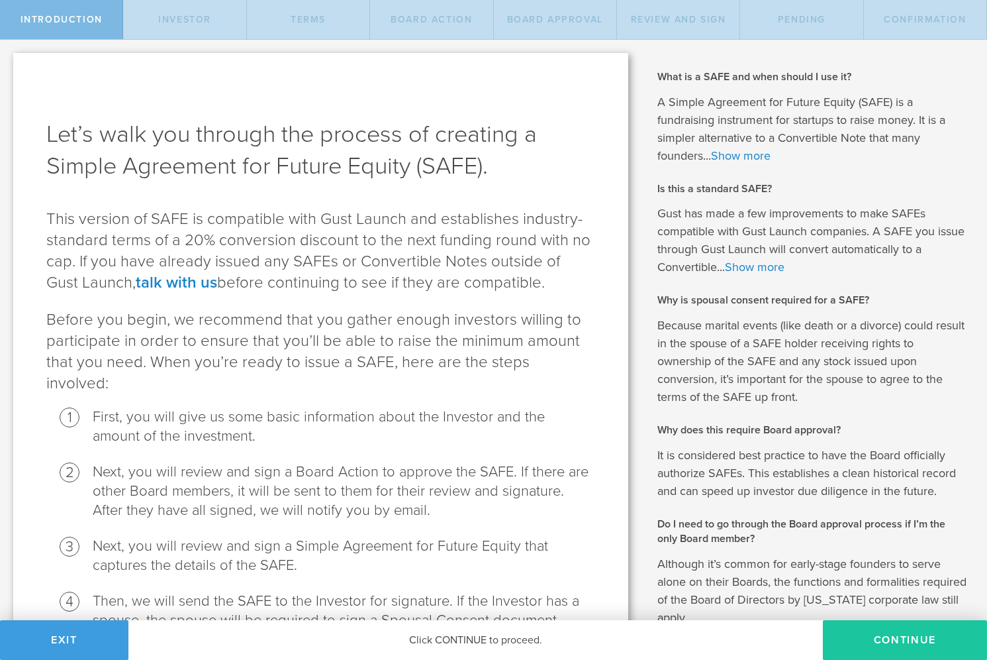
click at [913, 635] on button "Continue" at bounding box center [905, 640] width 164 height 40
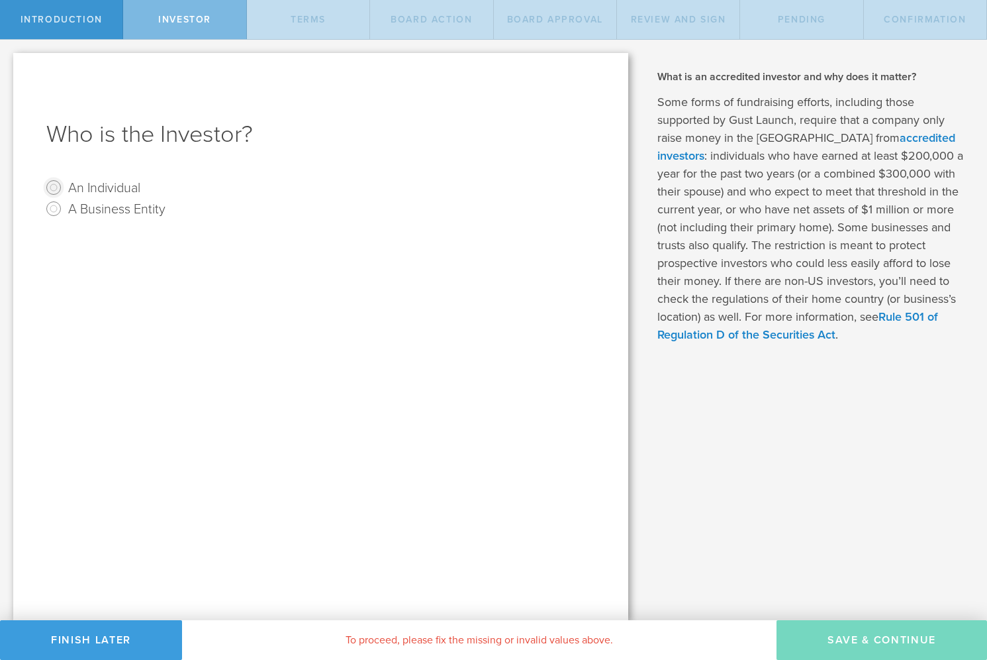
click at [52, 183] on input "An Individual" at bounding box center [53, 187] width 21 height 21
radio input "true"
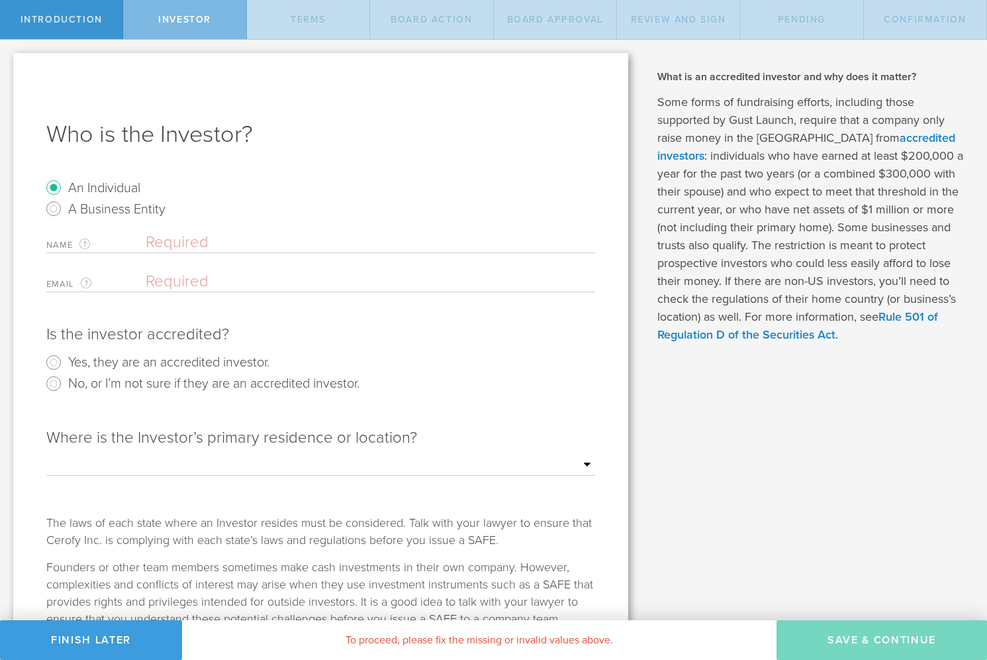
click at [220, 245] on input "text" at bounding box center [371, 242] width 450 height 20
type input "Michael Nathan Casias & Eva Wilhelm"
click at [174, 280] on input "email" at bounding box center [367, 282] width 443 height 20
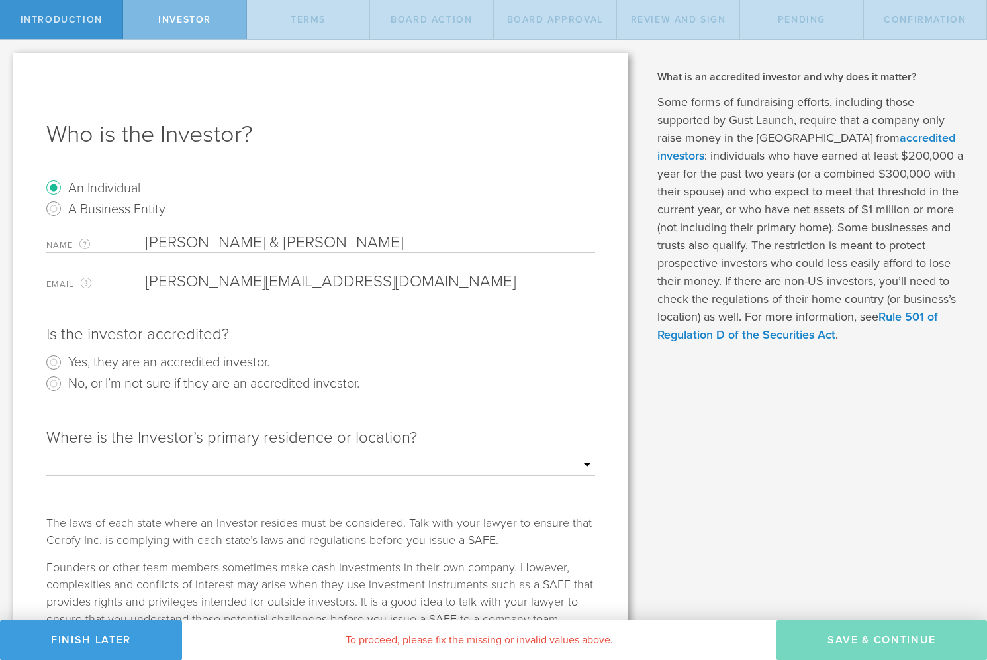
type input "[PERSON_NAME][EMAIL_ADDRESS][DOMAIN_NAME]"
click at [54, 359] on input "Yes, they are an accredited investor." at bounding box center [53, 362] width 21 height 21
radio input "true"
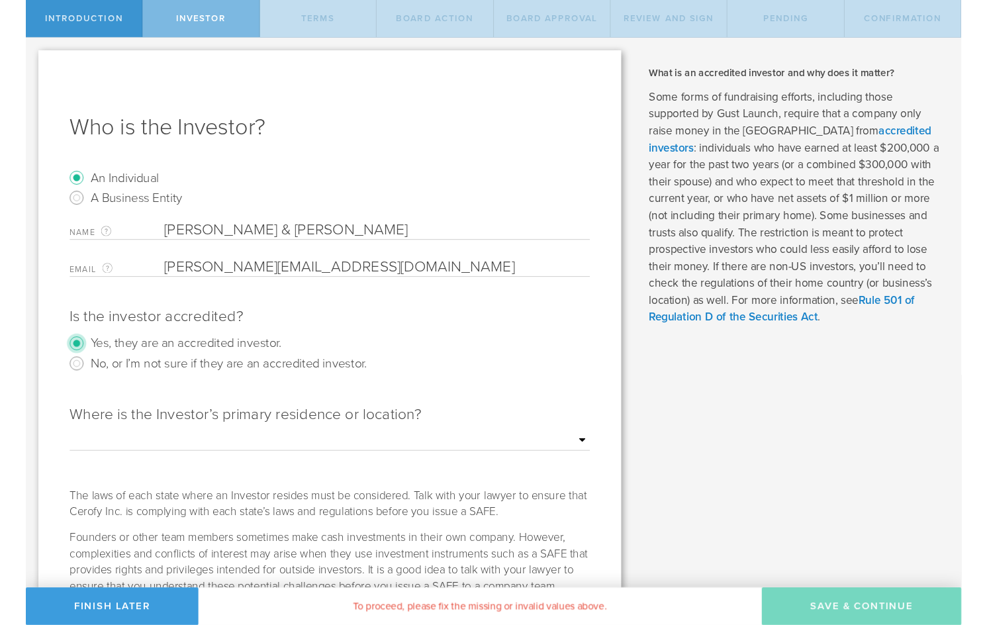
scroll to position [84, 0]
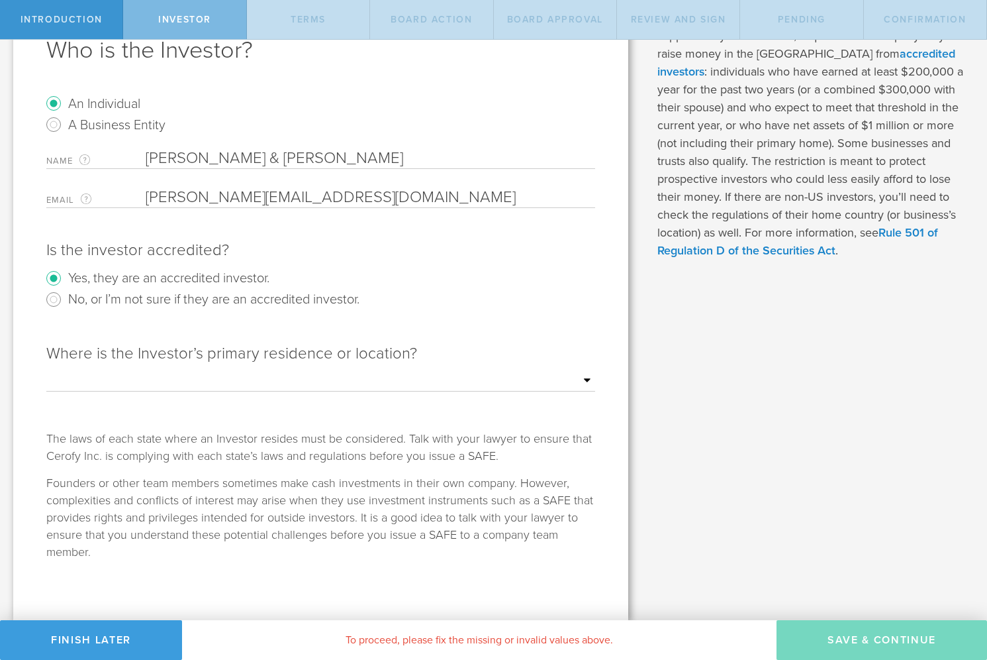
click at [173, 381] on select "Outside of the [GEOGRAPHIC_DATA] [US_STATE] [US_STATE] [US_STATE] [US_STATE] [U…" at bounding box center [320, 381] width 549 height 20
select select "string:[GEOGRAPHIC_DATA]"
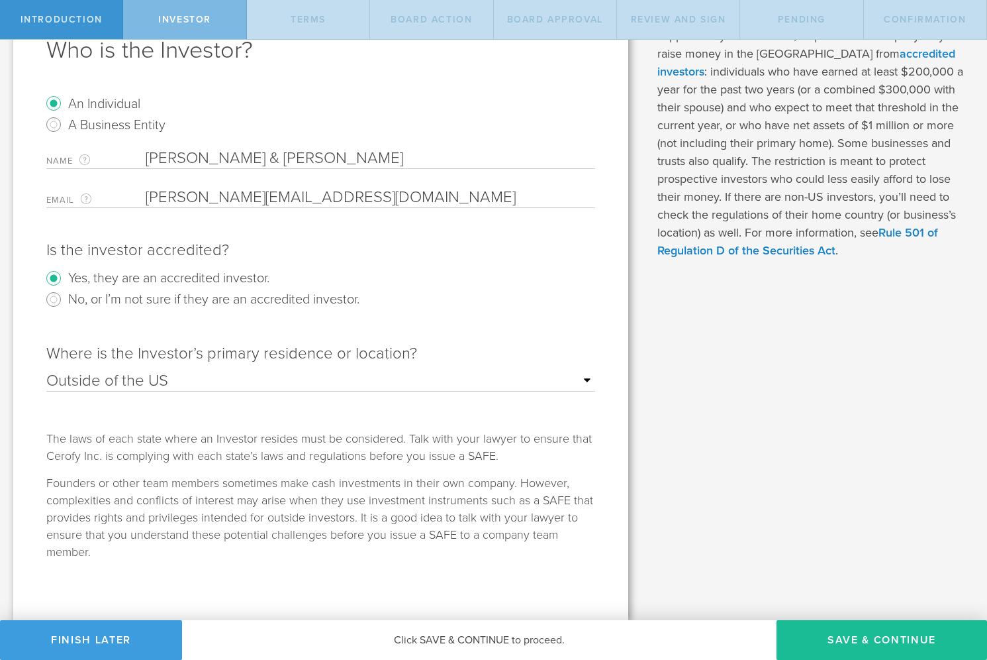
click at [809, 640] on button "Save & Continue" at bounding box center [882, 640] width 211 height 40
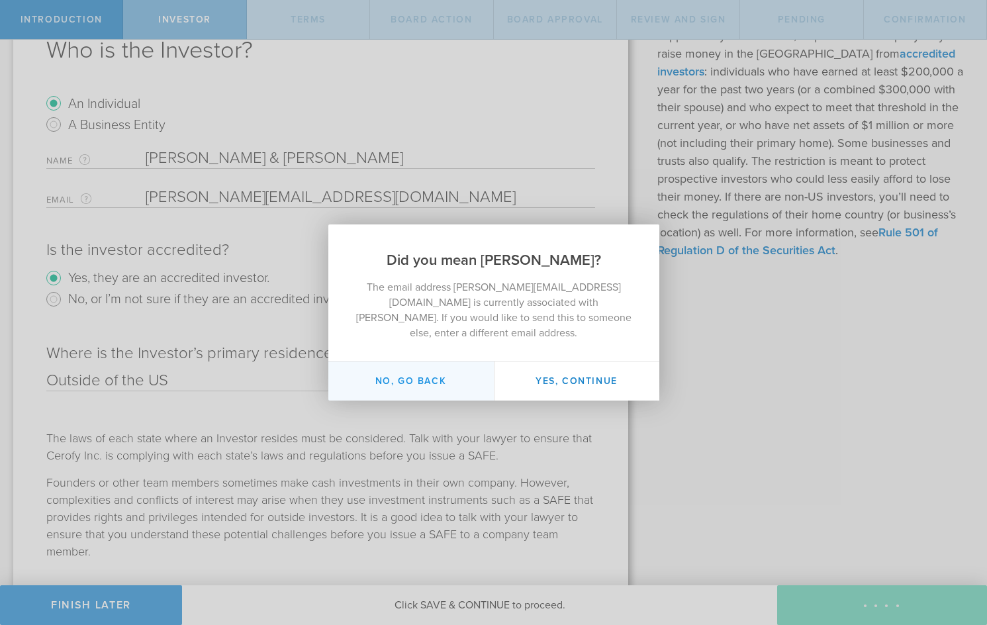
click at [428, 375] on button "No, go back" at bounding box center [411, 381] width 166 height 39
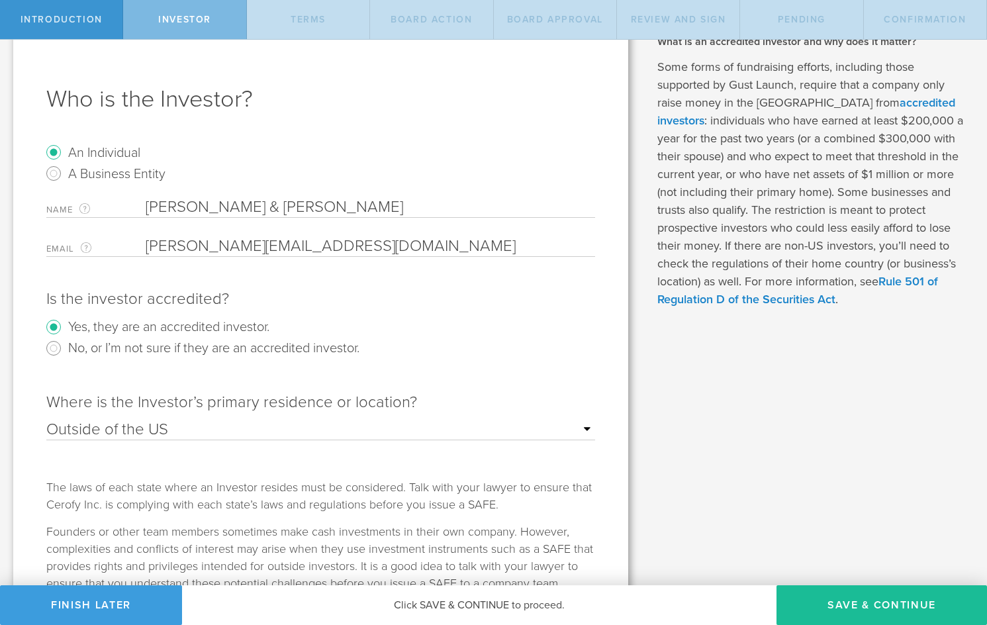
scroll to position [38, 0]
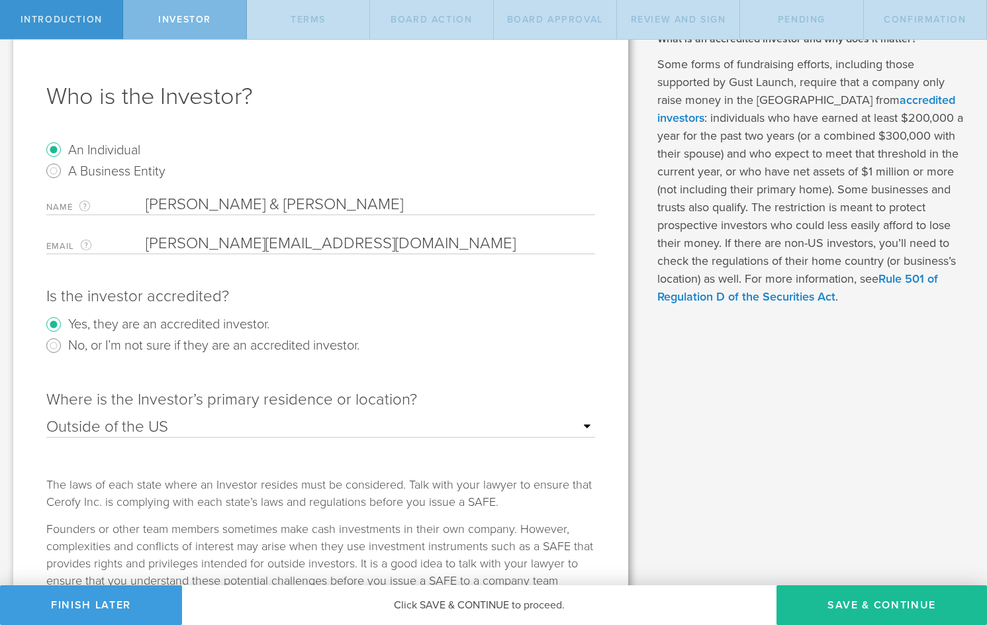
click at [313, 208] on input "Michael Nathan Casias & Eva Wilhelm" at bounding box center [371, 205] width 450 height 20
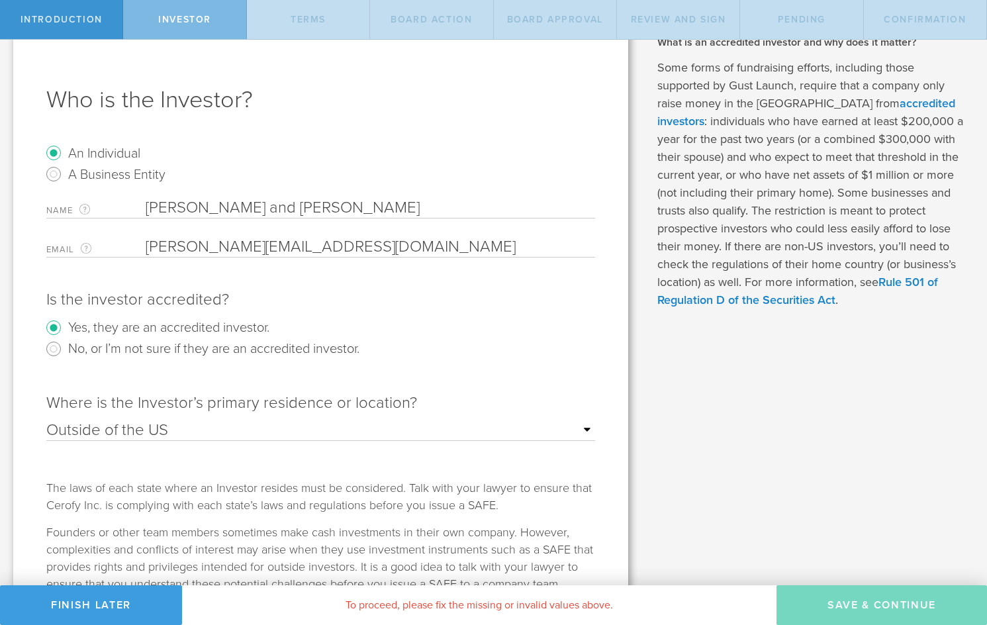
scroll to position [27, 0]
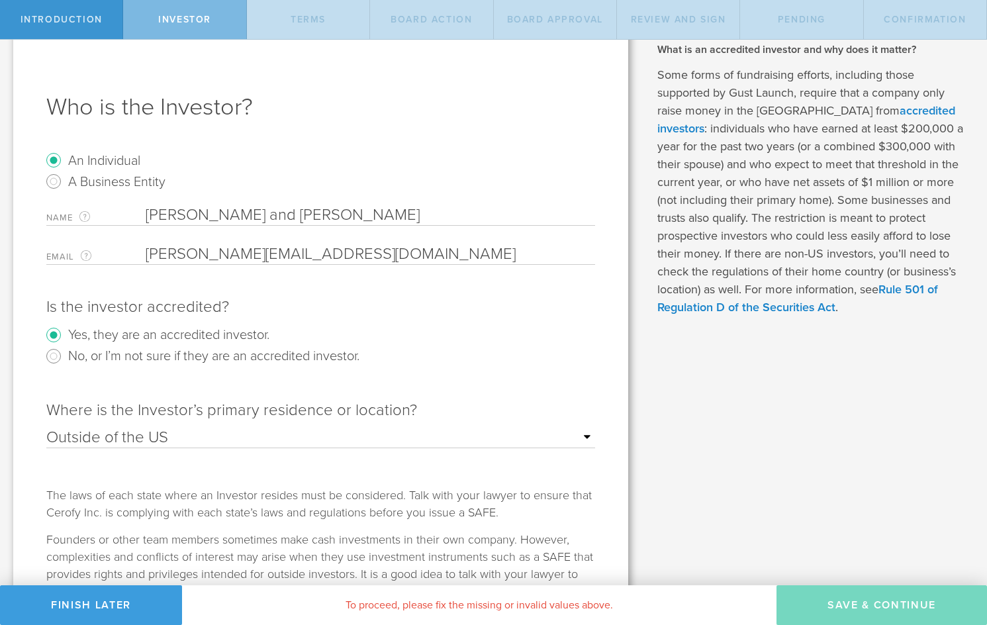
type input "Michael Nathan Casias and Eva Wilhelm"
click at [360, 254] on input "email" at bounding box center [367, 254] width 443 height 20
type input "[PERSON_NAME][EMAIL_ADDRESS][DOMAIN_NAME]"
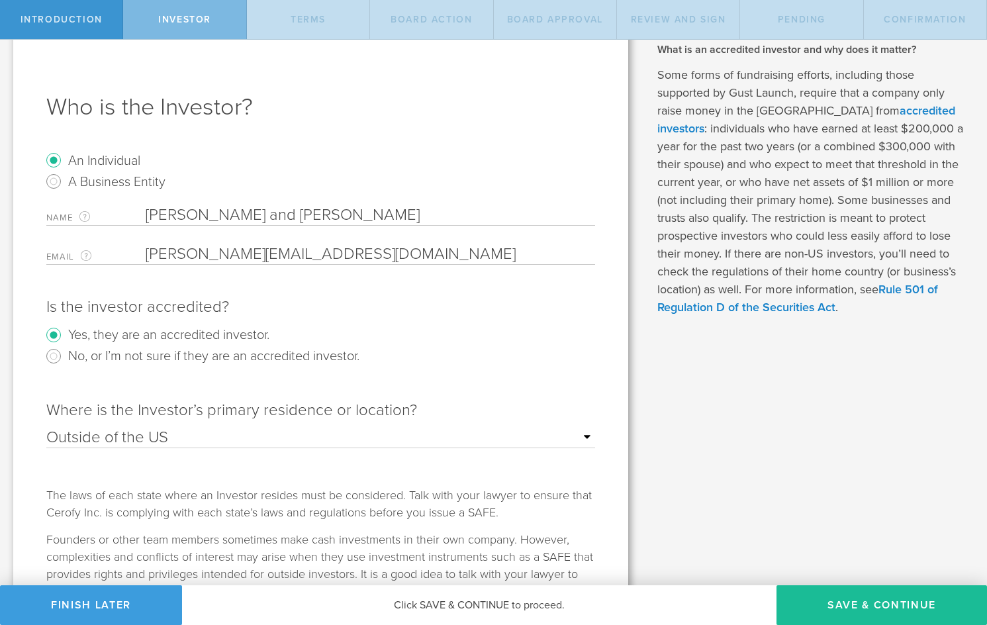
click at [439, 221] on input "Michael Nathan Casias and Eva Wilhelm" at bounding box center [371, 215] width 450 height 20
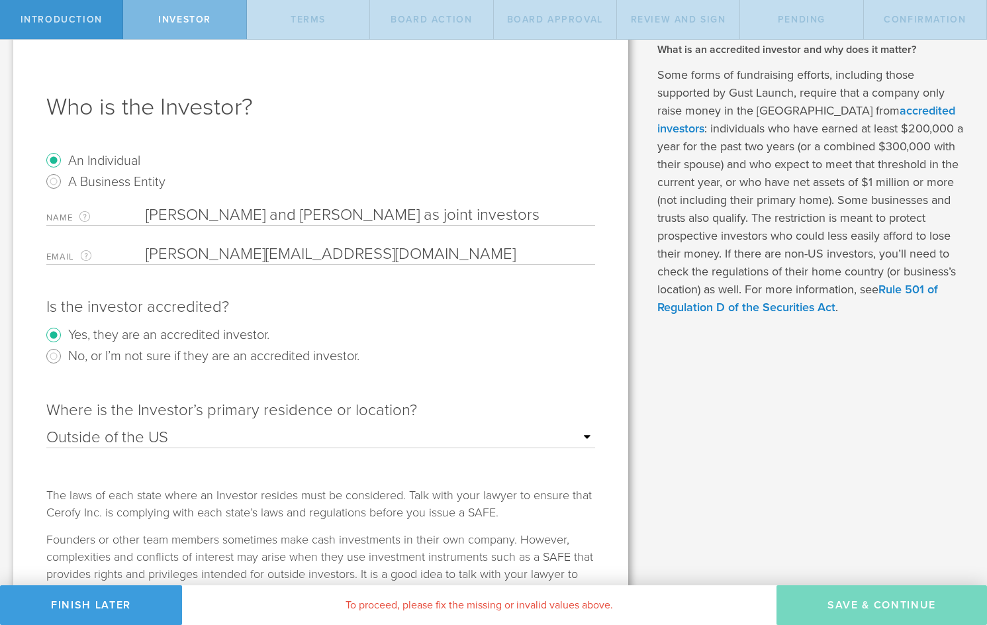
type input "Michael Nathan Casias and Eva Wilhelm as joint investors"
click at [325, 380] on div "Is the investor accredited? Yes, they are an accredited investor. No, or I’m no…" at bounding box center [320, 334] width 549 height 103
type input "Michael Nathan Casias and Eva Wilhelm as joint investors"
click at [253, 253] on input "email" at bounding box center [367, 254] width 443 height 20
type input "[PERSON_NAME][EMAIL_ADDRESS][DOMAIN_NAME]"
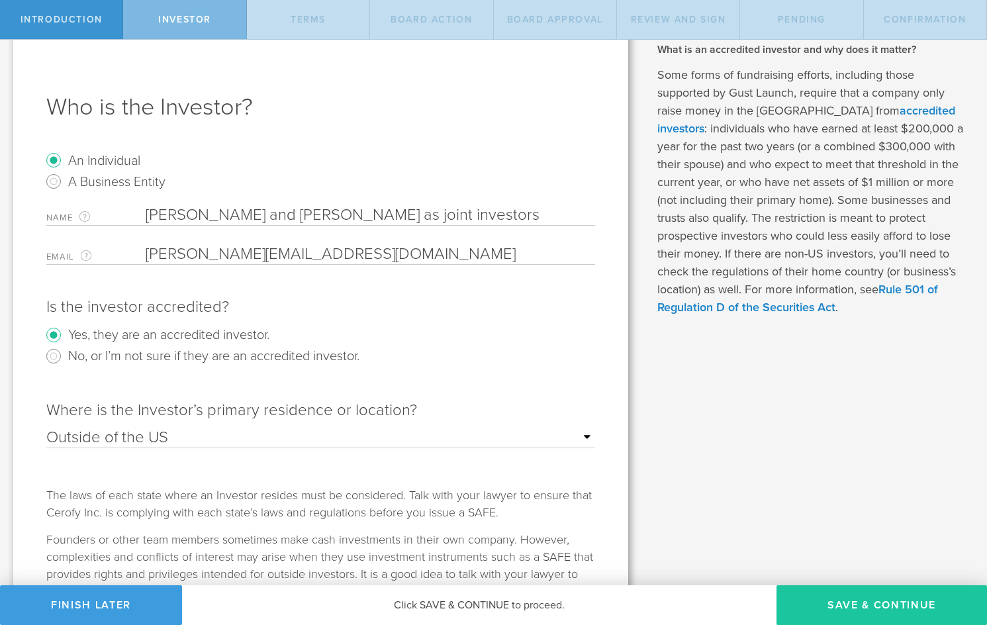
click at [859, 603] on button "Save & Continue" at bounding box center [882, 605] width 211 height 40
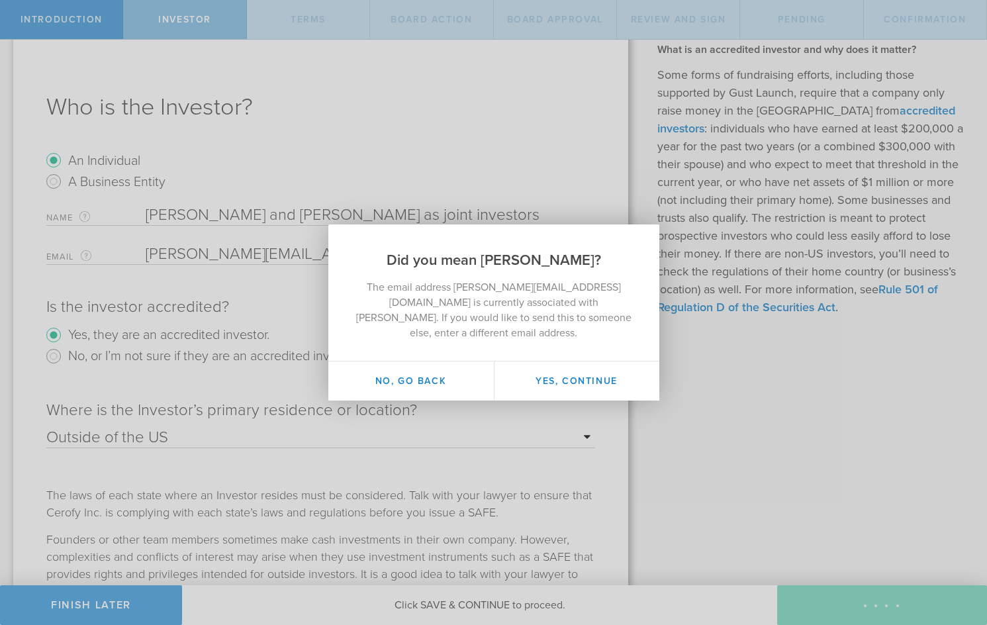
drag, startPoint x: 466, startPoint y: 264, endPoint x: 613, endPoint y: 270, distance: 147.1
click at [613, 270] on h2 "Did you mean [PERSON_NAME]?" at bounding box center [493, 247] width 331 height 46
click at [555, 382] on button "Yes, continue" at bounding box center [577, 381] width 166 height 39
type input "[PERSON_NAME]"
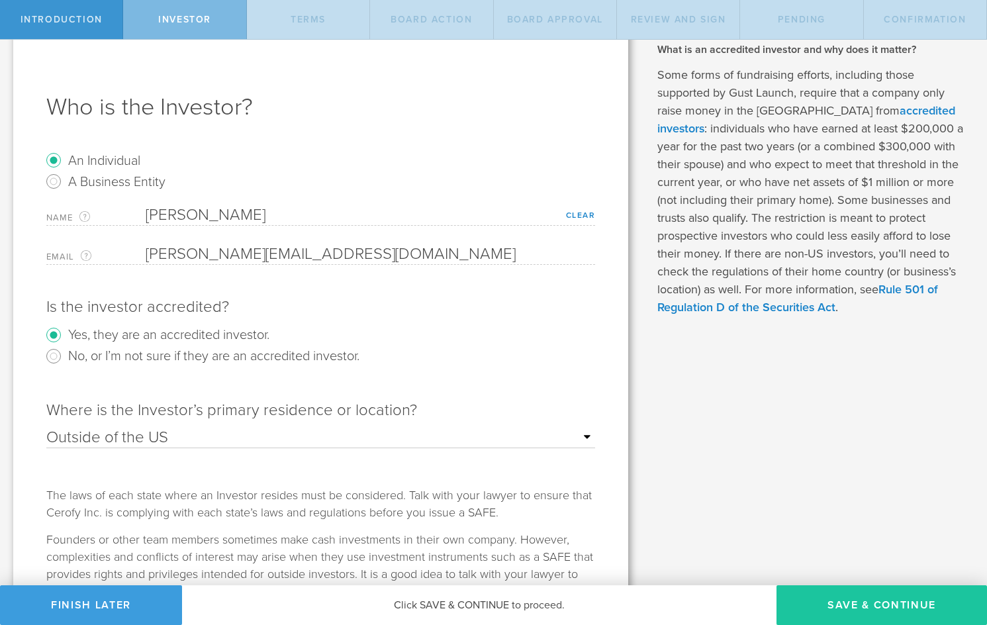
click at [834, 604] on button "Save & Continue" at bounding box center [882, 605] width 211 height 40
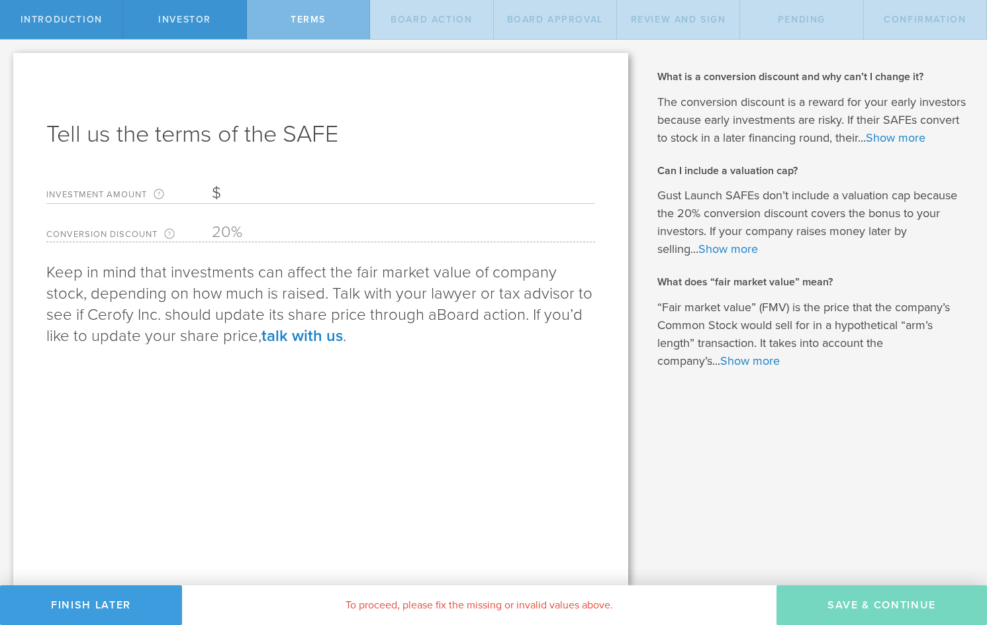
click at [301, 194] on input "Investment Amount The amount (in USD) that this investor is paying for the SAFE." at bounding box center [403, 193] width 383 height 20
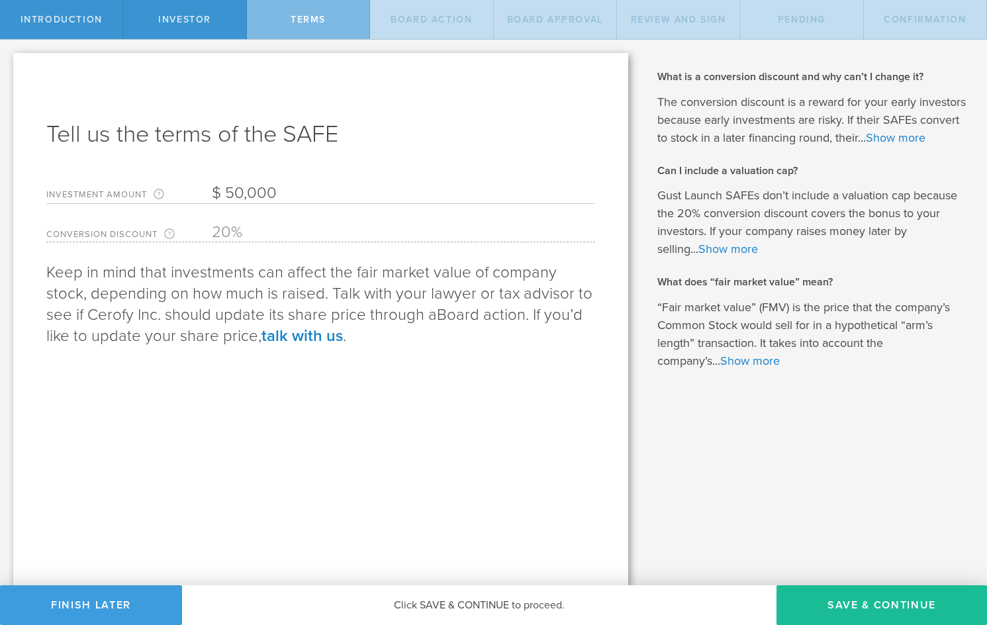
drag, startPoint x: 288, startPoint y: 195, endPoint x: 217, endPoint y: 195, distance: 71.5
click at [215, 195] on input "50,000" at bounding box center [403, 193] width 383 height 20
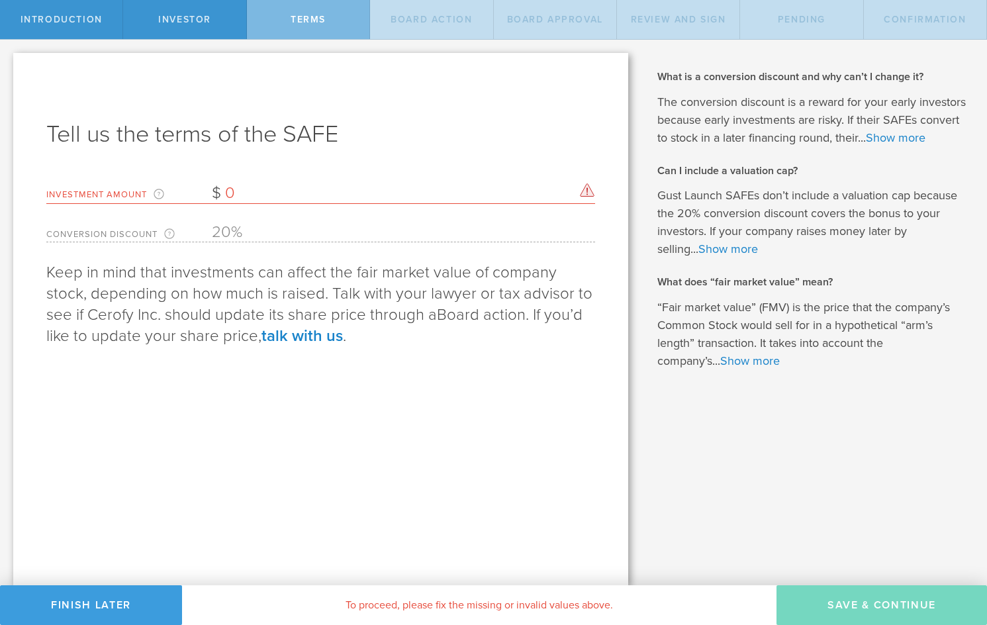
type input "0"
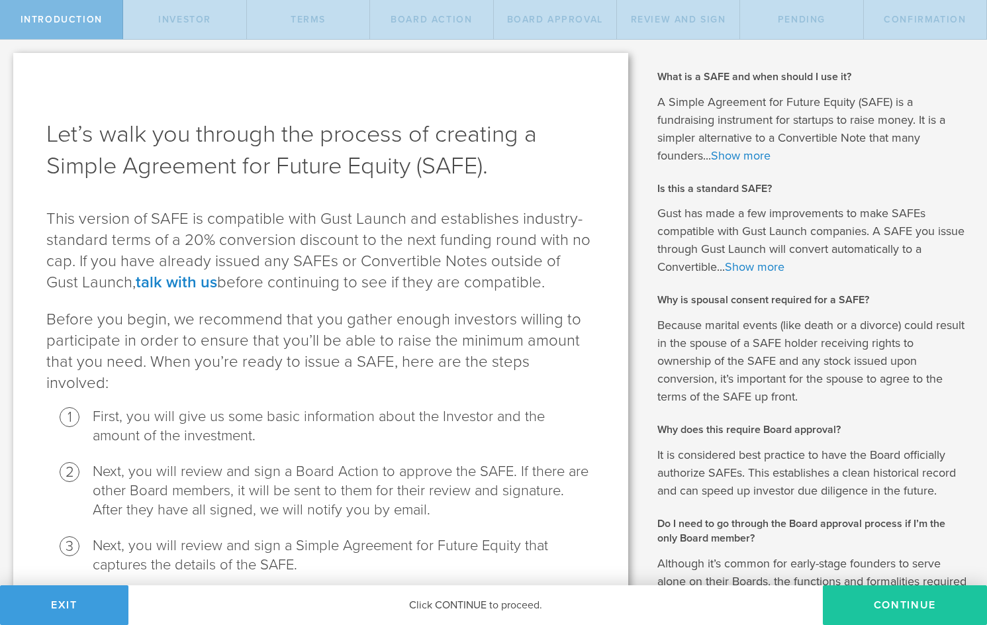
click at [879, 609] on button "Continue" at bounding box center [905, 605] width 164 height 40
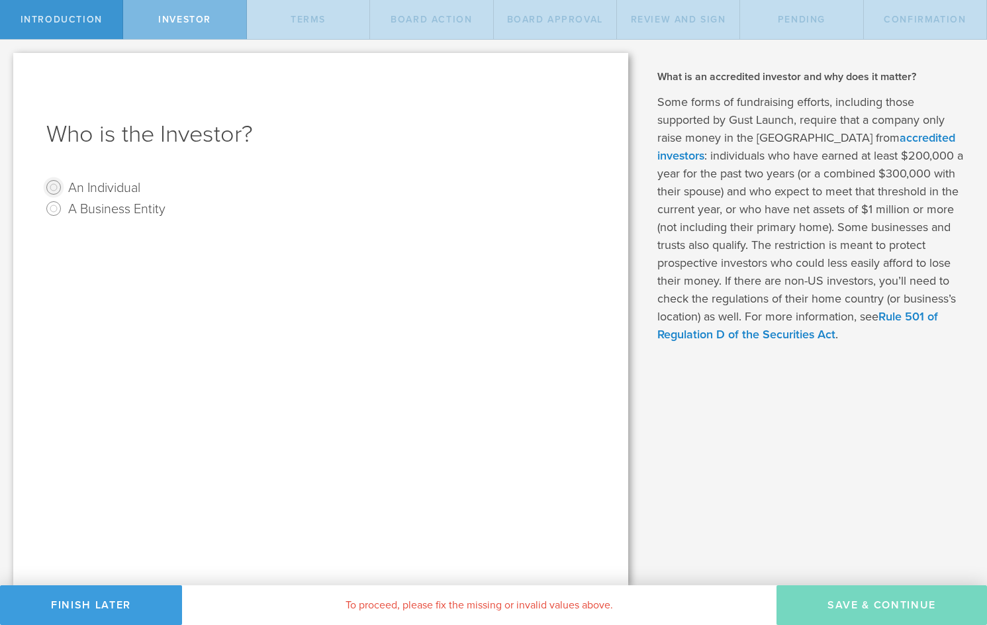
click at [54, 187] on input "An Individual" at bounding box center [53, 187] width 21 height 21
radio input "true"
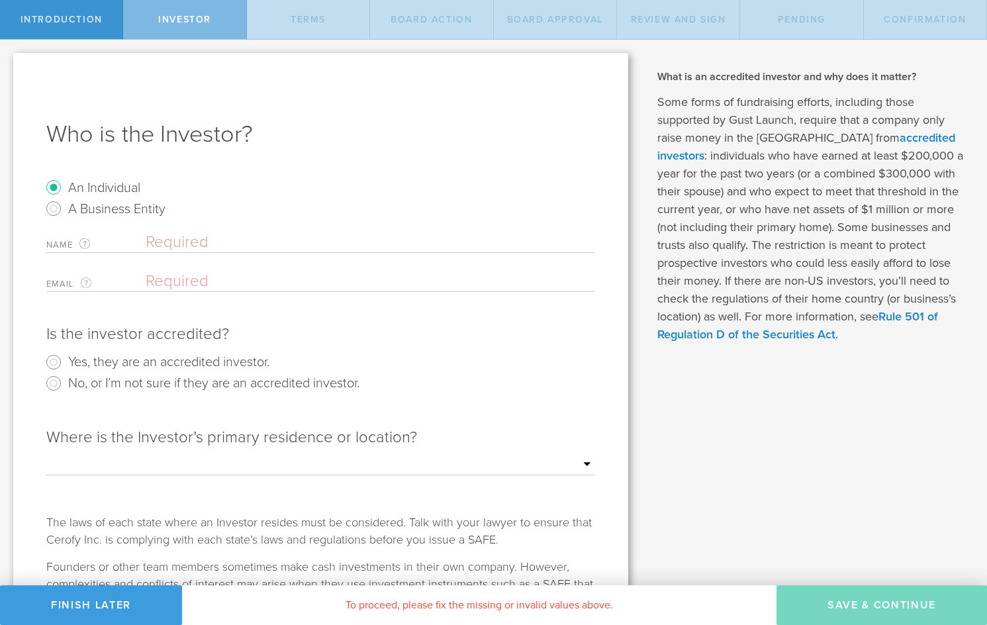
click at [170, 236] on input "text" at bounding box center [371, 242] width 450 height 20
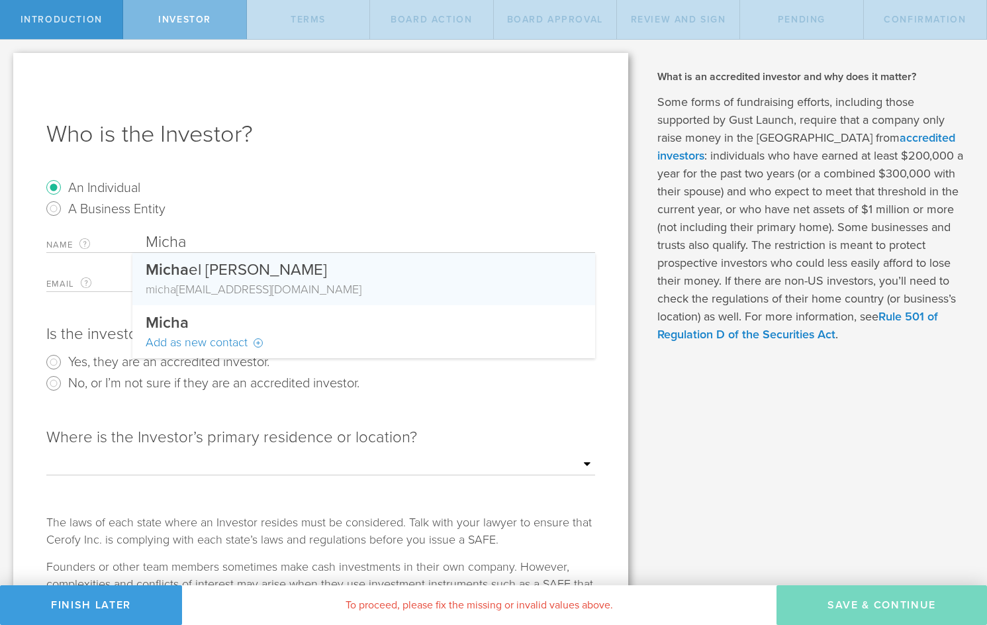
click at [191, 271] on div "Micha el [PERSON_NAME]" at bounding box center [364, 267] width 436 height 28
type input "[PERSON_NAME]"
type input "[PERSON_NAME][EMAIL_ADDRESS][DOMAIN_NAME]"
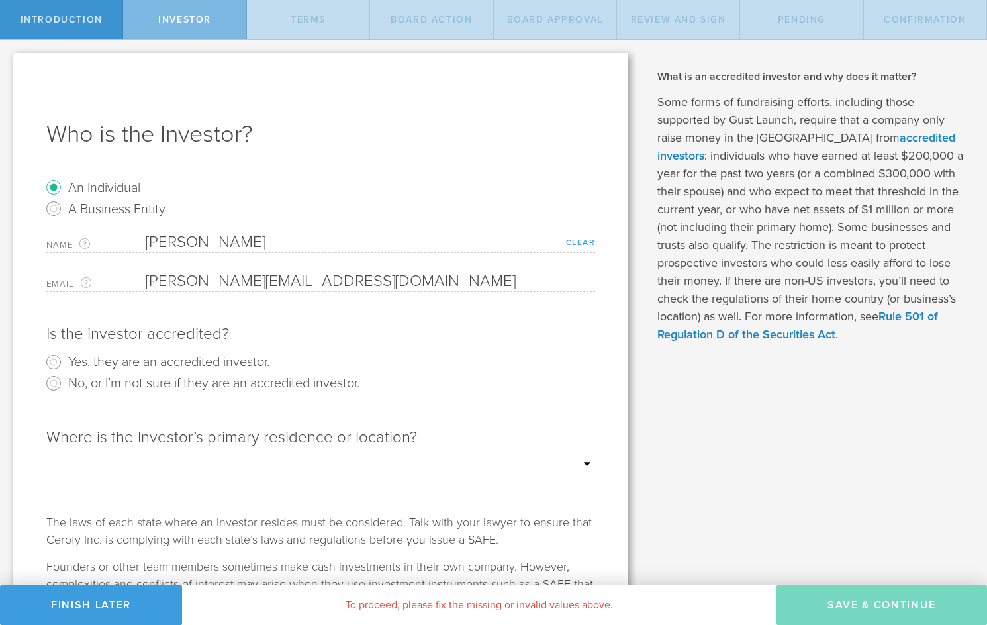
click at [577, 242] on link "Clear" at bounding box center [581, 242] width 30 height 9
click at [279, 242] on input "text" at bounding box center [371, 242] width 450 height 20
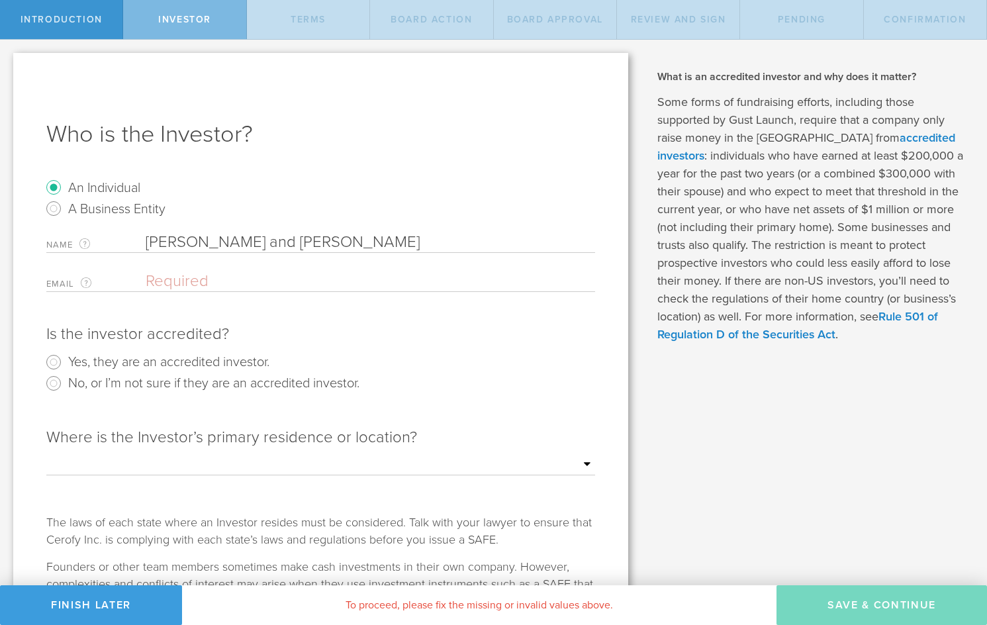
type input "Michael Nathan Casias and Eva Wilhelm"
click at [205, 283] on input "email" at bounding box center [367, 282] width 443 height 20
type input "[PERSON_NAME][EMAIL_ADDRESS][DOMAIN_NAME]"
click at [53, 365] on input "Yes, they are an accredited investor." at bounding box center [53, 362] width 21 height 21
radio input "true"
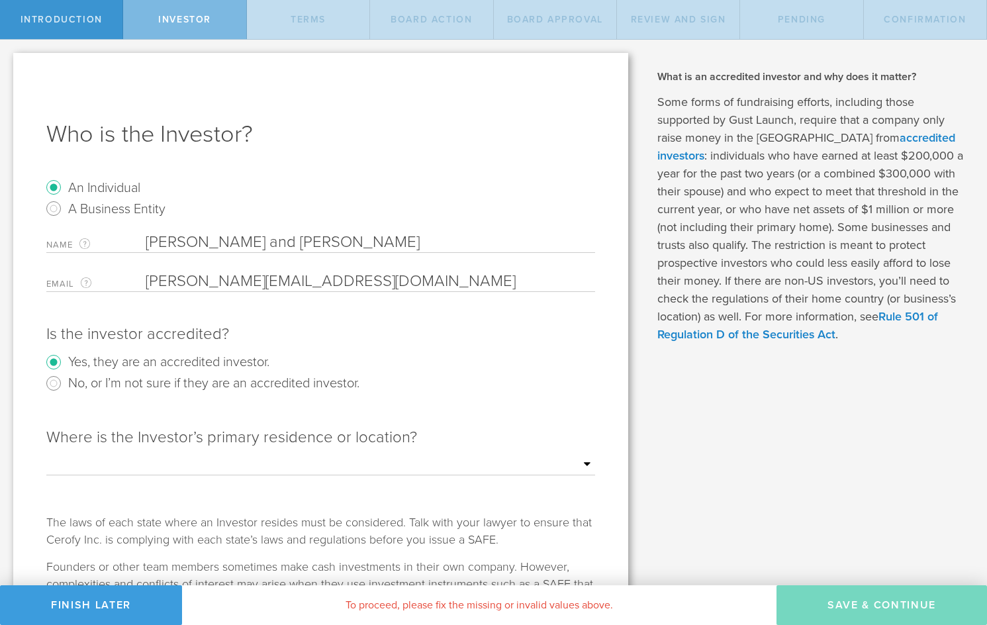
click at [179, 462] on select "Outside of the [GEOGRAPHIC_DATA] [US_STATE] [US_STATE] [US_STATE] [US_STATE] [U…" at bounding box center [320, 465] width 549 height 20
select select "string:[GEOGRAPHIC_DATA]"
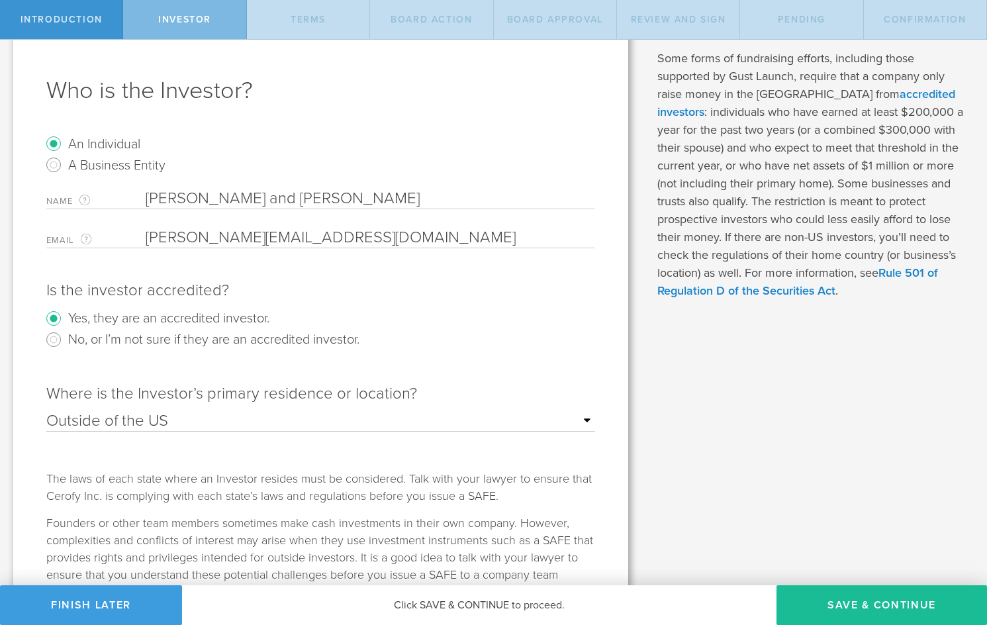
scroll to position [31, 0]
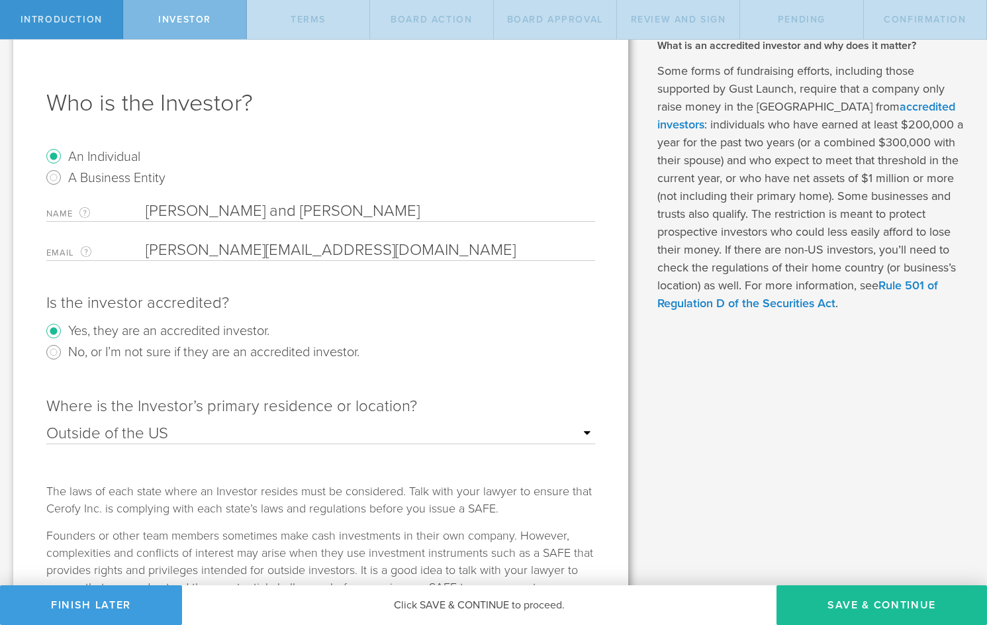
click at [426, 213] on input "Michael Nathan Casias and Eva Wilhelm" at bounding box center [371, 211] width 450 height 20
type input "Michael Nathan Casias and Eva Wilhelm"
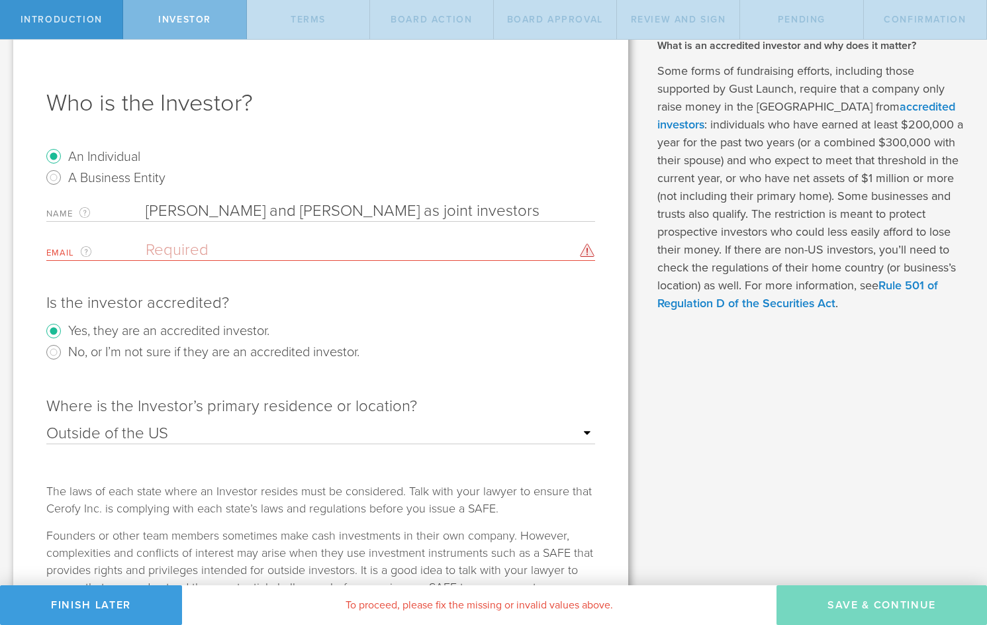
click at [336, 250] on input "email" at bounding box center [367, 250] width 443 height 20
type input "Michael Nathan Casias and Eva Wilhelm as joint investors"
type input "[PERSON_NAME][EMAIL_ADDRESS][DOMAIN_NAME]"
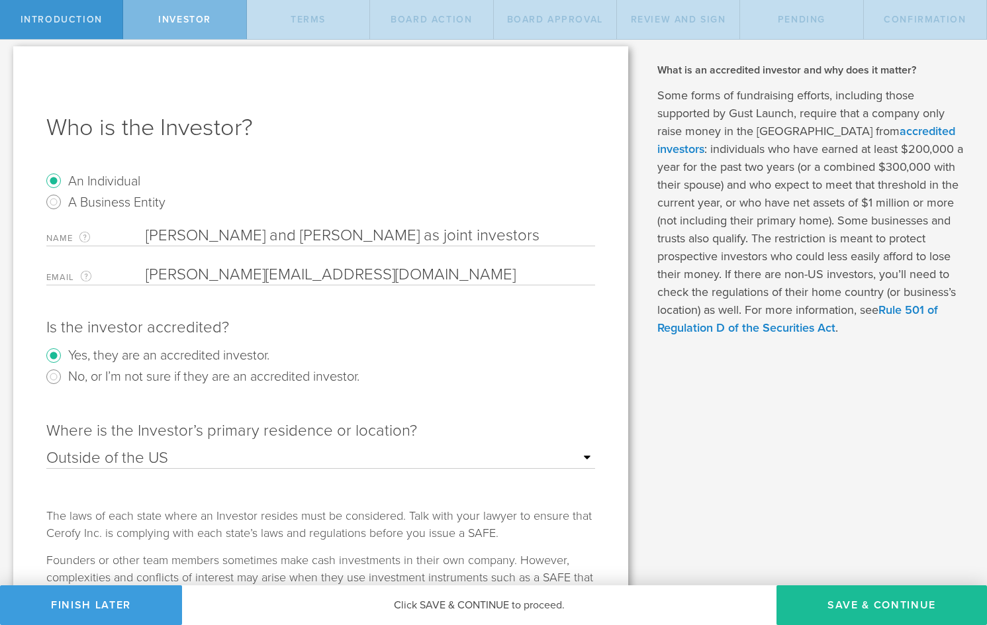
scroll to position [8, 0]
click at [814, 601] on button "Save & Continue" at bounding box center [882, 605] width 211 height 40
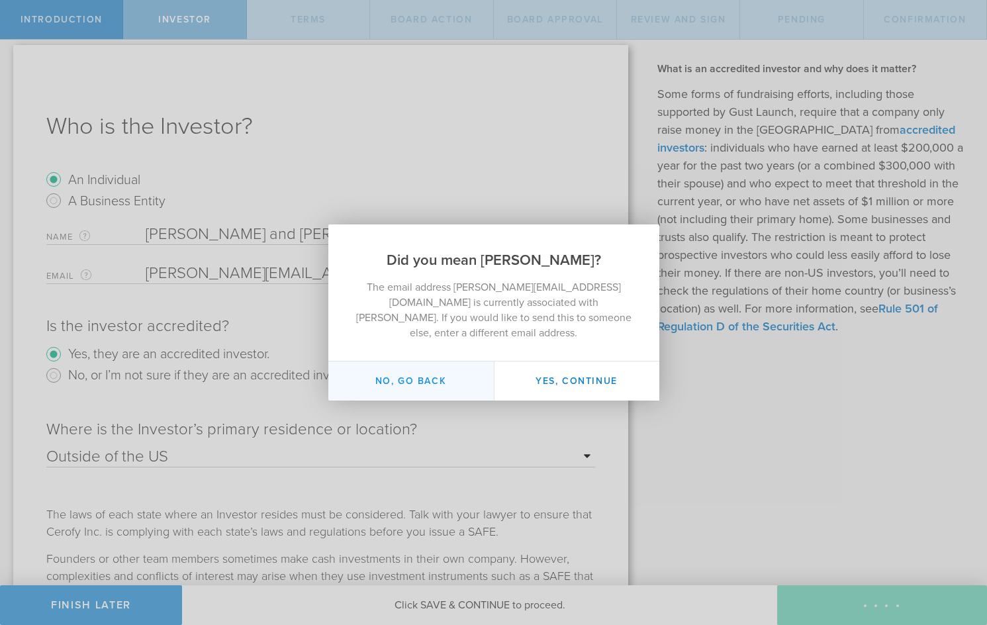
click at [436, 373] on button "No, go back" at bounding box center [411, 381] width 166 height 39
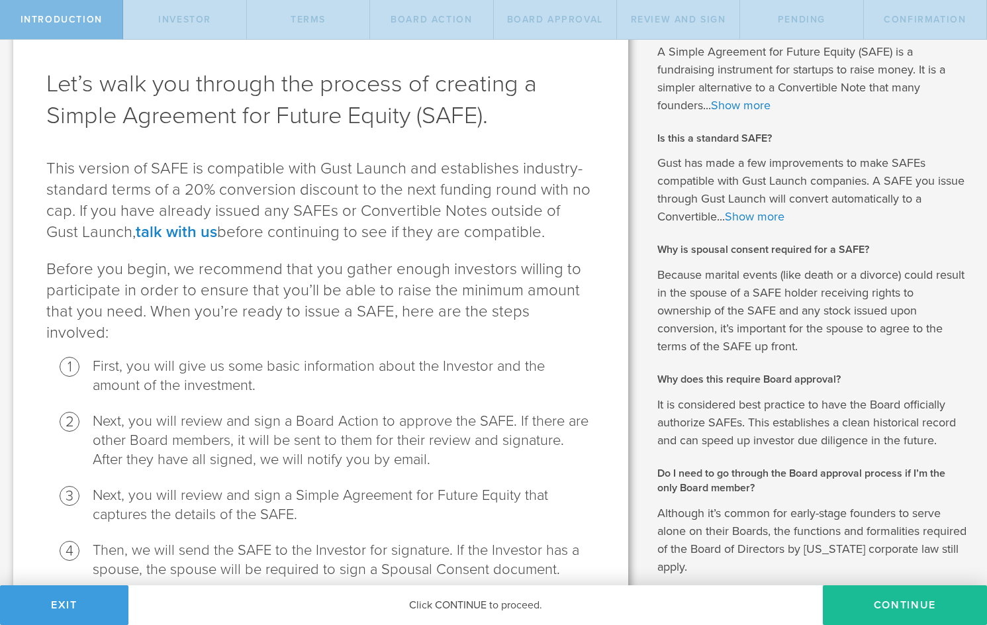
scroll to position [62, 0]
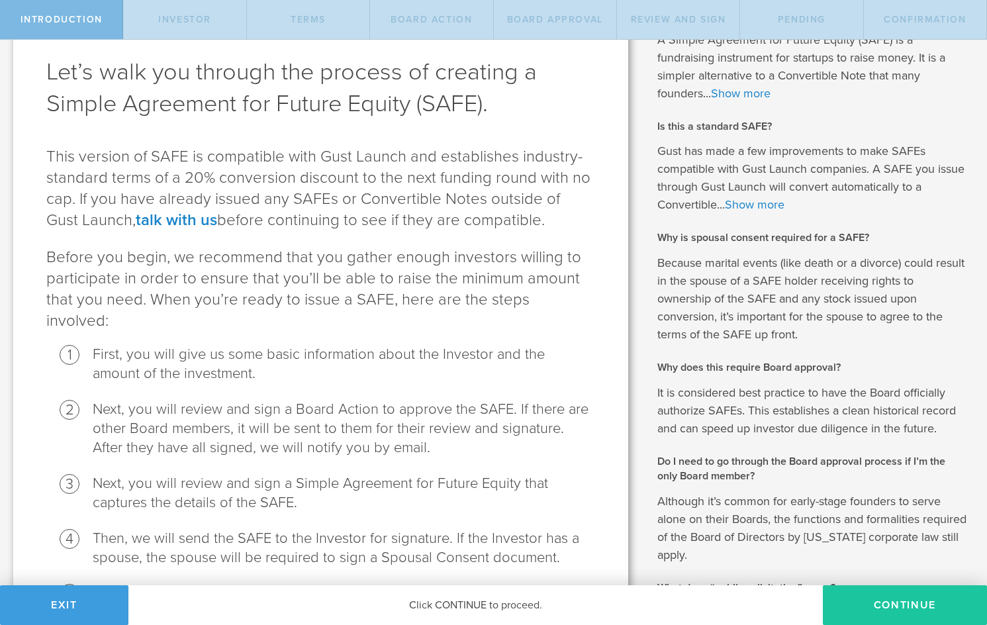
click at [881, 612] on button "Continue" at bounding box center [905, 605] width 164 height 40
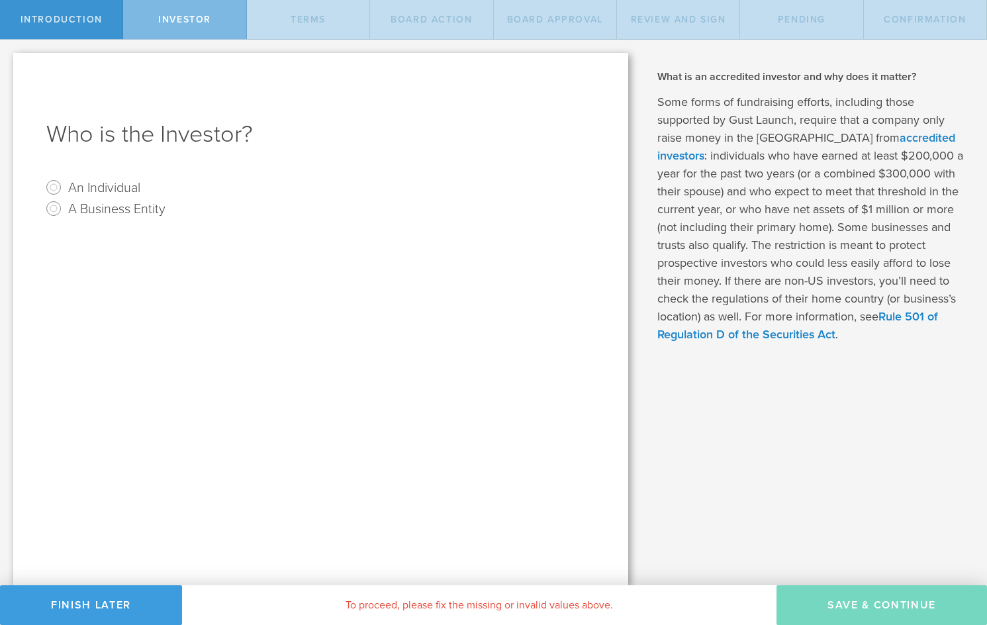
scroll to position [0, 0]
click at [53, 189] on input "An Individual" at bounding box center [53, 187] width 21 height 21
radio input "true"
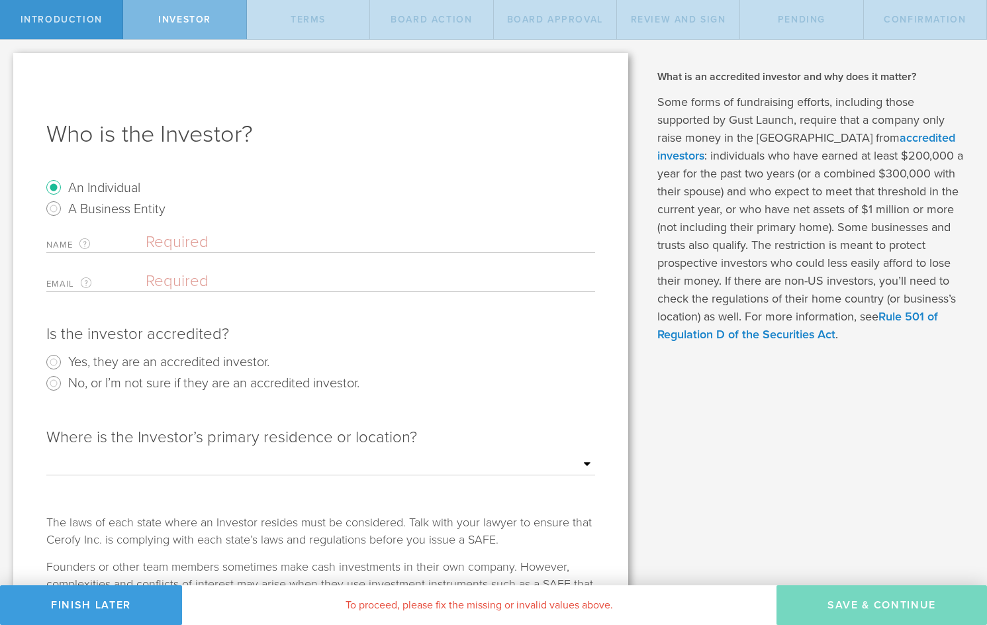
click at [164, 244] on input "text" at bounding box center [371, 242] width 450 height 20
type input "[PERSON_NAME] and [PERSON_NAME] as joint investors"
click at [158, 286] on input "email" at bounding box center [367, 282] width 443 height 20
type input "[PERSON_NAME][EMAIL_ADDRESS][DOMAIN_NAME]"
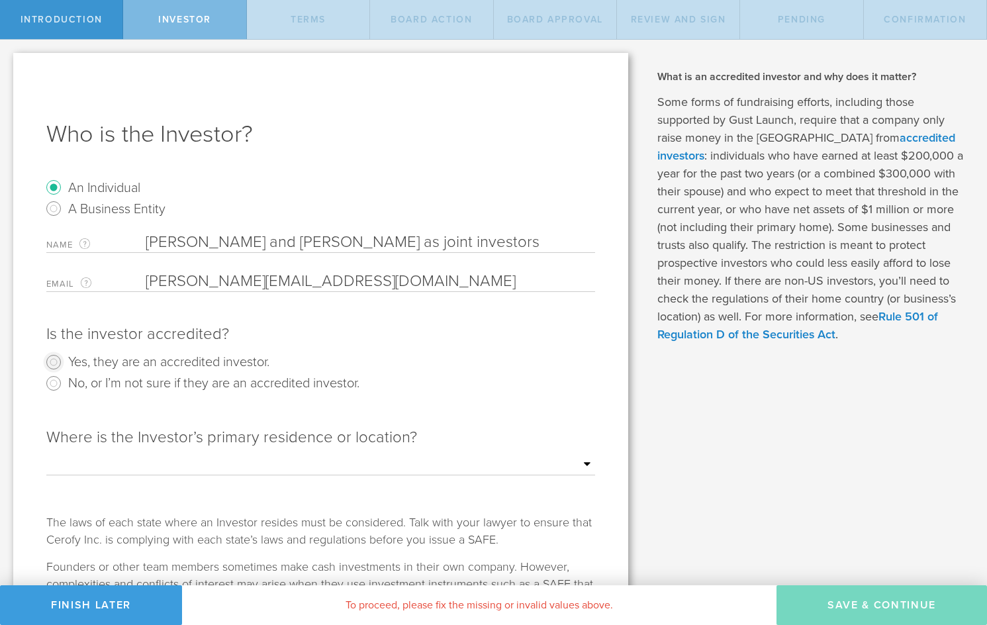
click at [56, 360] on input "Yes, they are an accredited investor." at bounding box center [53, 362] width 21 height 21
radio input "true"
click at [173, 460] on select "Outside of the [GEOGRAPHIC_DATA] [US_STATE] [US_STATE] [US_STATE] [US_STATE] [U…" at bounding box center [320, 465] width 549 height 20
select select "string:[GEOGRAPHIC_DATA]"
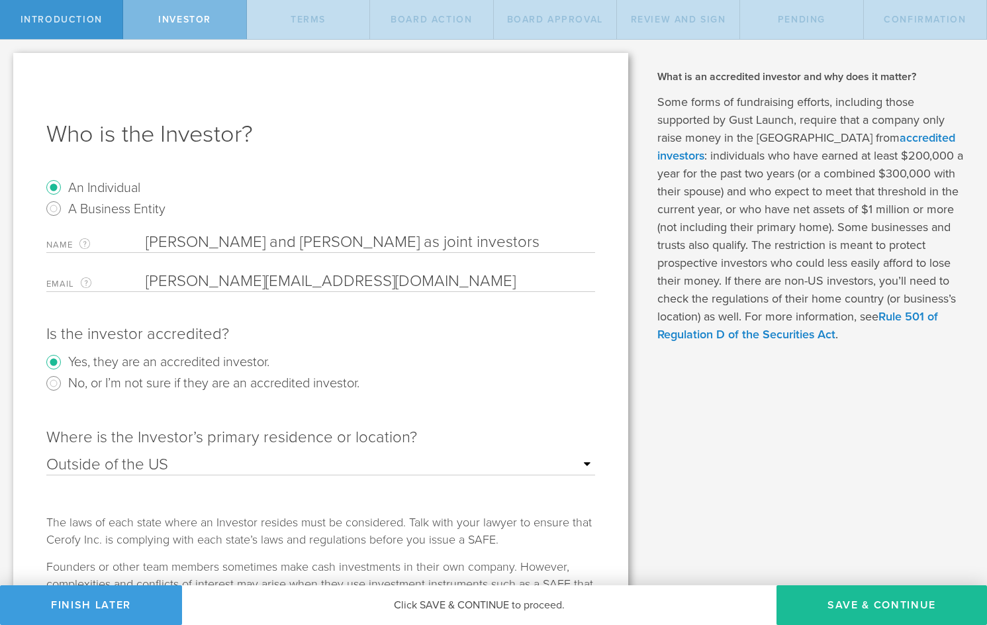
click at [844, 607] on button "Save & Continue" at bounding box center [882, 605] width 211 height 40
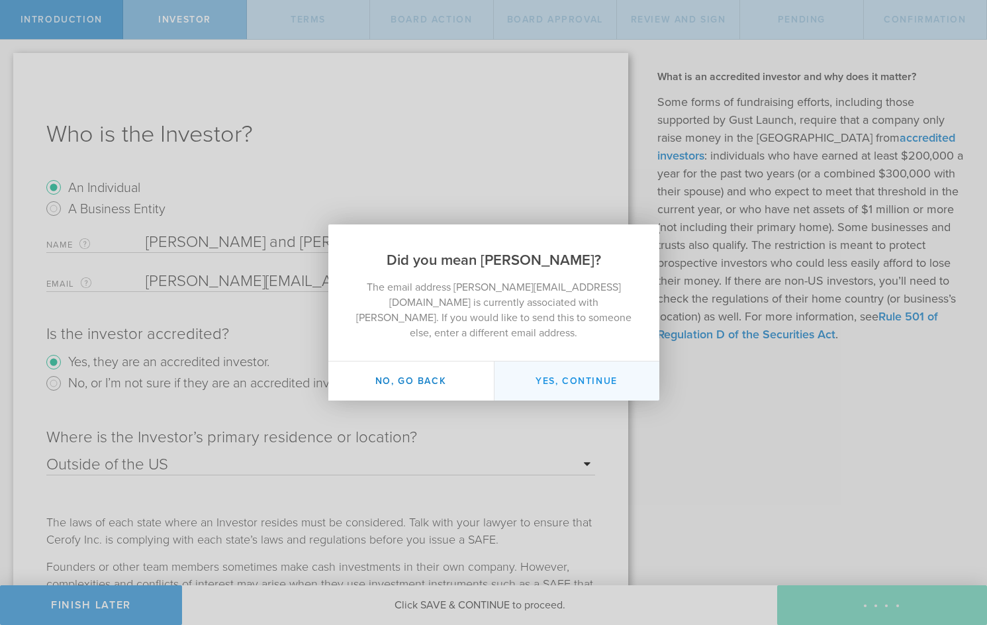
drag, startPoint x: 157, startPoint y: 525, endPoint x: 568, endPoint y: 371, distance: 439.2
click at [568, 371] on button "Yes, continue" at bounding box center [577, 381] width 166 height 39
type input "[PERSON_NAME]"
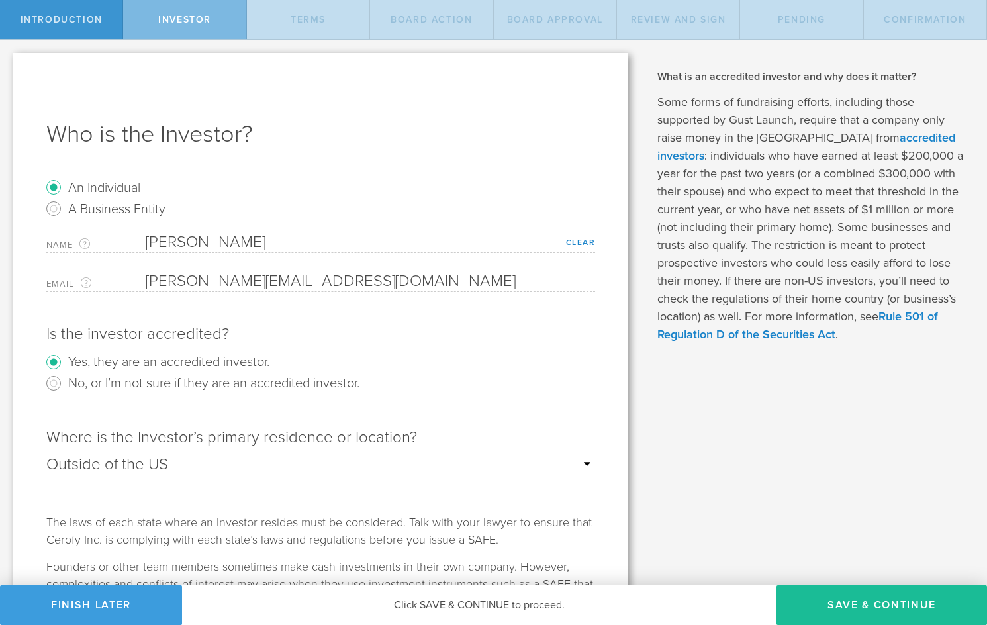
click at [579, 242] on link "Clear" at bounding box center [581, 242] width 30 height 9
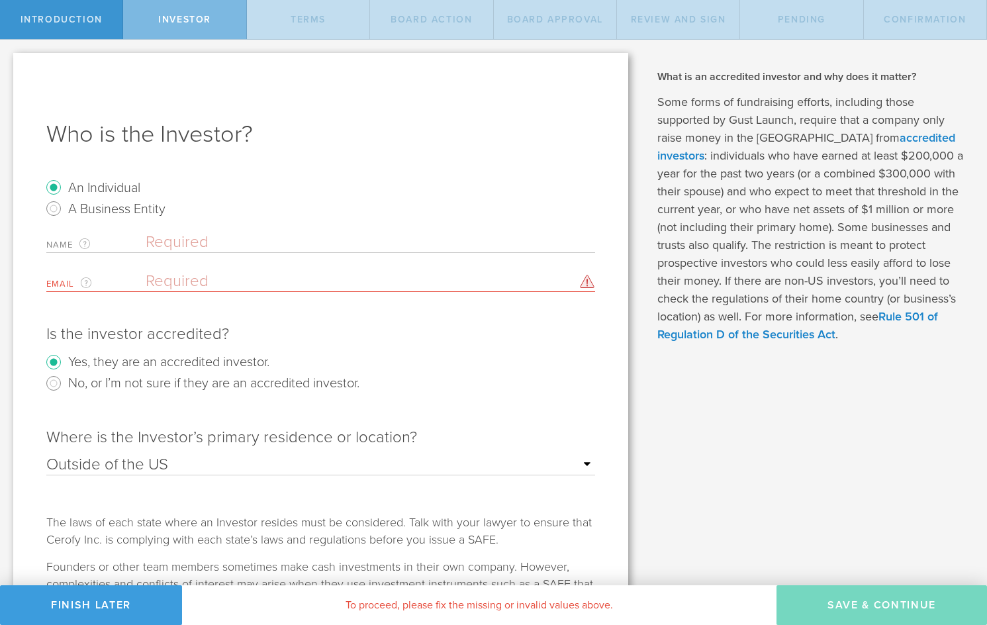
click at [520, 236] on input "text" at bounding box center [371, 242] width 450 height 20
type input "[PERSON_NAME] and [PERSON_NAME]"
drag, startPoint x: 282, startPoint y: 244, endPoint x: 373, endPoint y: 285, distance: 100.2
click at [373, 285] on input "email" at bounding box center [367, 282] width 443 height 20
type input "michael@mybrilliantcity.com"
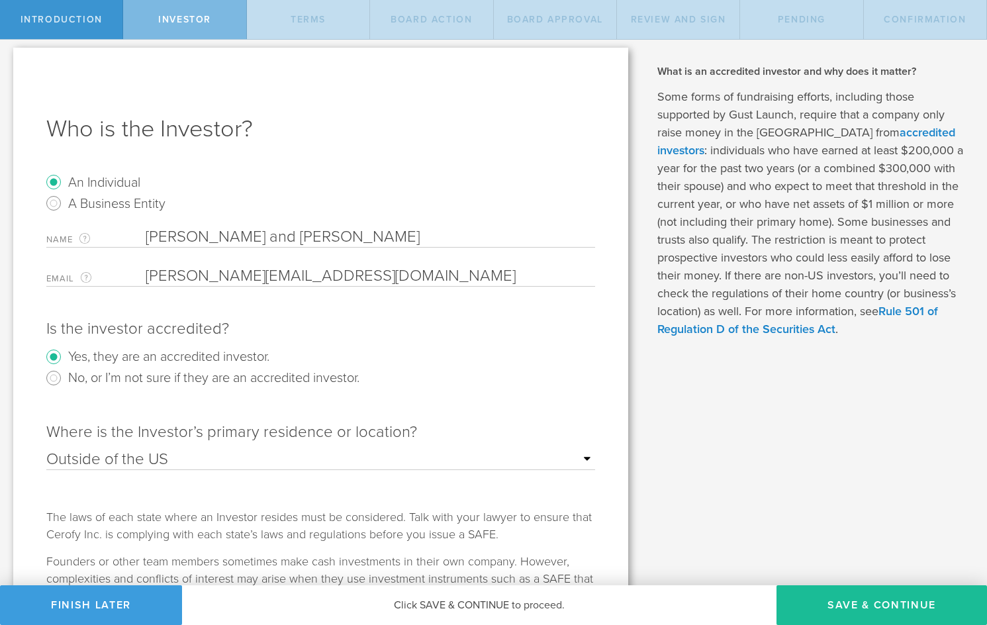
scroll to position [3, 0]
click at [839, 601] on button "Save & Continue" at bounding box center [882, 605] width 211 height 40
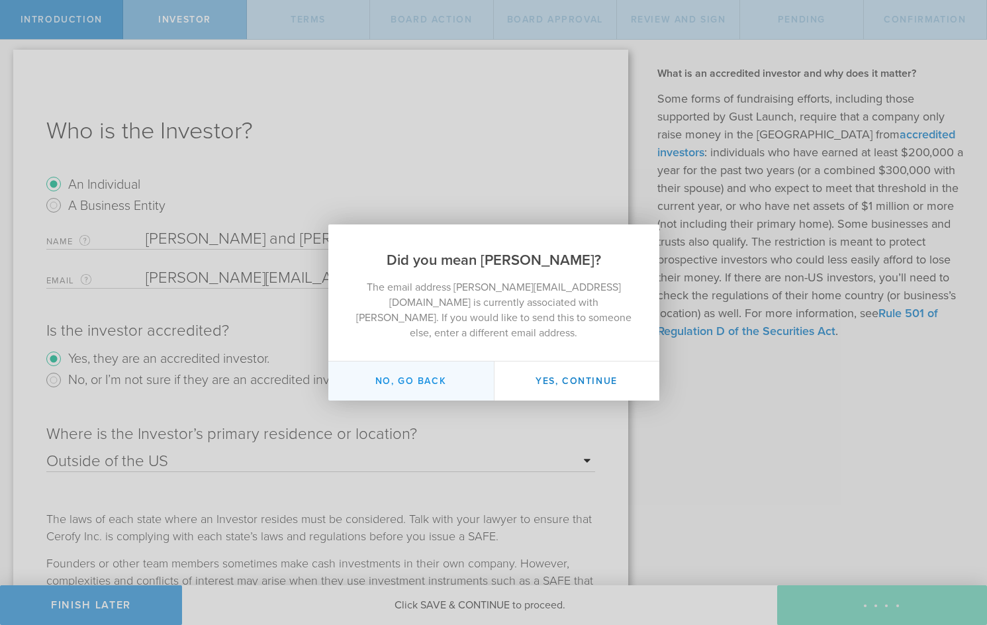
click at [400, 375] on button "No, go back" at bounding box center [411, 381] width 166 height 39
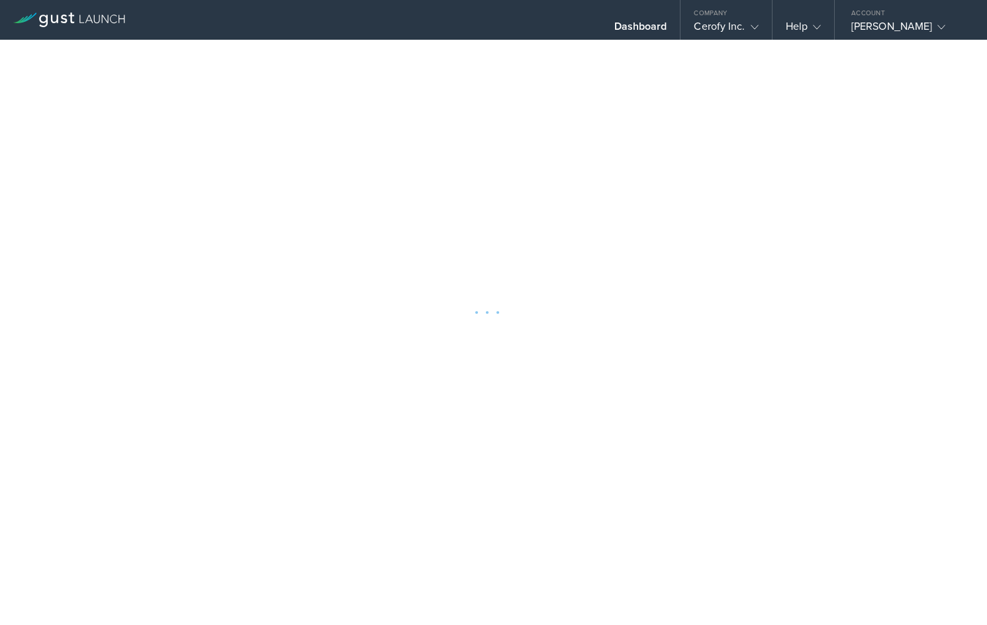
click at [93, 24] on icon at bounding box center [69, 20] width 112 height 15
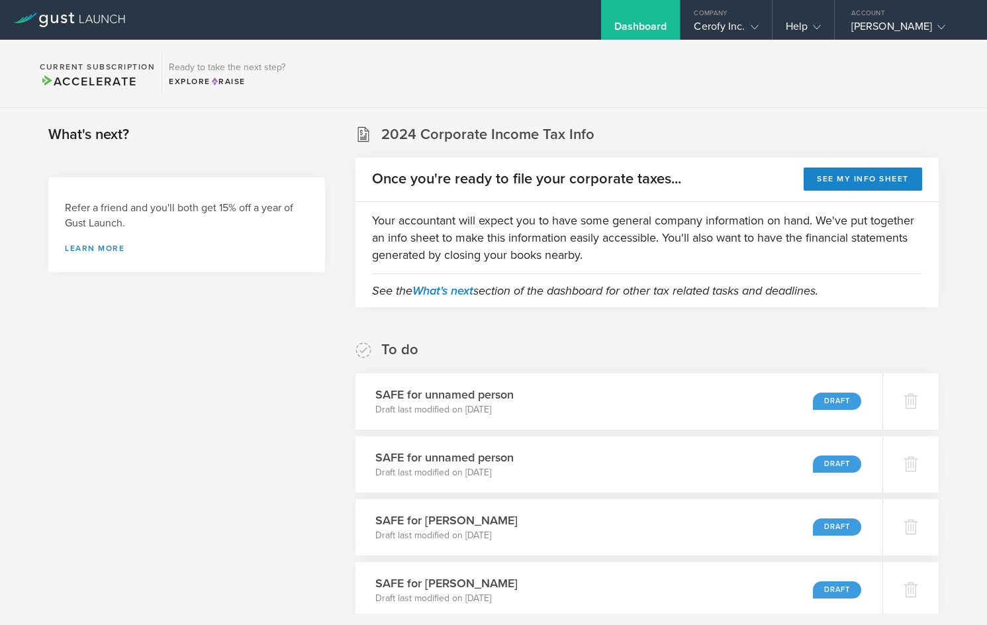
click at [644, 24] on div "Dashboard" at bounding box center [641, 30] width 53 height 20
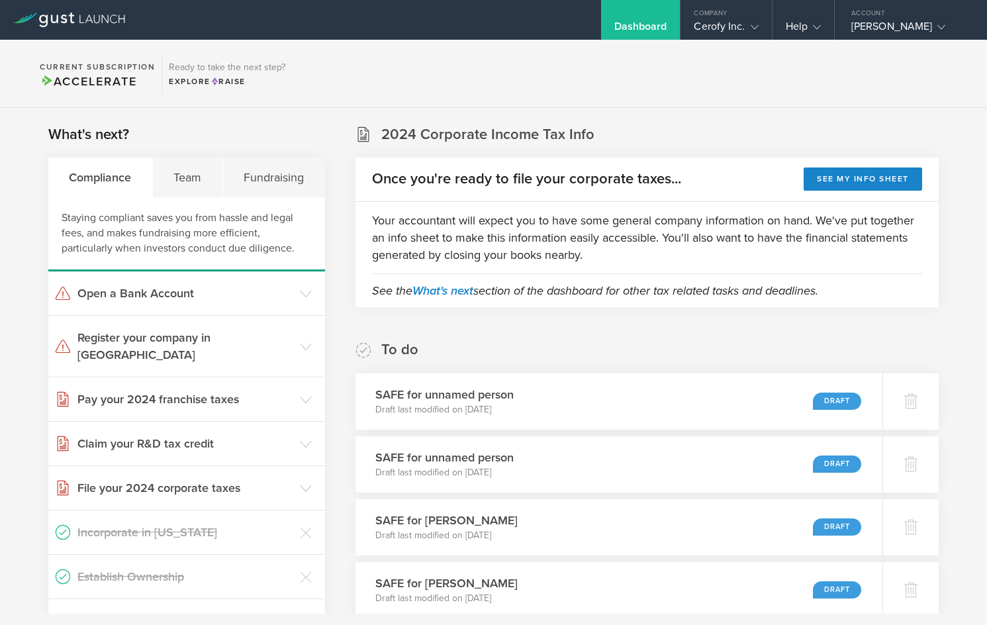
click at [638, 26] on div "Dashboard" at bounding box center [641, 30] width 53 height 20
click at [733, 27] on div "Cerofy Inc." at bounding box center [726, 30] width 64 height 20
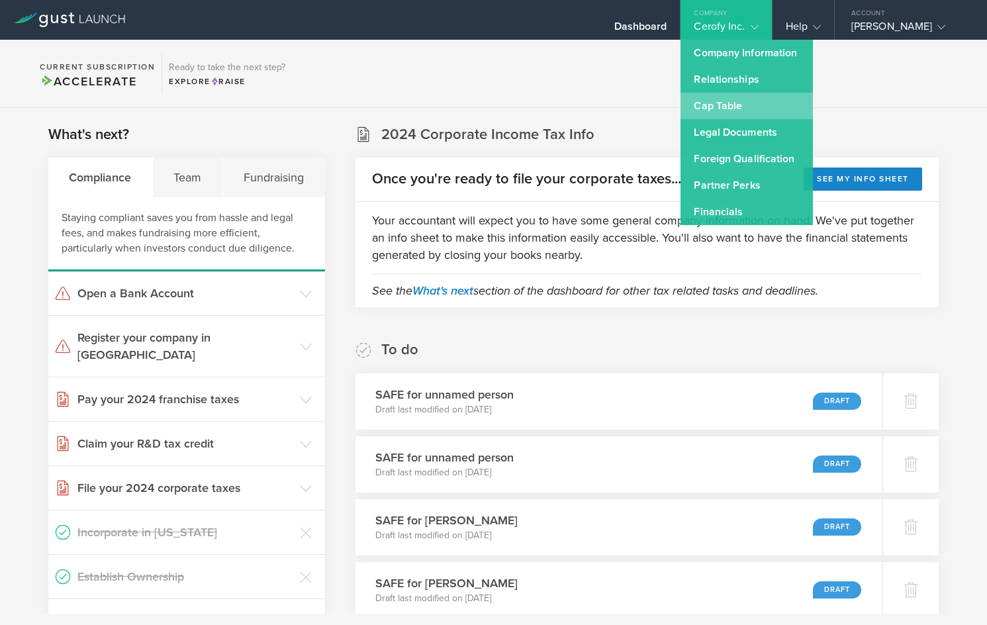
click at [742, 103] on link "Cap Table" at bounding box center [747, 106] width 132 height 26
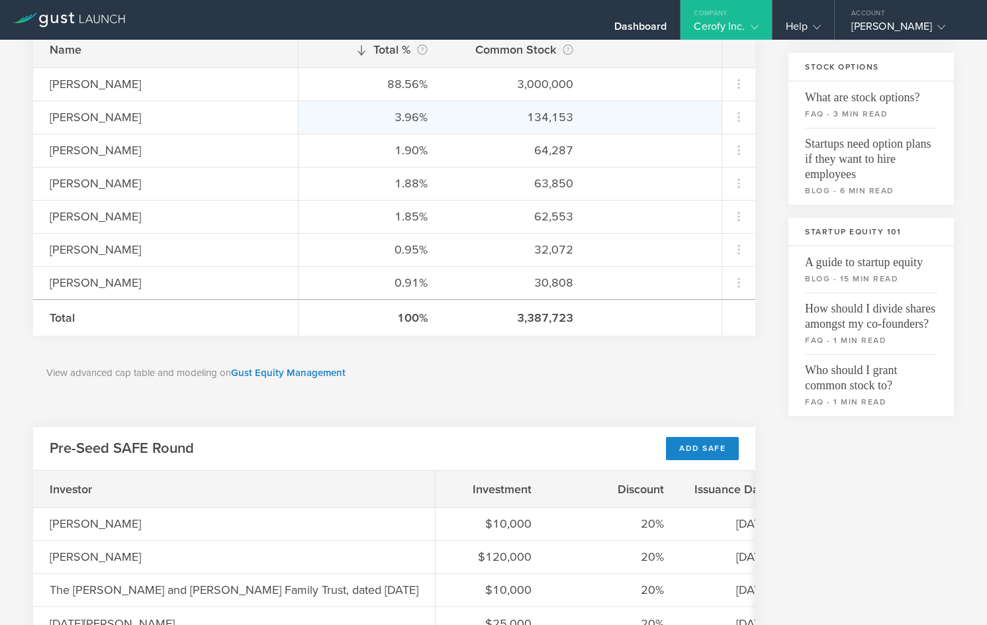
scroll to position [266, 0]
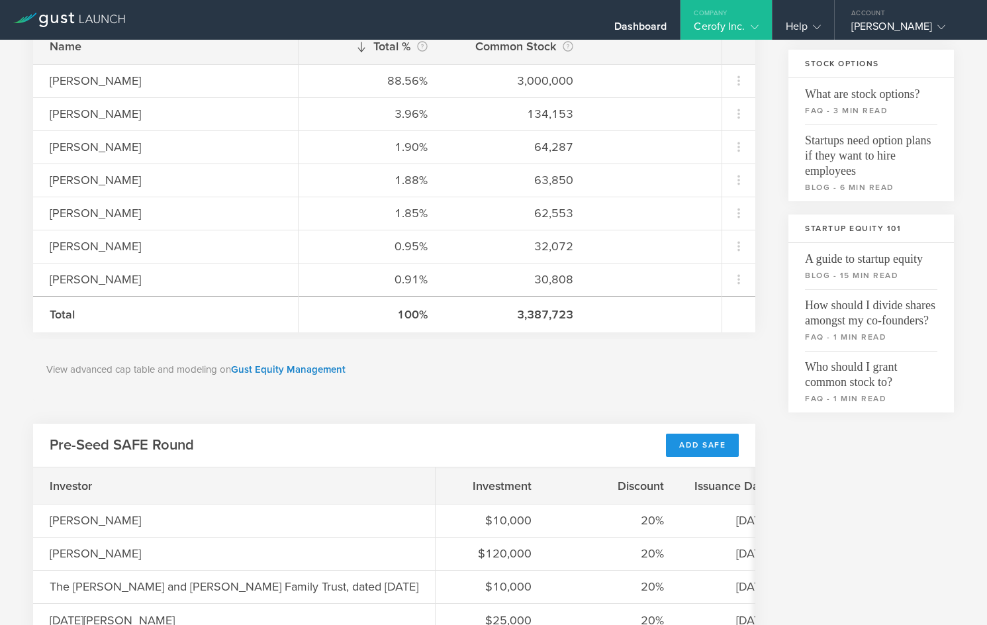
click at [688, 450] on div "Add SAFE" at bounding box center [702, 445] width 73 height 23
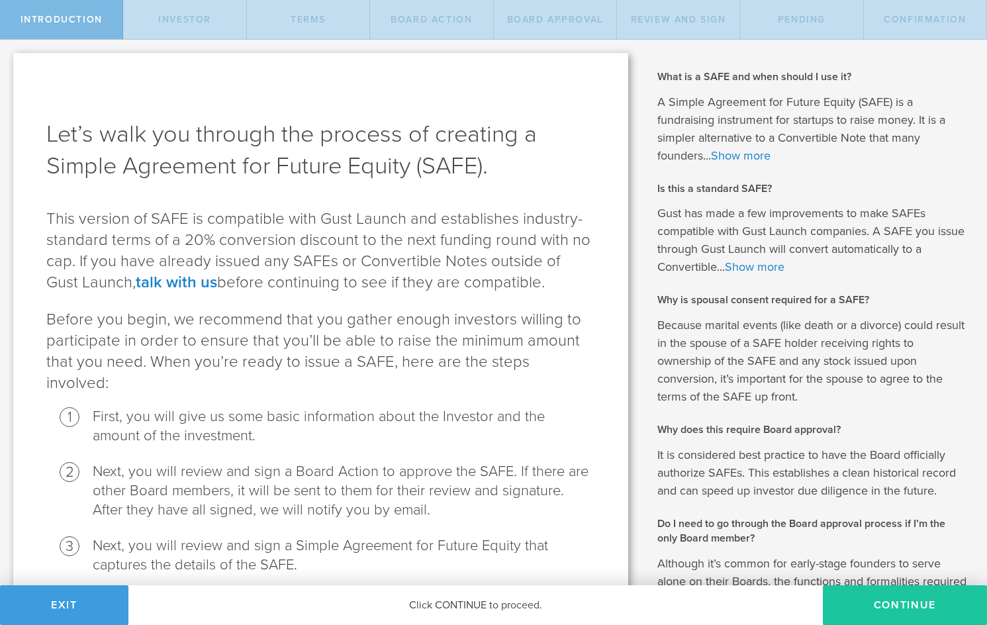
click at [889, 601] on button "Continue" at bounding box center [905, 605] width 164 height 40
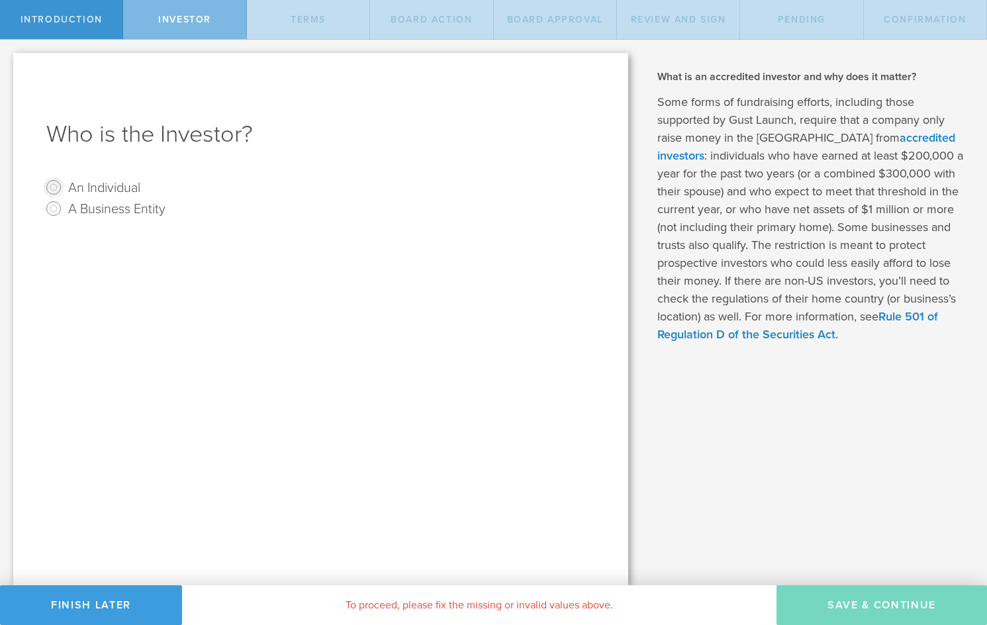
click at [56, 185] on input "An Individual" at bounding box center [53, 187] width 21 height 21
radio input "true"
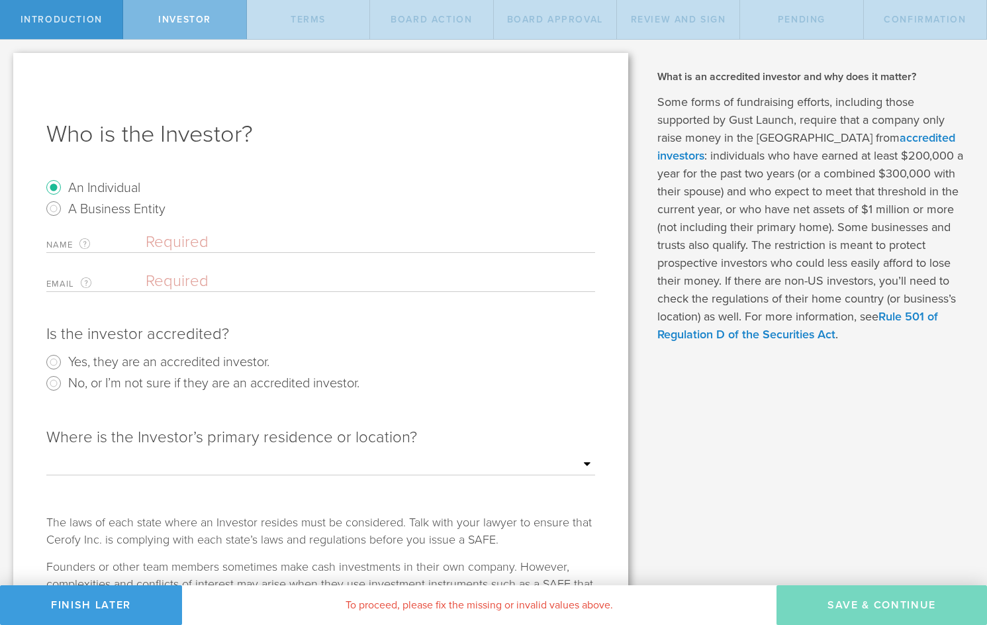
click at [196, 240] on input "text" at bounding box center [371, 242] width 450 height 20
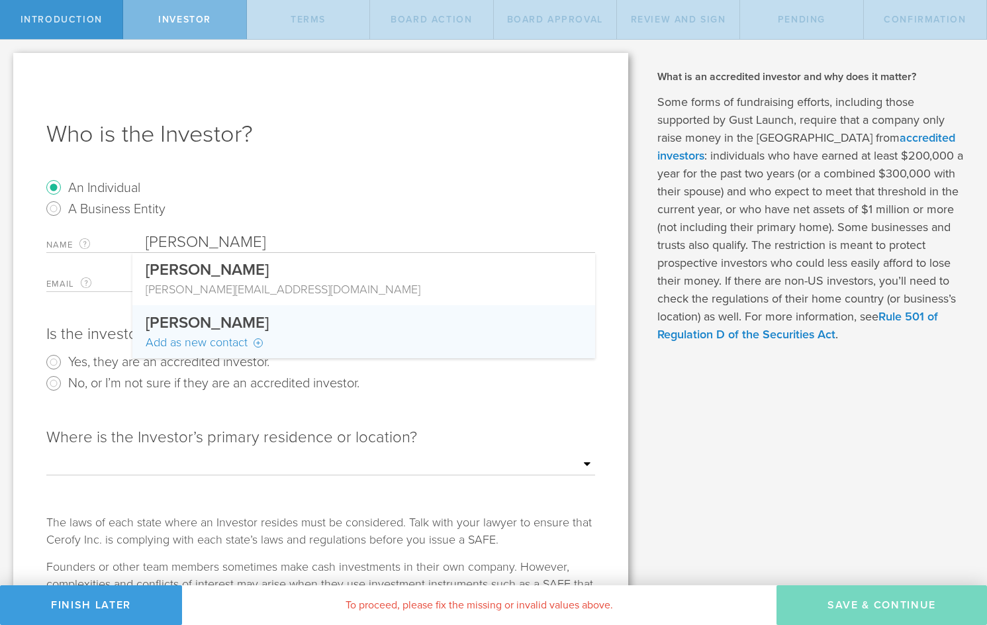
type input "Michael Nathan Casias"
click at [258, 342] on div "Add as new contact" at bounding box center [364, 342] width 436 height 17
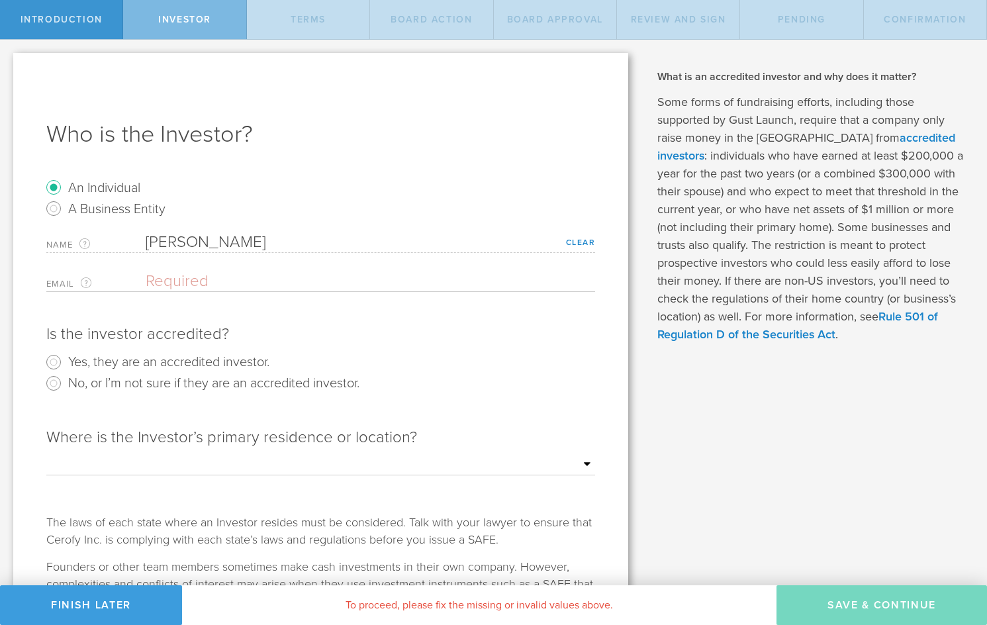
click at [188, 281] on input "email" at bounding box center [367, 282] width 443 height 20
click at [581, 240] on link "Clear" at bounding box center [581, 242] width 30 height 9
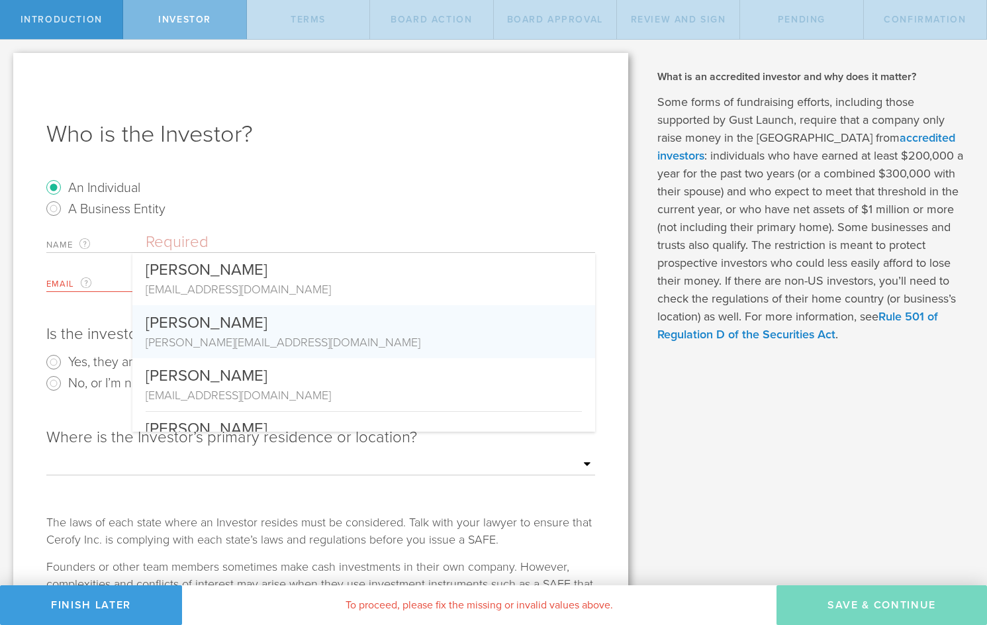
click at [272, 244] on input "text" at bounding box center [371, 242] width 450 height 20
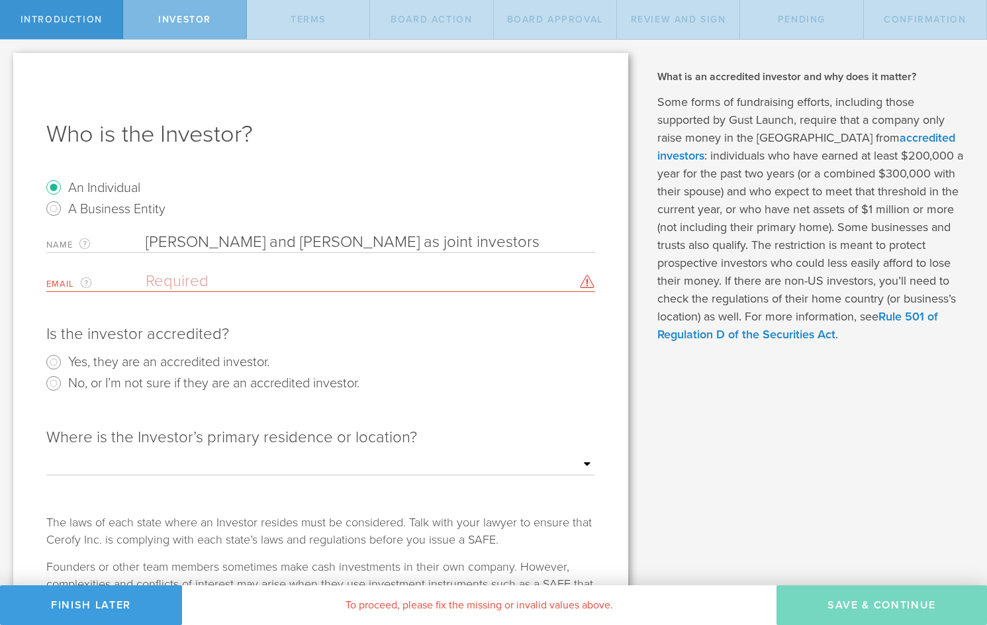
click at [164, 283] on input "email" at bounding box center [367, 282] width 443 height 20
type input "Michael Nathan Casias and Eva Wilhelm as joint investors"
type input "corinaweikl@gmail.com"
click at [52, 363] on input "Yes, they are an accredited investor." at bounding box center [53, 362] width 21 height 21
radio input "true"
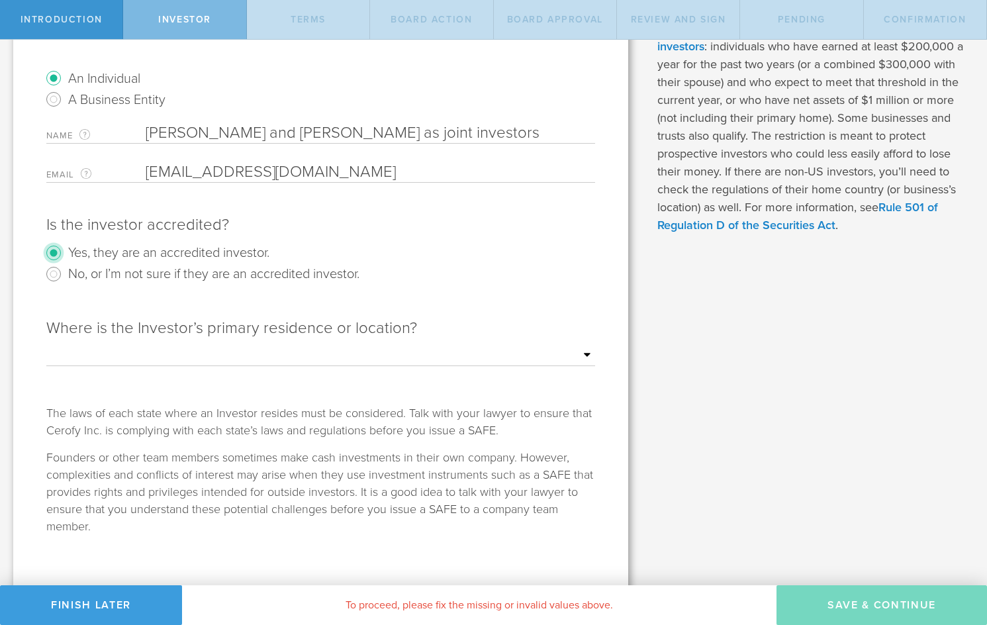
scroll to position [116, 0]
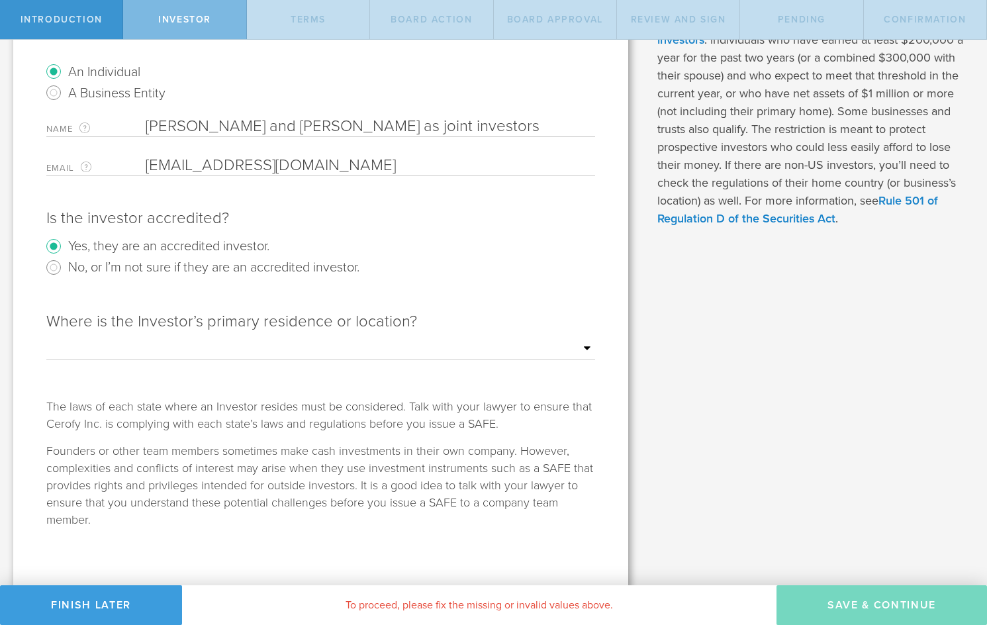
click at [139, 348] on select "Outside of the US Alabama Alaska Arizona Arkansas California Colorado Connectic…" at bounding box center [320, 349] width 549 height 20
select select "string:TX"
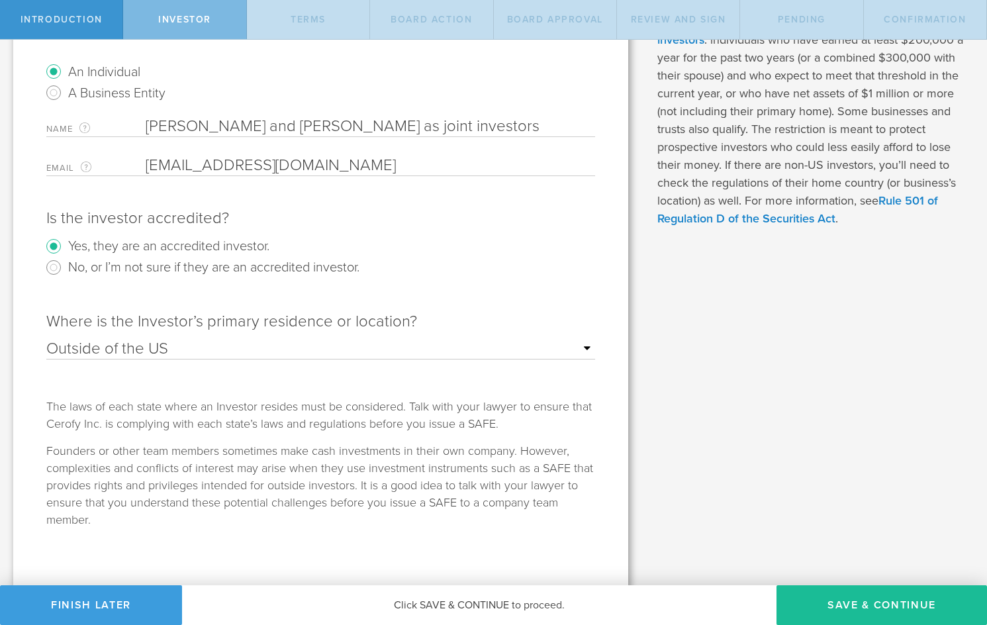
click at [835, 612] on button "Save & Continue" at bounding box center [882, 605] width 211 height 40
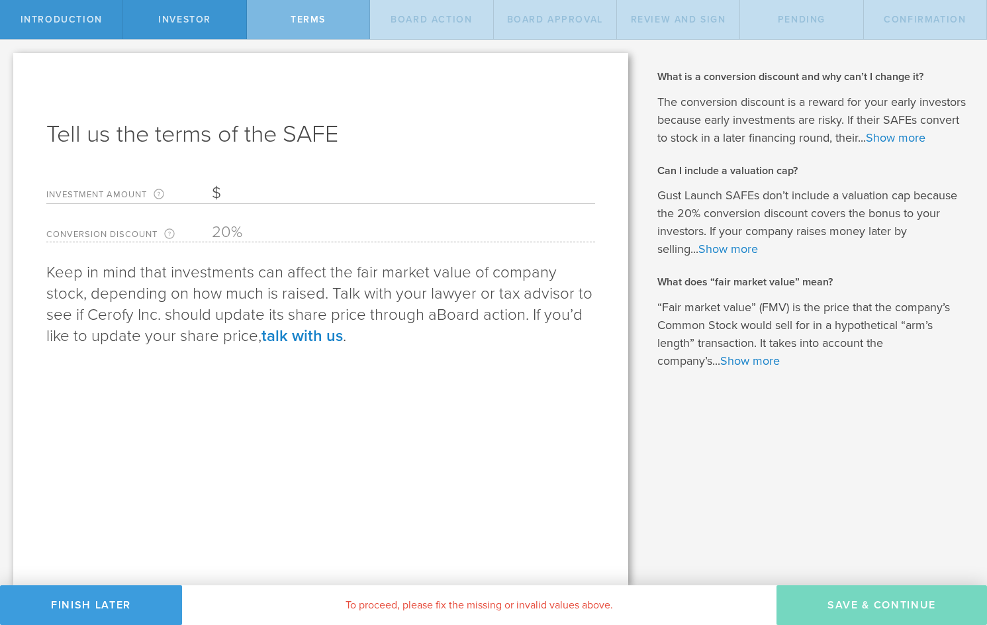
drag, startPoint x: 168, startPoint y: 419, endPoint x: 298, endPoint y: 192, distance: 261.4
click at [298, 192] on input "Investment Amount The amount (in USD) that this investor is paying for the SAFE." at bounding box center [403, 193] width 383 height 20
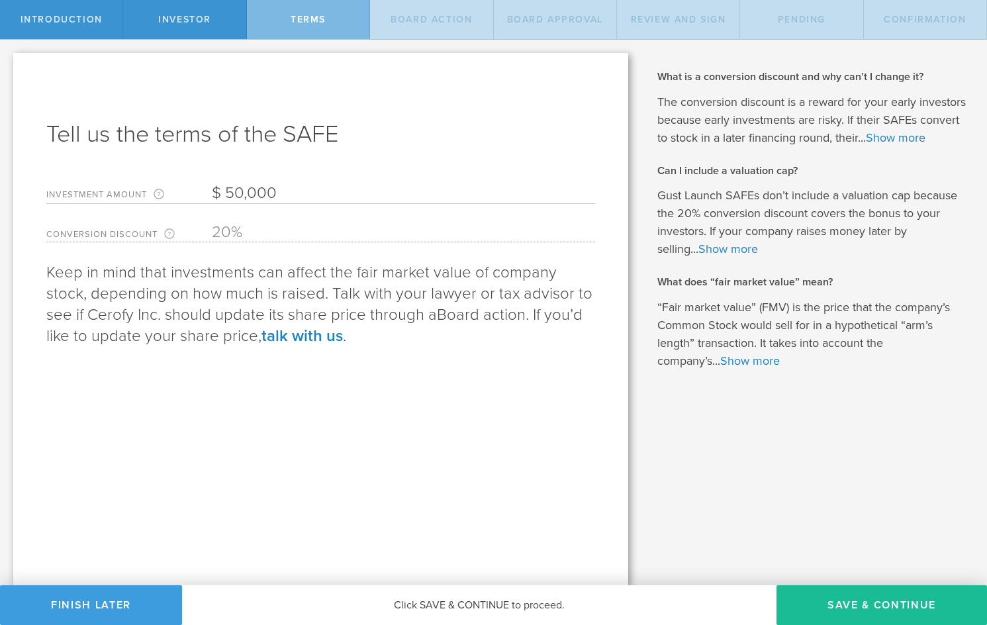
type input "50,000"
drag, startPoint x: 298, startPoint y: 192, endPoint x: 852, endPoint y: 607, distance: 692.6
click at [852, 607] on button "Save & Continue" at bounding box center [882, 605] width 211 height 40
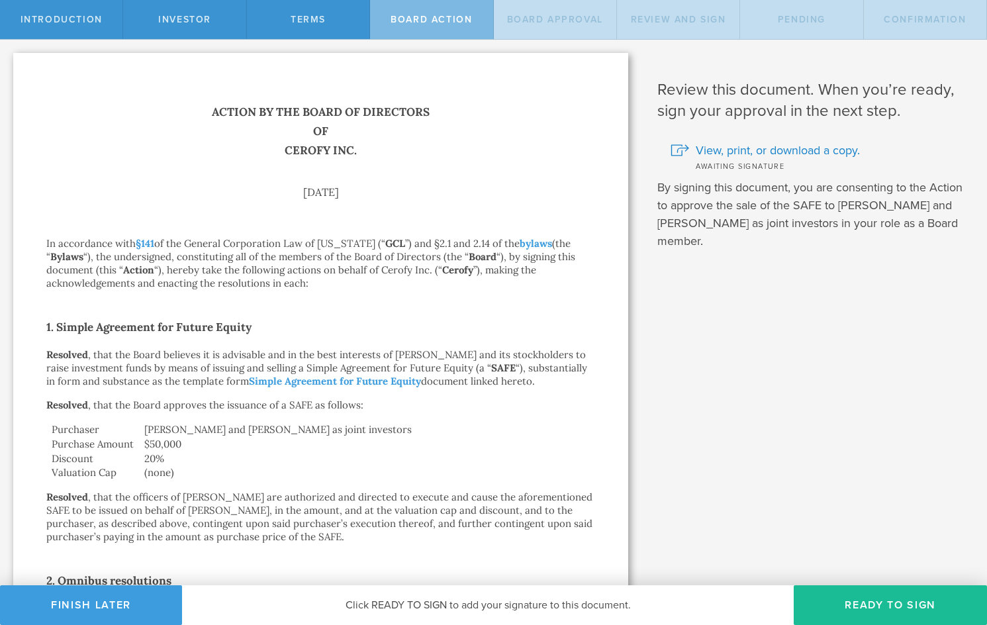
click at [855, 603] on button "Ready to Sign" at bounding box center [890, 605] width 193 height 40
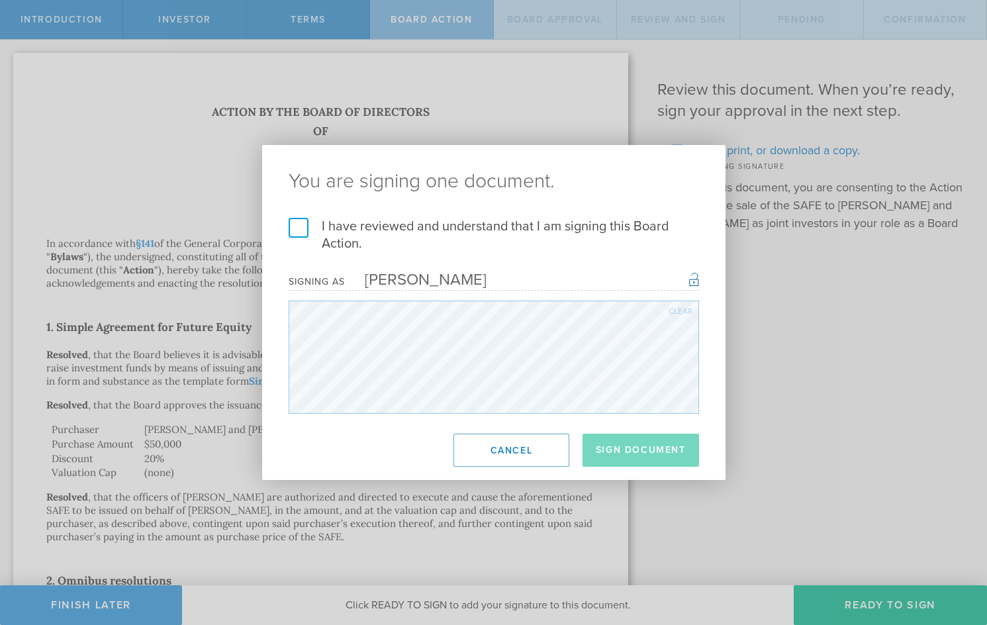
click at [544, 444] on button "Cancel" at bounding box center [512, 450] width 116 height 33
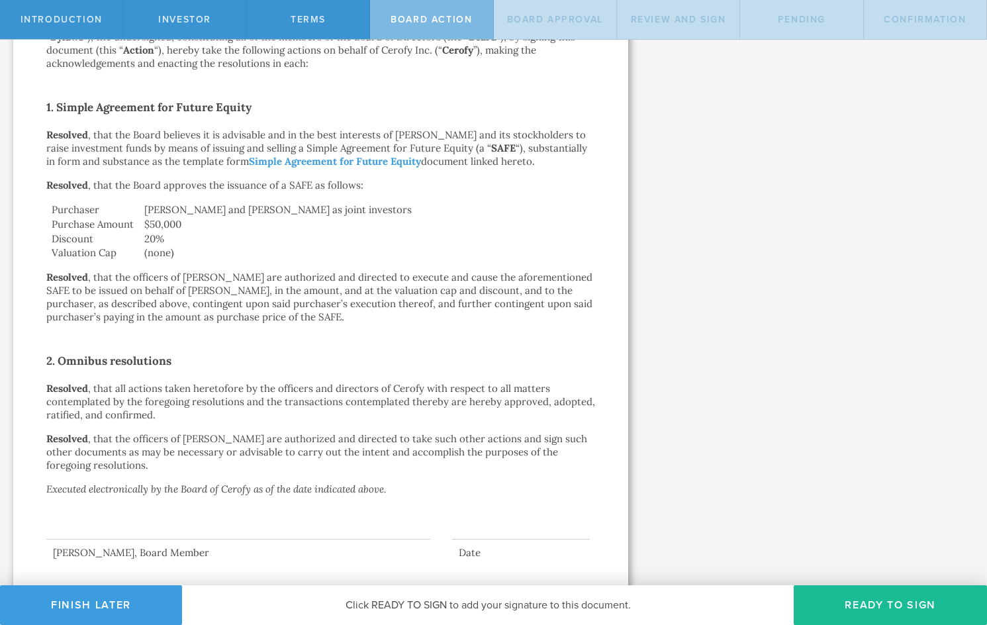
scroll to position [219, 0]
click at [875, 603] on button "Ready to Sign" at bounding box center [890, 605] width 193 height 40
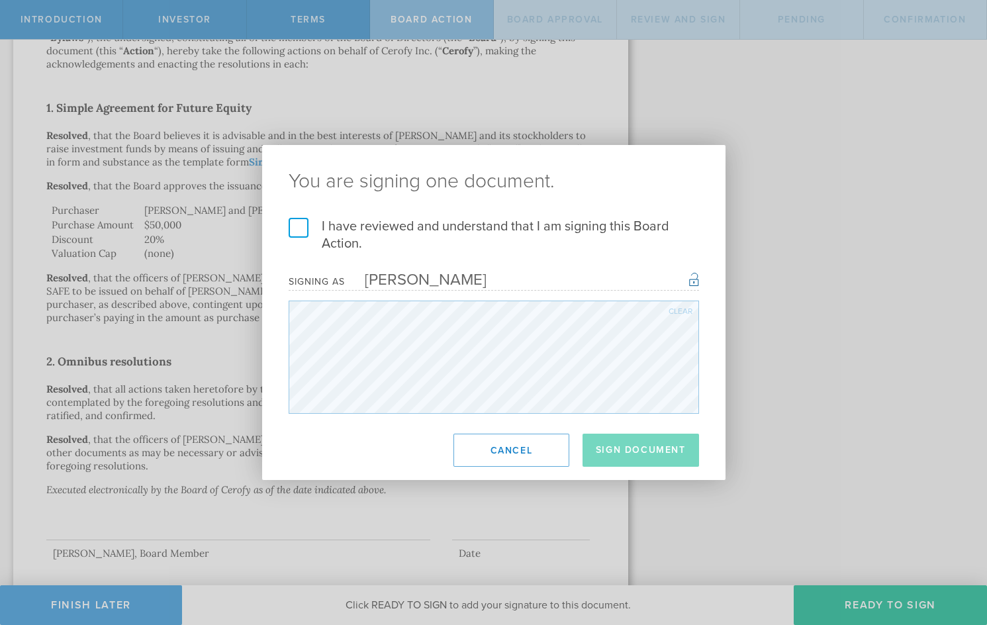
click at [295, 223] on label "I have reviewed and understand that I am signing this Board Action." at bounding box center [494, 235] width 411 height 34
click at [0, 0] on input "I have reviewed and understand that I am signing this Board Action." at bounding box center [0, 0] width 0 height 0
click at [625, 450] on button "Sign Document" at bounding box center [641, 450] width 117 height 33
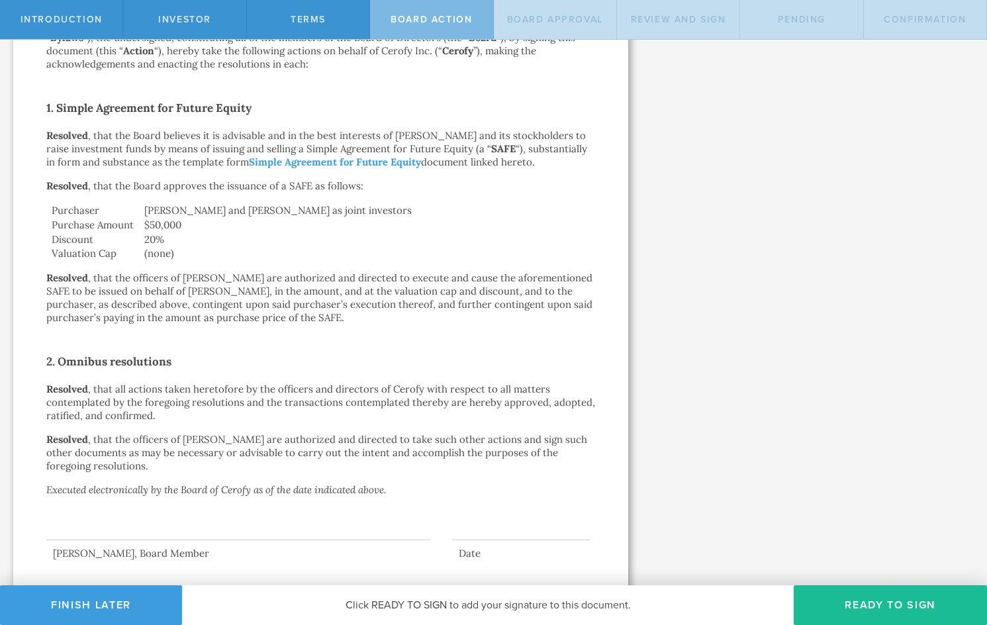
scroll to position [0, 0]
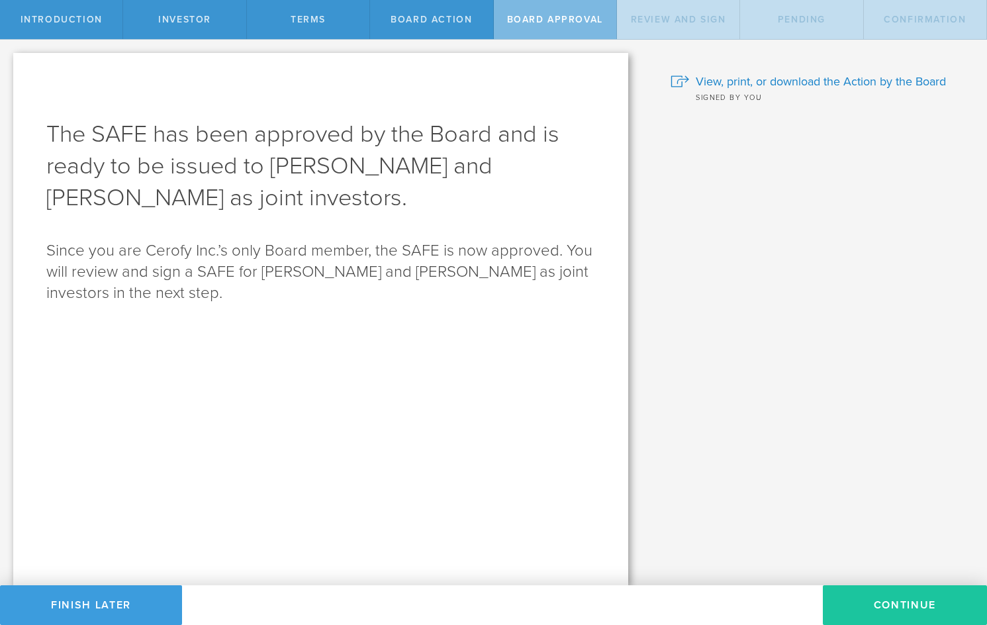
click at [889, 603] on button "Continue" at bounding box center [905, 605] width 164 height 40
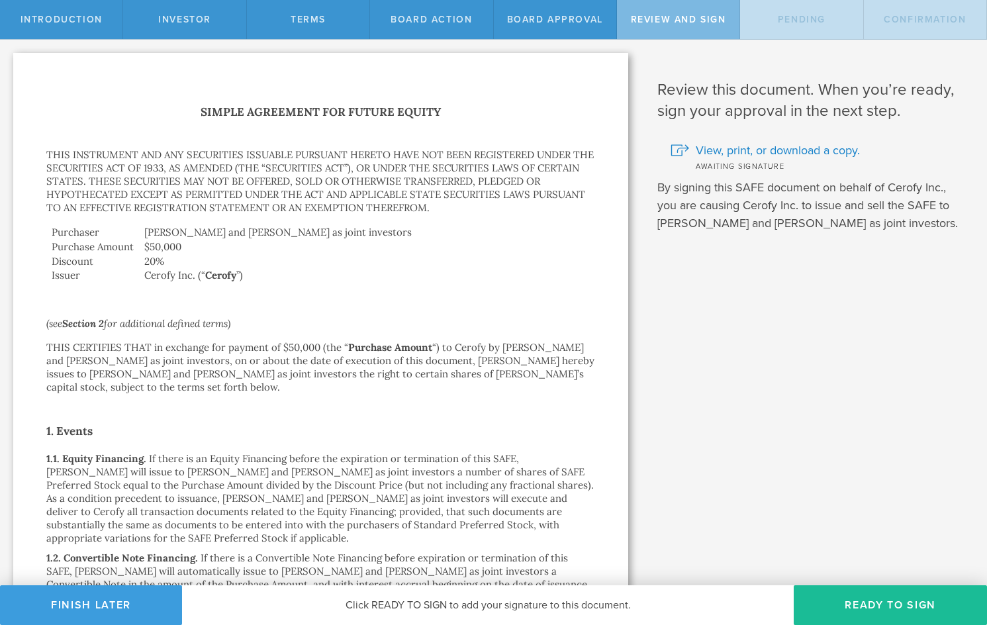
click at [889, 603] on button "Ready to Sign" at bounding box center [890, 605] width 193 height 40
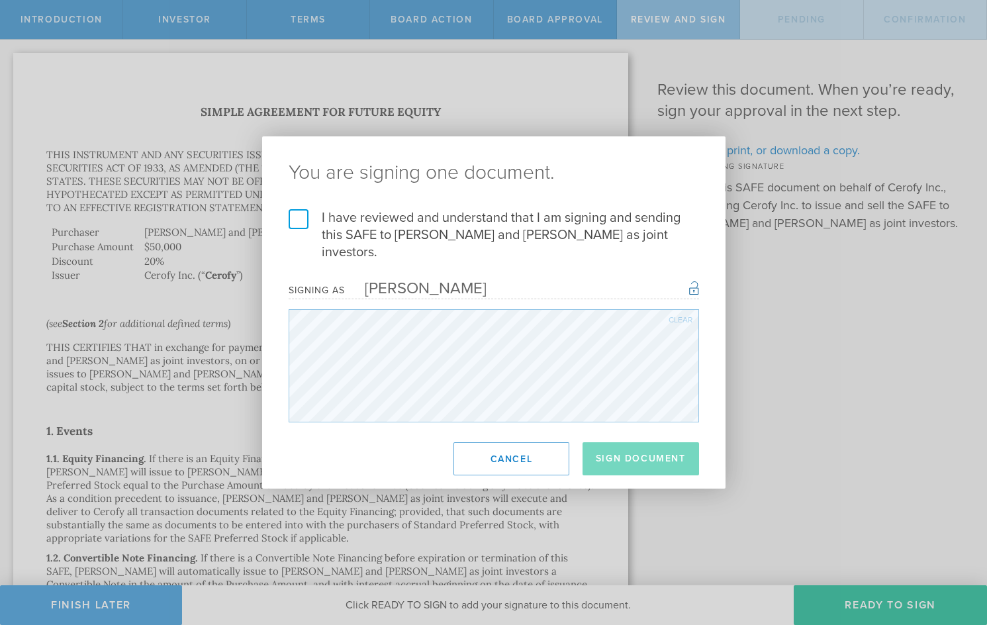
click at [304, 217] on label "I have reviewed and understand that I am signing and sending this SAFE to Micha…" at bounding box center [494, 235] width 411 height 52
click at [0, 0] on input "I have reviewed and understand that I am signing and sending this SAFE to Micha…" at bounding box center [0, 0] width 0 height 0
click at [628, 455] on button "Sign Document" at bounding box center [641, 458] width 117 height 33
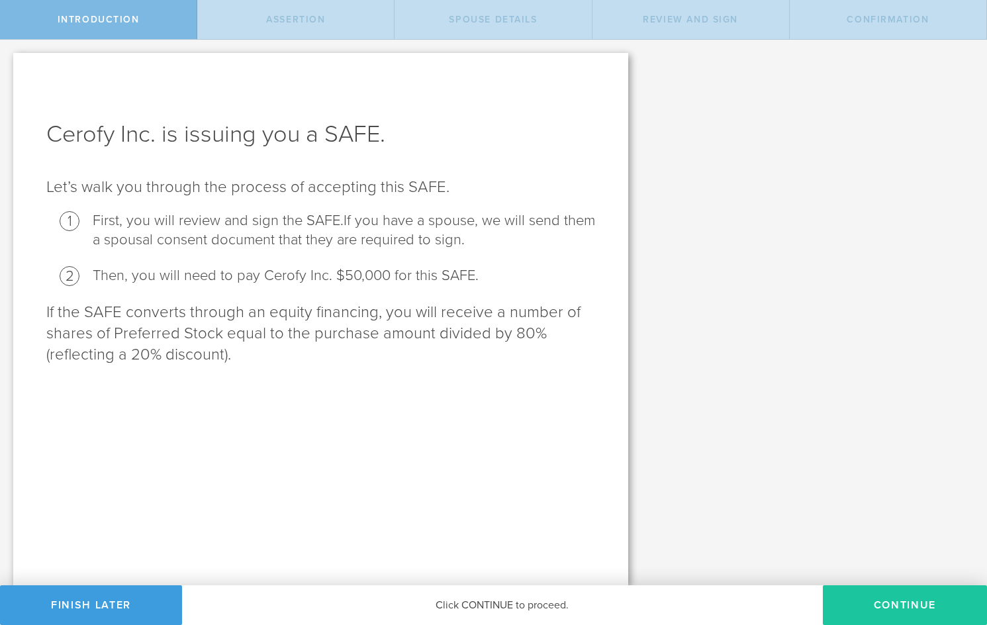
click at [883, 605] on button "Continue" at bounding box center [905, 605] width 164 height 40
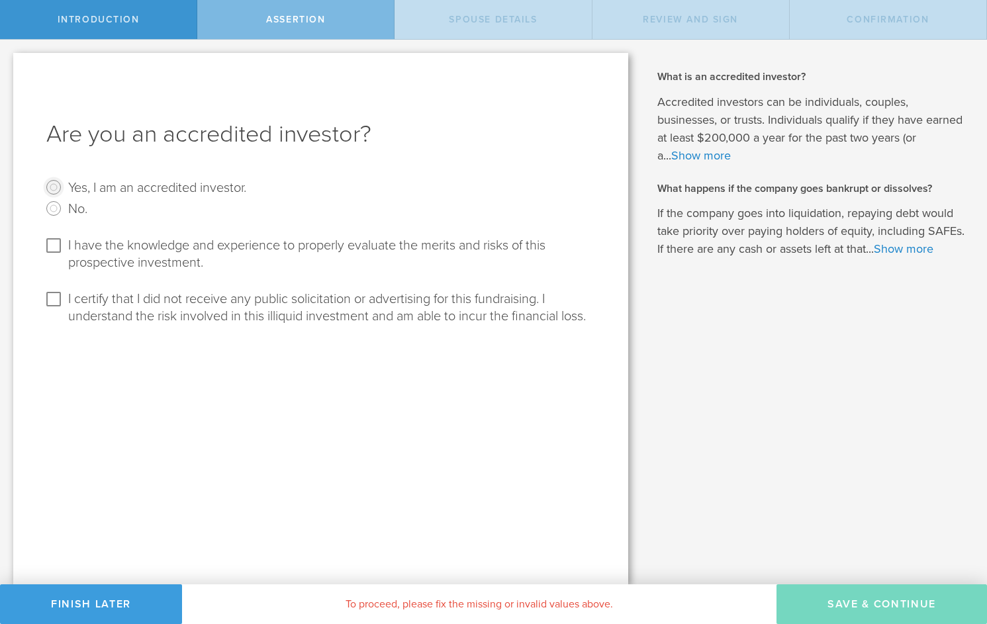
click at [55, 191] on input "Yes, I am an accredited investor." at bounding box center [53, 187] width 21 height 21
radio input "true"
click at [54, 248] on input "I have the knowledge and experience to properly evaluate the merits and risks o…" at bounding box center [53, 245] width 21 height 21
checkbox input "true"
click at [59, 298] on input "I certify that I did not receive any public solicitation or advertising for thi…" at bounding box center [53, 299] width 21 height 21
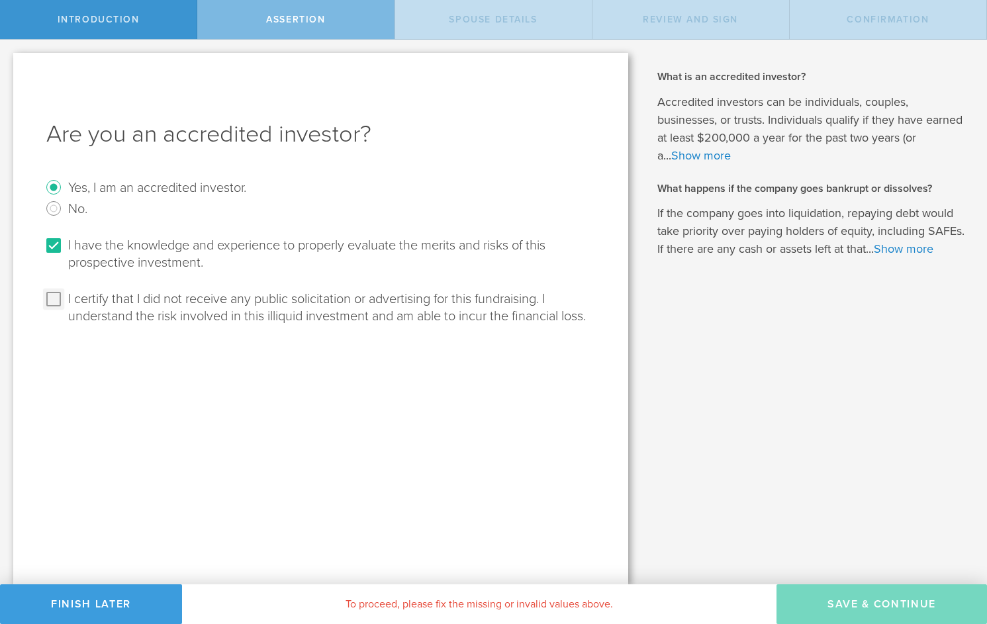
checkbox input "true"
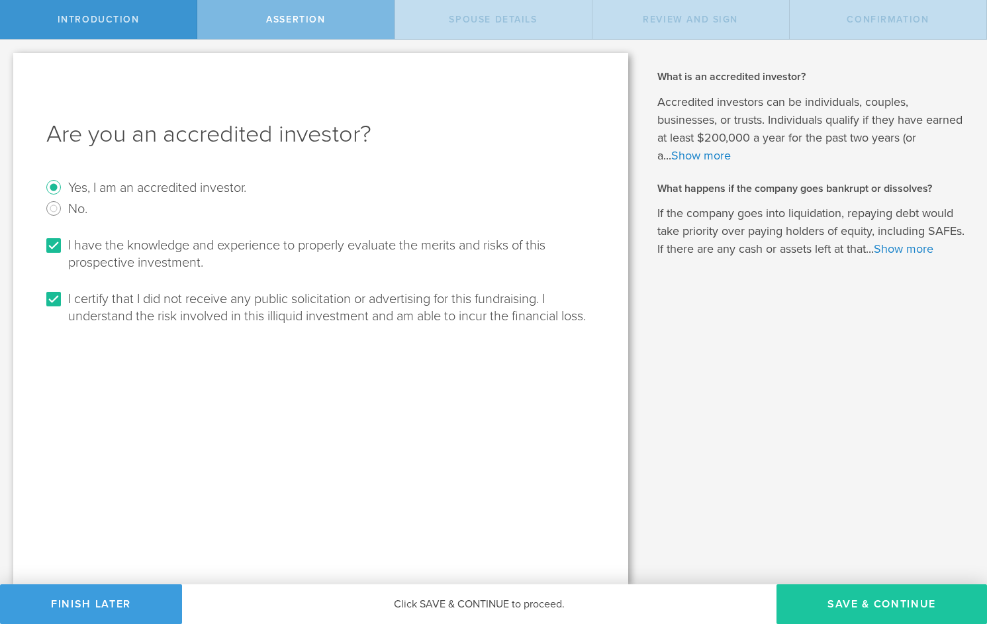
click at [858, 609] on button "Save & Continue" at bounding box center [882, 605] width 211 height 40
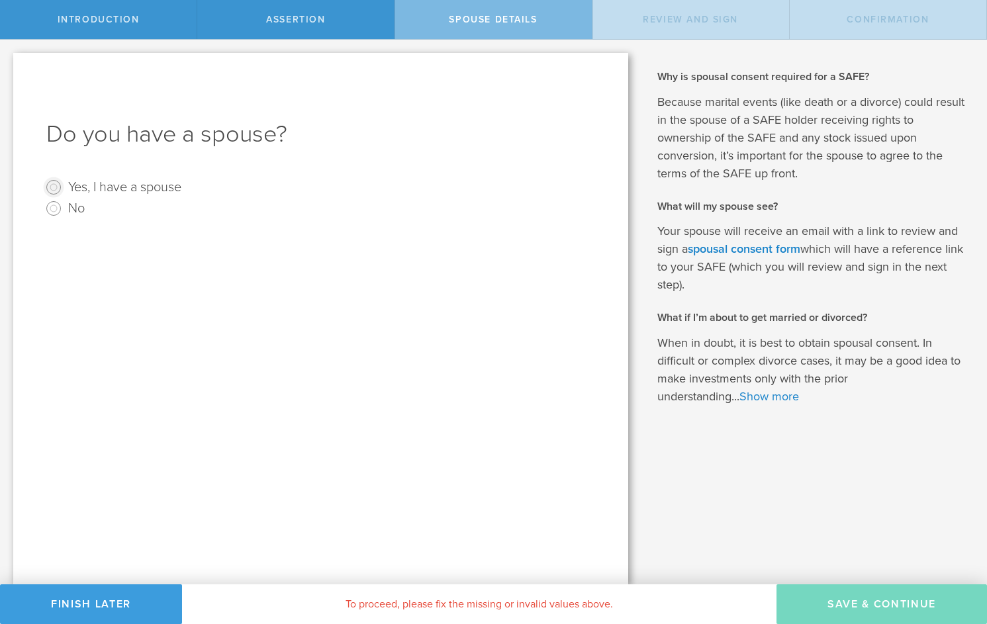
click at [55, 189] on input "Yes, I have a spouse" at bounding box center [53, 187] width 21 height 21
radio input "true"
click at [187, 299] on input "text" at bounding box center [367, 298] width 443 height 20
type input "[PERSON_NAME]"
click at [174, 348] on input "email" at bounding box center [367, 344] width 443 height 20
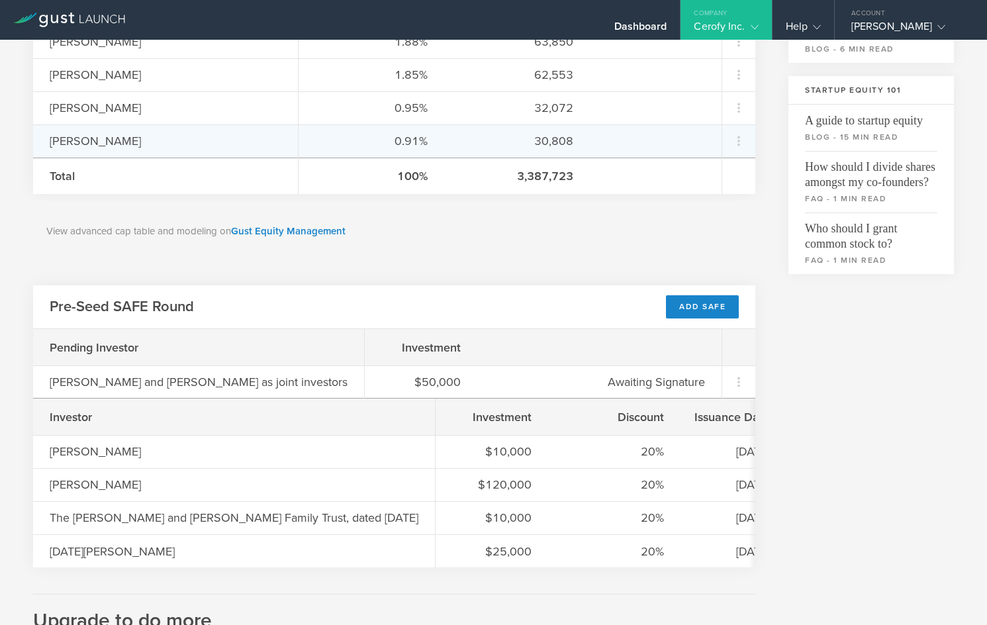
scroll to position [406, 0]
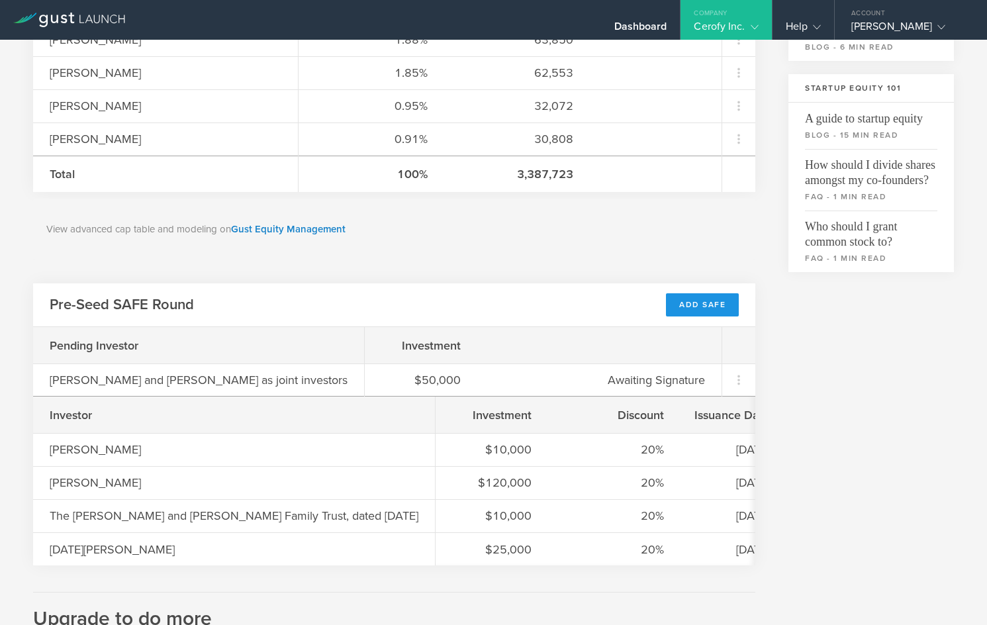
click at [696, 304] on div "Add SAFE" at bounding box center [702, 304] width 73 height 23
click at [646, 25] on div "Dashboard" at bounding box center [641, 30] width 53 height 20
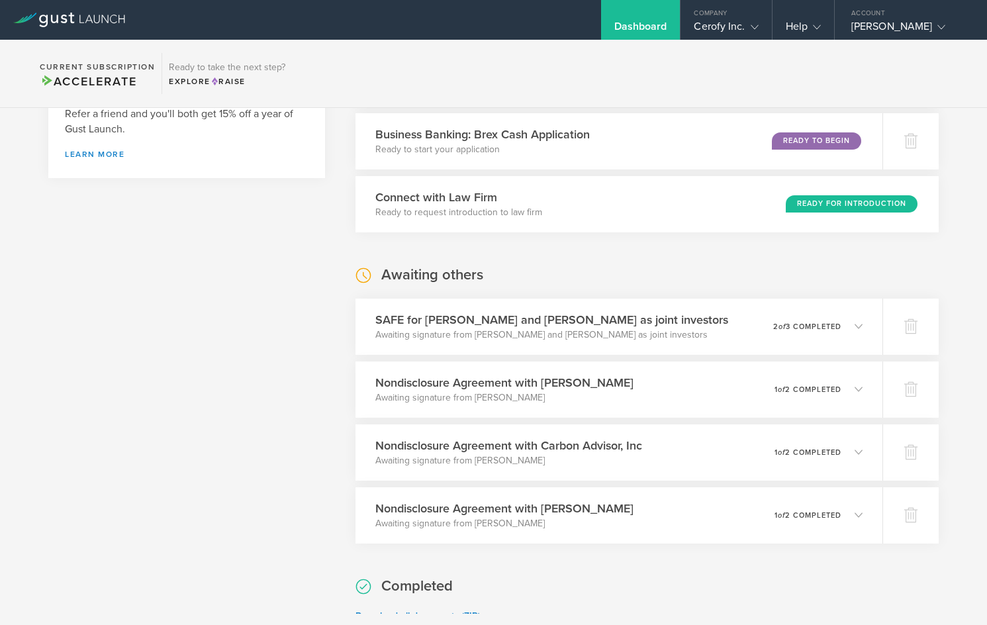
scroll to position [646, 0]
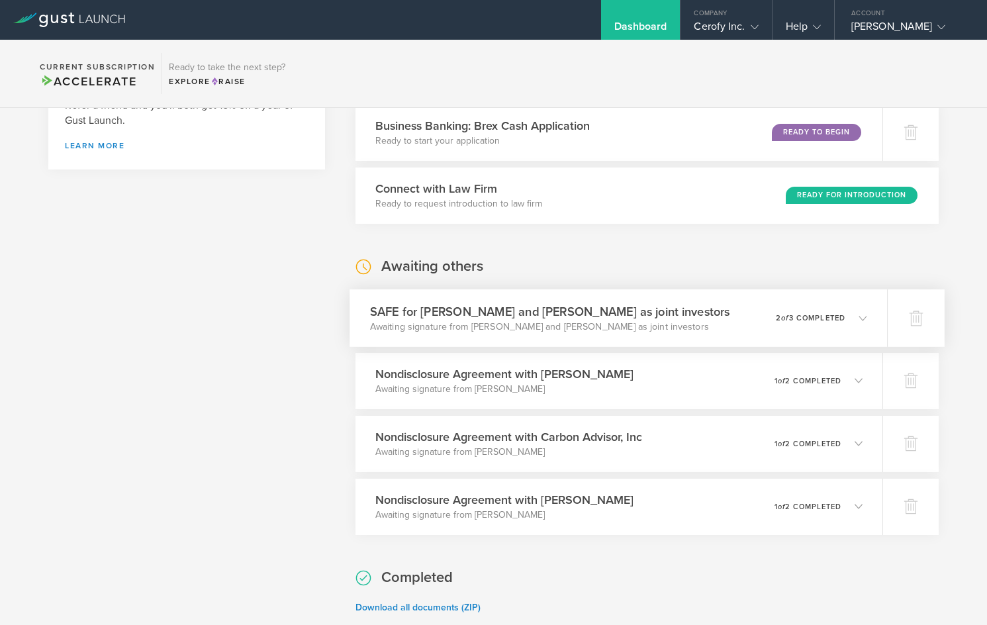
click at [750, 323] on div "SAFE for Michael Nathan Casias and Eva Wilhelm as joint investors Awaiting sign…" at bounding box center [619, 318] width 538 height 58
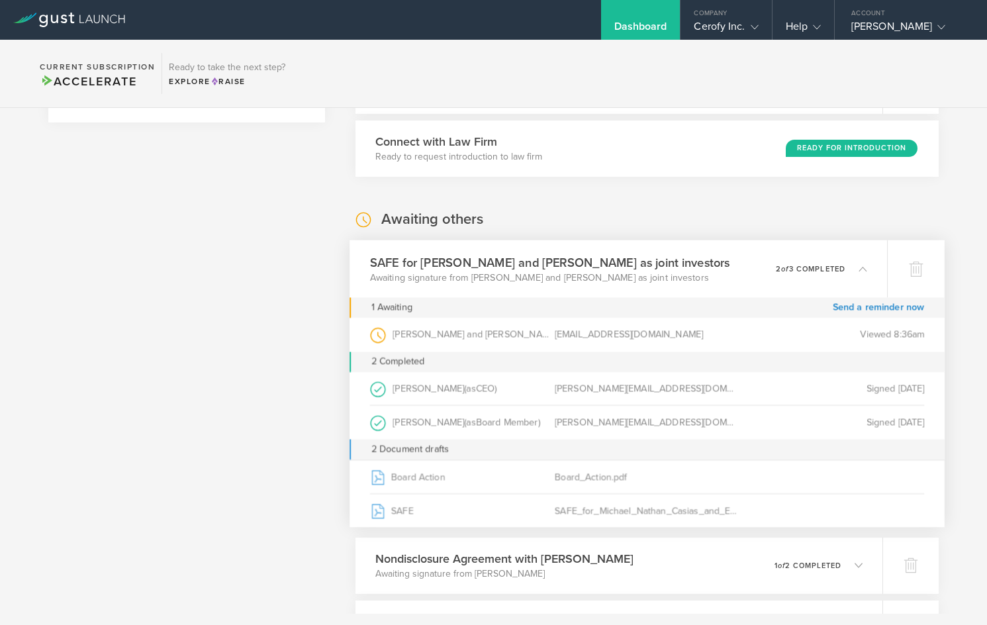
scroll to position [695, 0]
click at [495, 332] on div "Michael Nathan Casias and Eva Wilhelm as joint investors (as Investor )" at bounding box center [462, 333] width 185 height 34
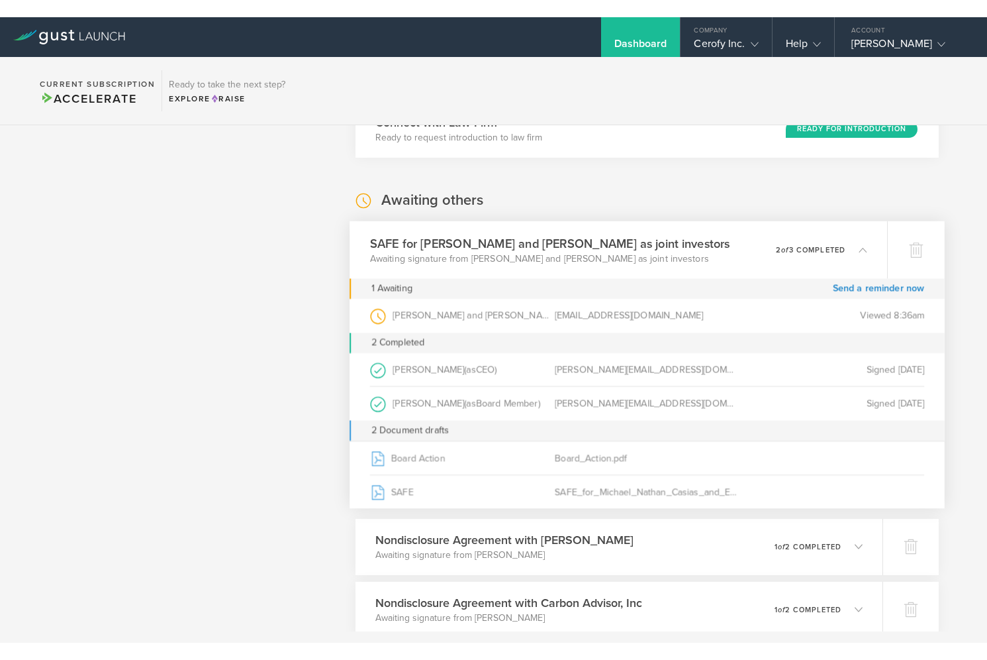
scroll to position [737, 0]
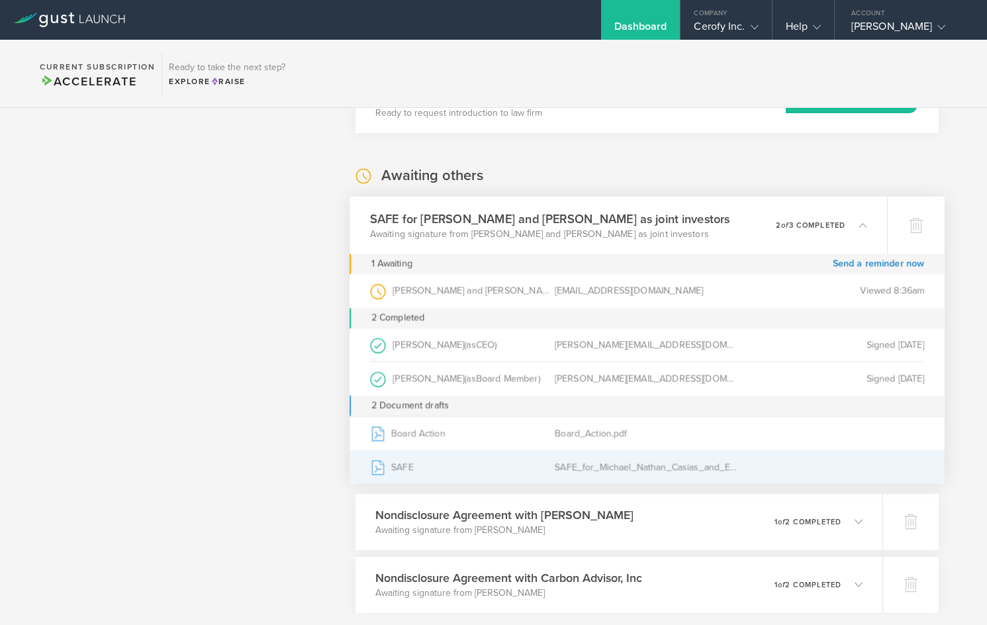
click at [411, 472] on div "SAFE" at bounding box center [462, 466] width 185 height 33
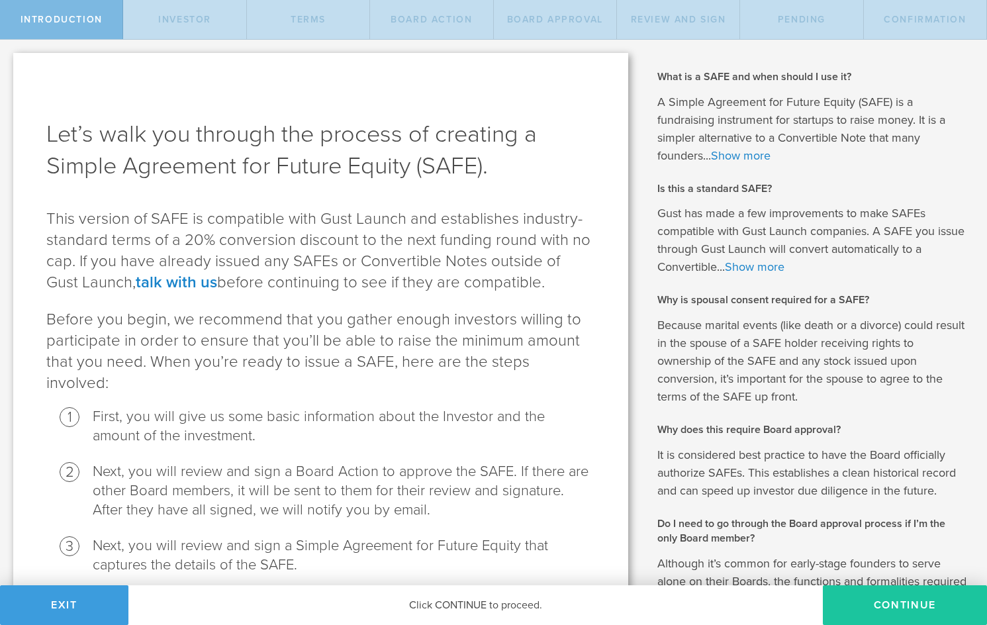
click at [862, 597] on button "Continue" at bounding box center [905, 605] width 164 height 40
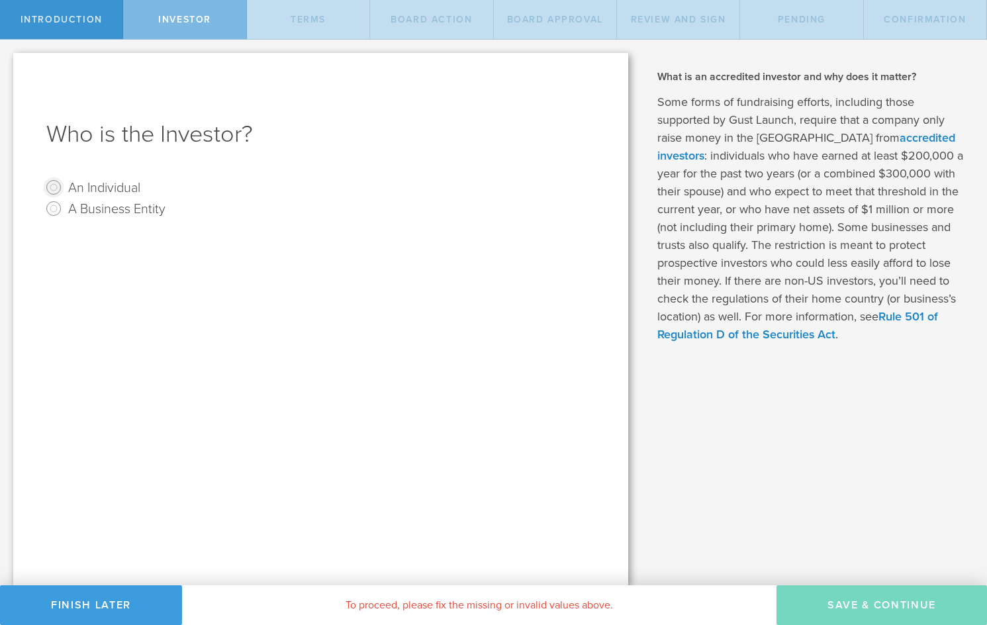
click at [56, 189] on input "An Individual" at bounding box center [53, 187] width 21 height 21
radio input "true"
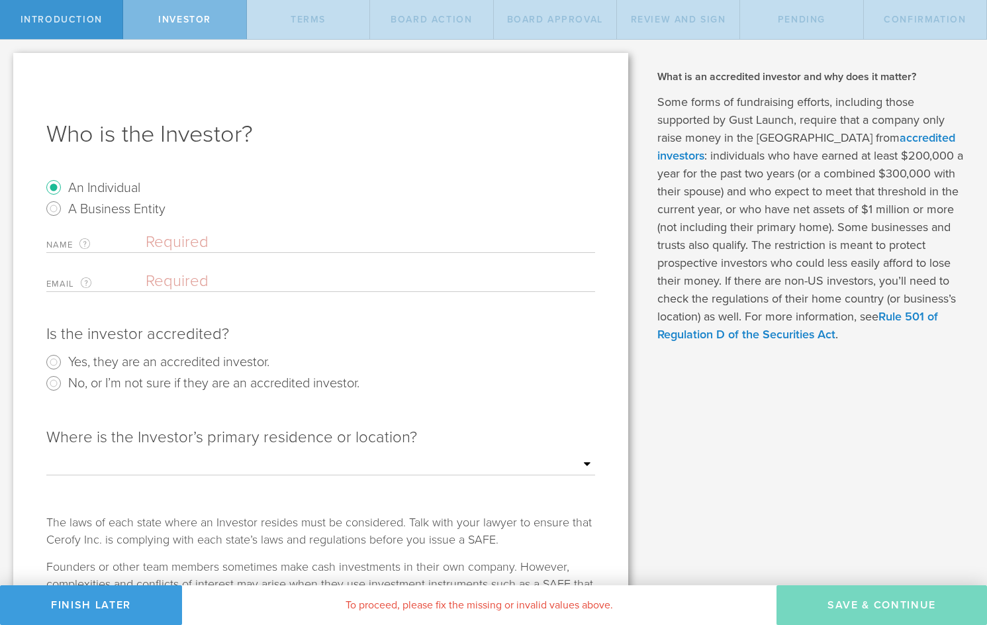
click at [192, 244] on input "text" at bounding box center [371, 242] width 450 height 20
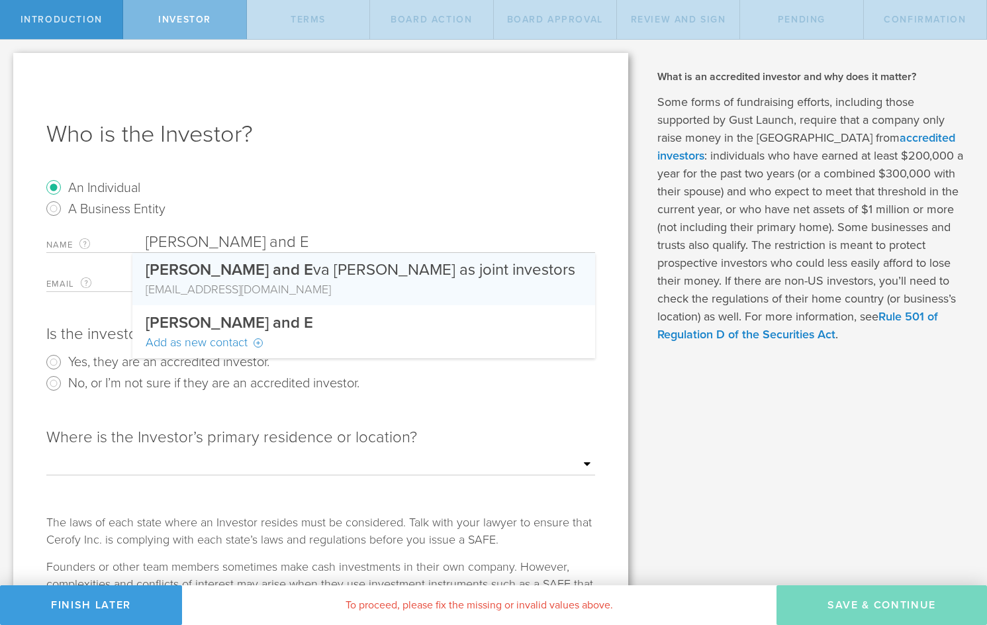
click at [361, 272] on div "[PERSON_NAME] and E va [PERSON_NAME] as joint investors" at bounding box center [364, 267] width 436 height 28
type input "[PERSON_NAME] and [PERSON_NAME] as joint investors"
type input "[EMAIL_ADDRESS][DOMAIN_NAME]"
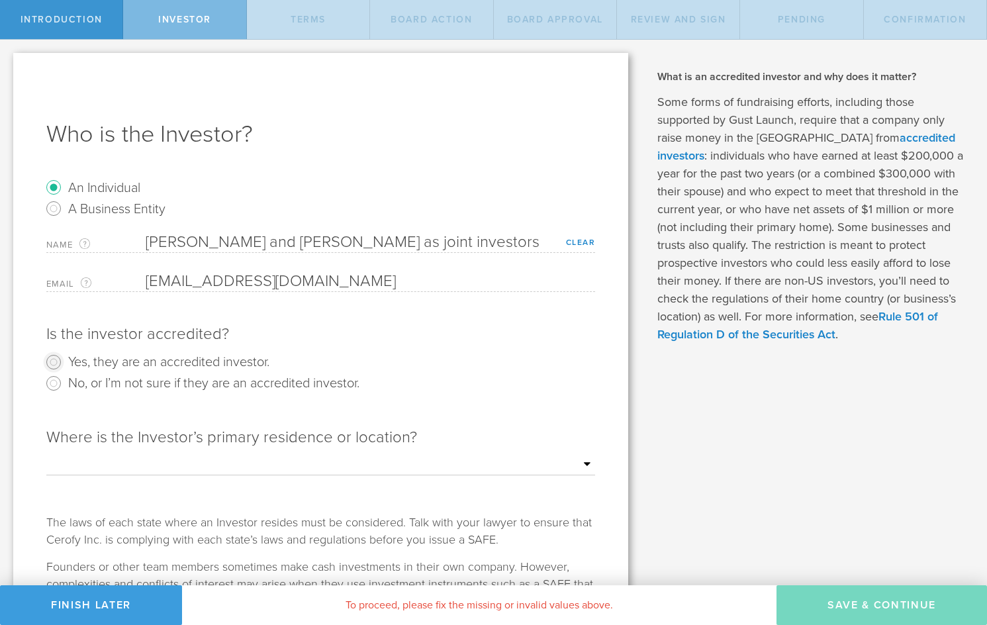
click at [58, 360] on input "Yes, they are an accredited investor." at bounding box center [53, 362] width 21 height 21
radio input "true"
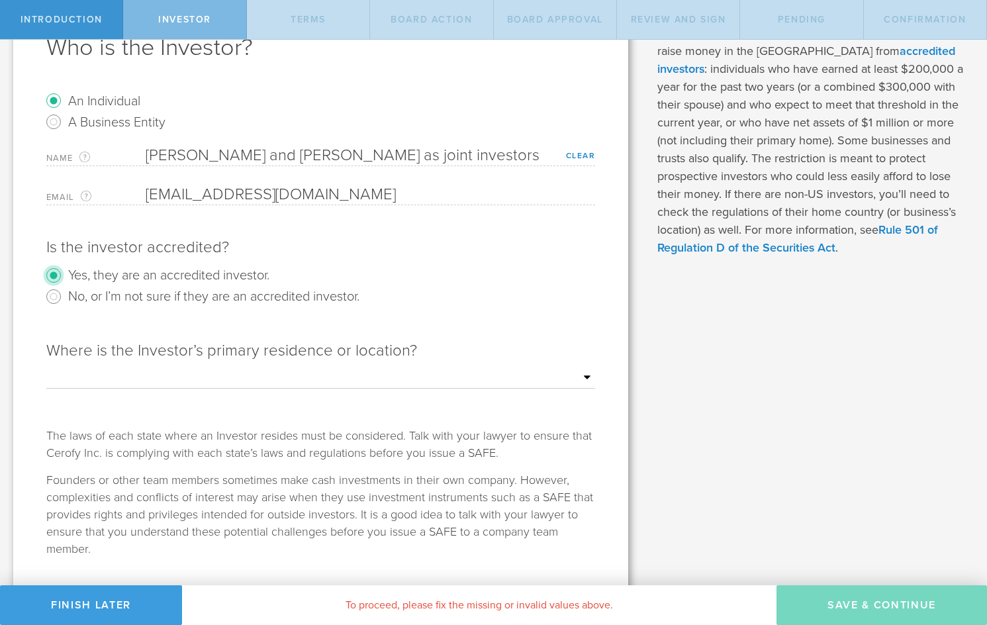
scroll to position [119, 0]
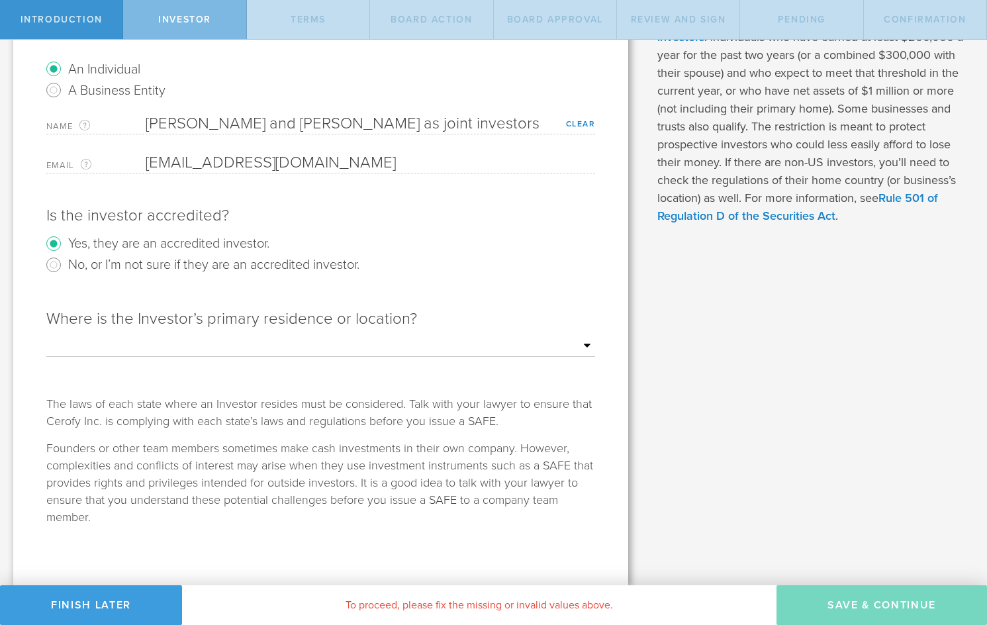
click at [187, 342] on select "Outside of the [GEOGRAPHIC_DATA] [US_STATE] [US_STATE] [US_STATE] [US_STATE] [U…" at bounding box center [320, 346] width 549 height 20
select select "string:[GEOGRAPHIC_DATA]"
